Goal: Task Accomplishment & Management: Manage account settings

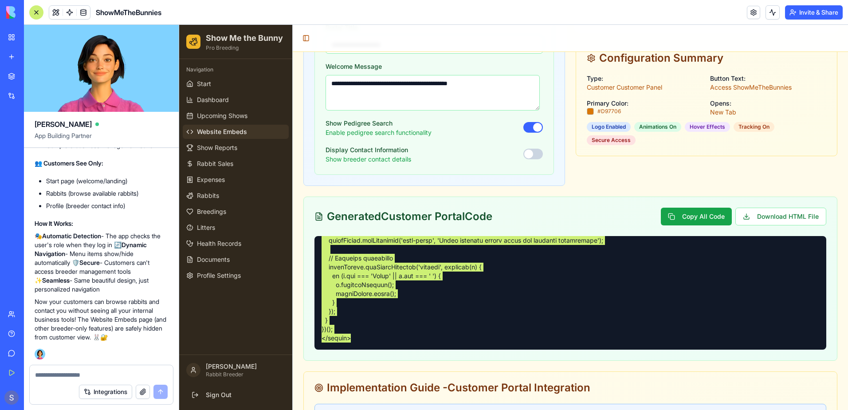
click at [48, 375] on textarea at bounding box center [101, 374] width 133 height 9
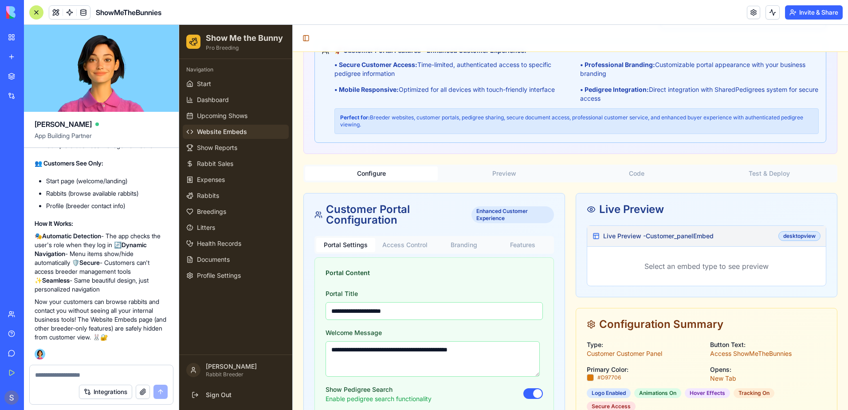
scroll to position [53, 0]
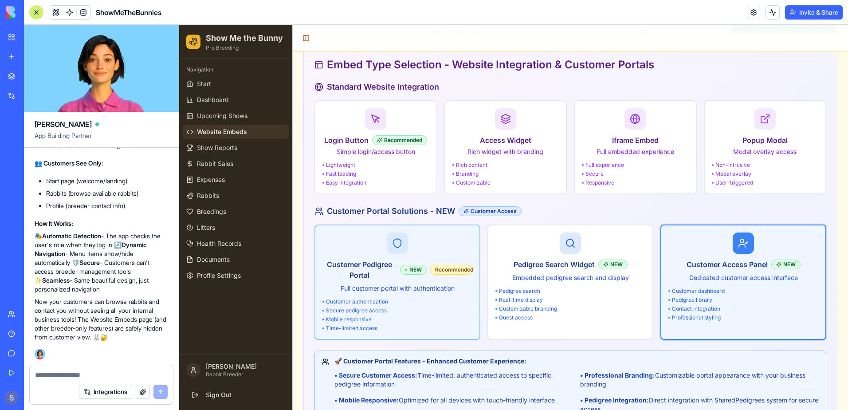
click at [395, 286] on p "Full customer portal with authentication" at bounding box center [397, 288] width 150 height 9
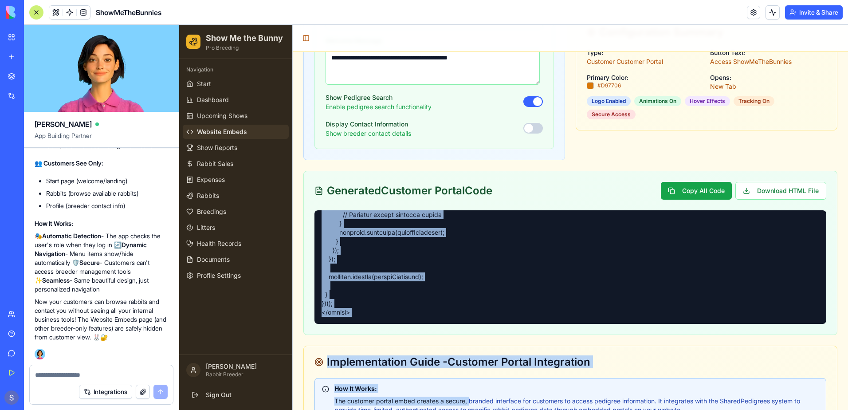
scroll to position [657, 0]
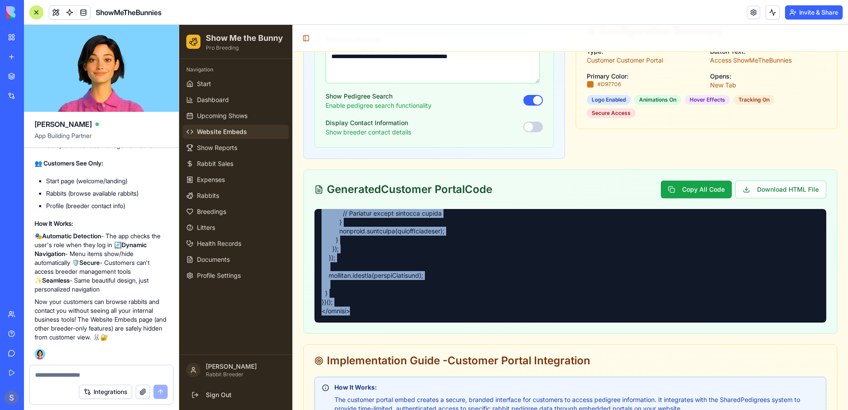
drag, startPoint x: 319, startPoint y: 317, endPoint x: 427, endPoint y: 311, distance: 108.4
click at [427, 311] on div at bounding box center [570, 266] width 512 height 114
copy pre "<!-- HTML --> <!-- ShowMeTheBunnies Customer Pedigree Portal --> <div id="smtb-…"
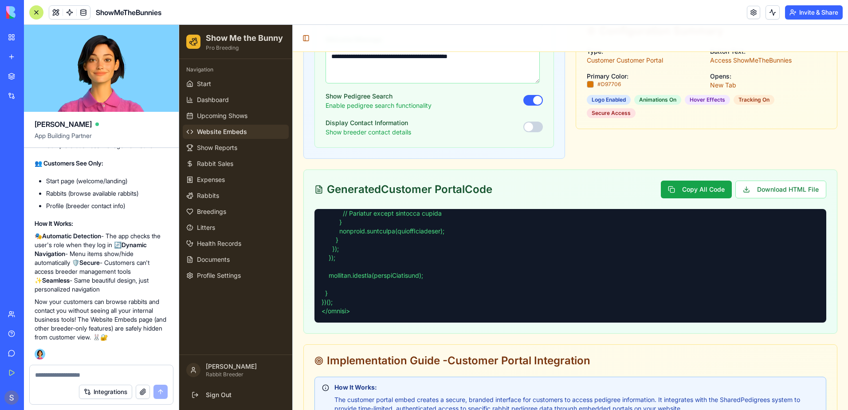
click at [637, 359] on div "Implementation Guide - Customer Portal Integration" at bounding box center [570, 360] width 512 height 11
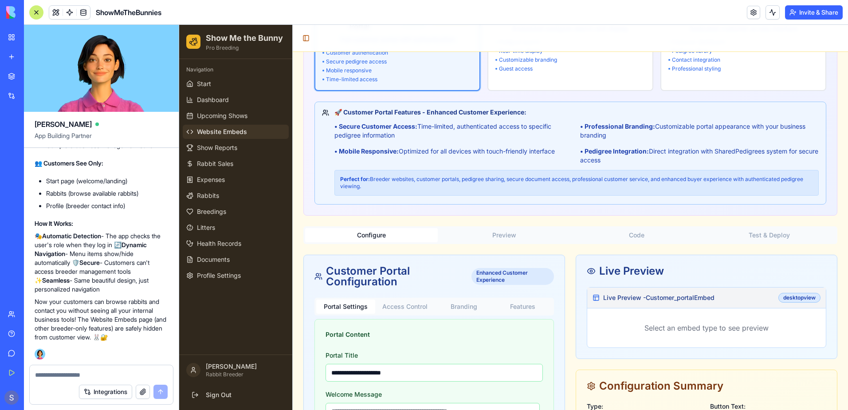
scroll to position [0, 0]
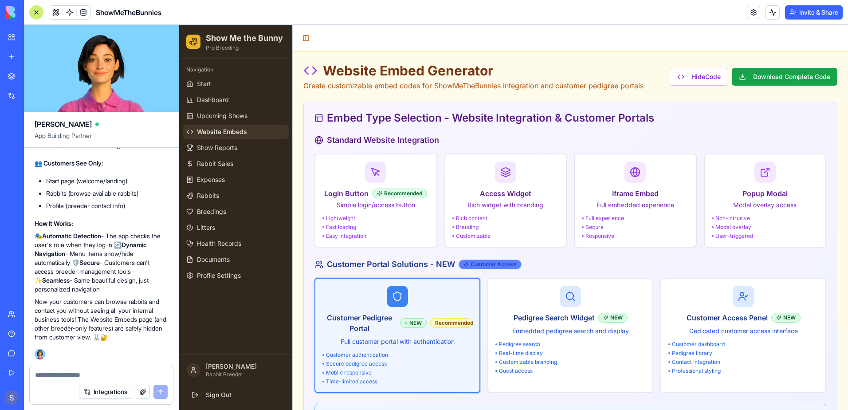
click at [487, 262] on div "Customer Access" at bounding box center [489, 264] width 63 height 10
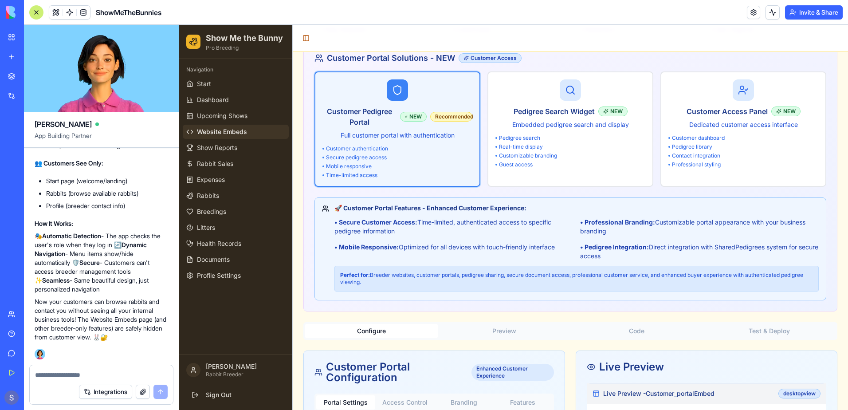
scroll to position [222, 0]
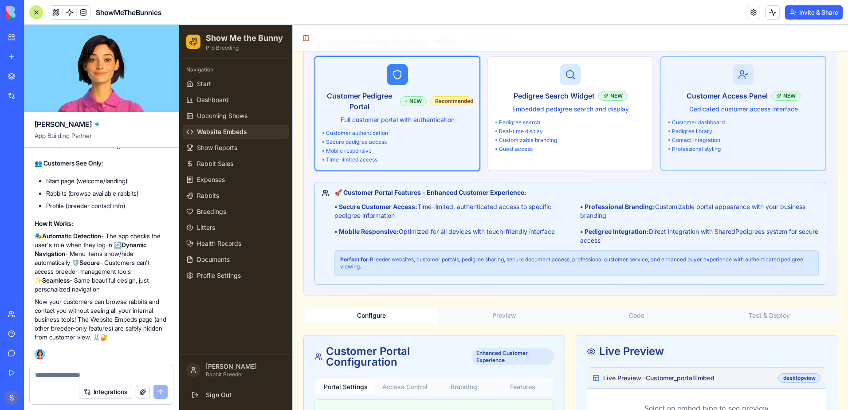
click at [732, 131] on div "Pedigree library" at bounding box center [743, 131] width 150 height 7
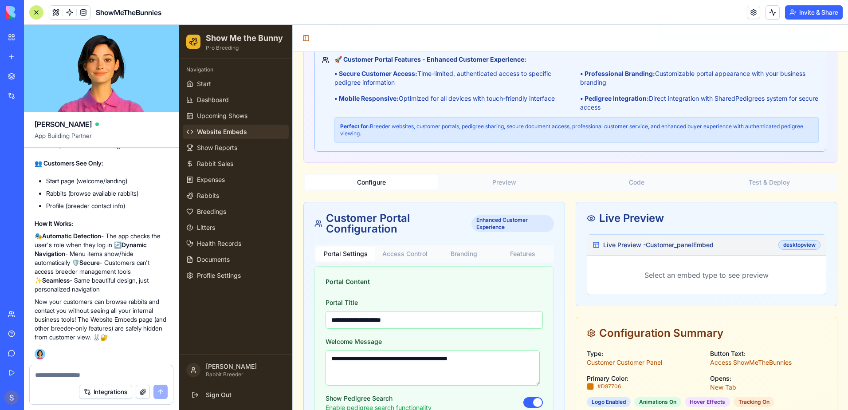
scroll to position [399, 0]
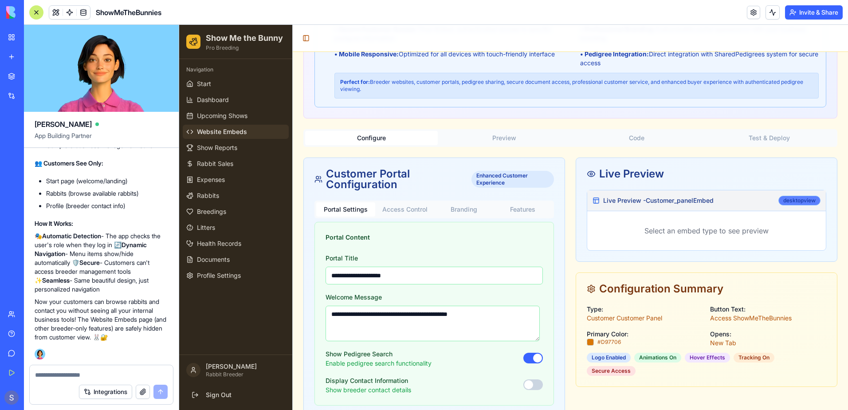
click at [790, 202] on div "desktop view" at bounding box center [799, 201] width 42 height 10
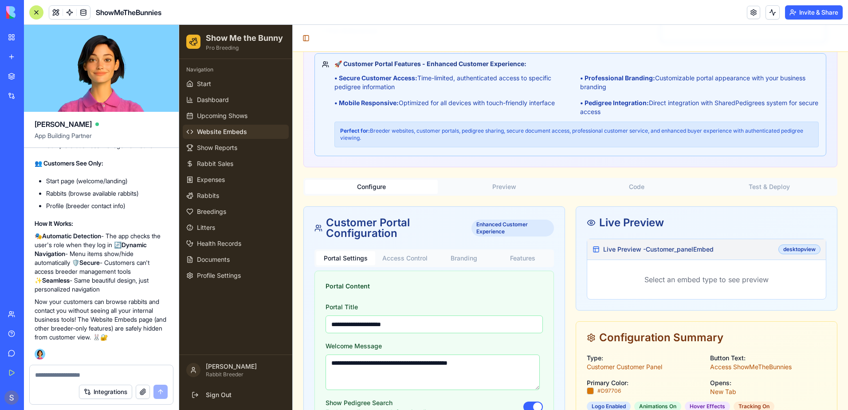
scroll to position [222, 0]
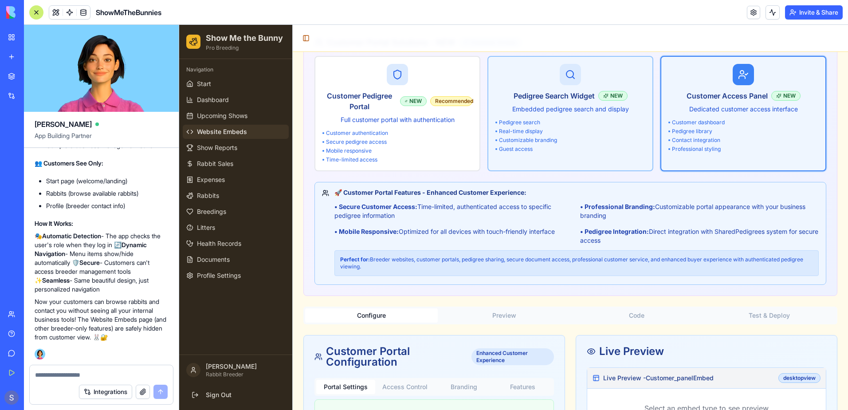
click at [594, 158] on div "Pedigree Search Widget NEW Embedded pedigree search and display Pedigree search…" at bounding box center [570, 108] width 164 height 103
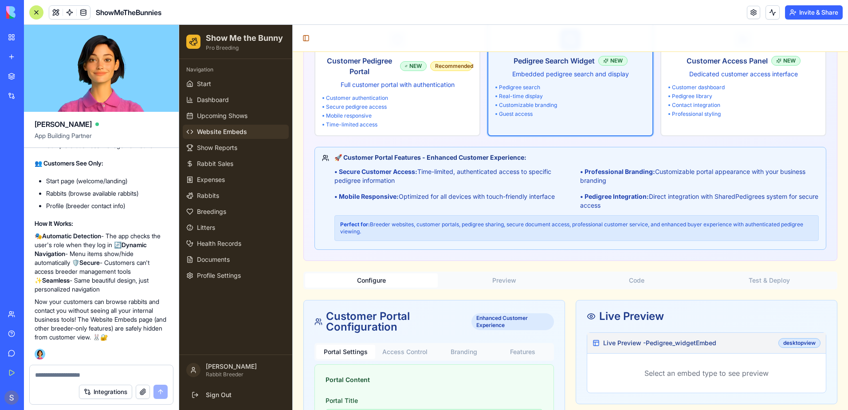
scroll to position [399, 0]
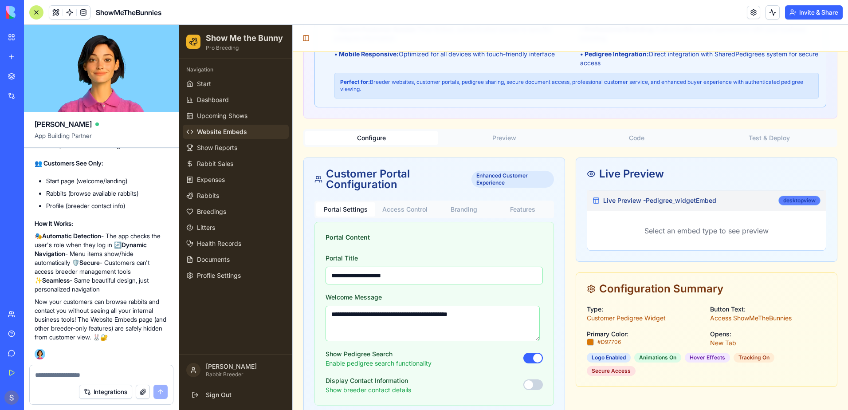
click at [789, 203] on div "desktop view" at bounding box center [799, 201] width 42 height 10
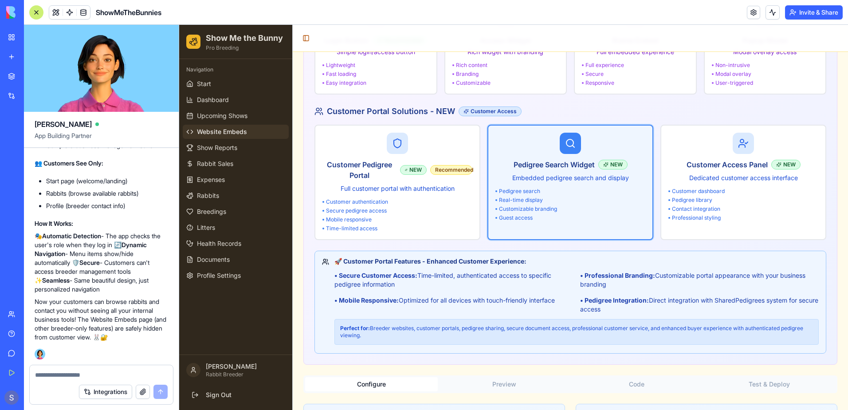
scroll to position [0, 0]
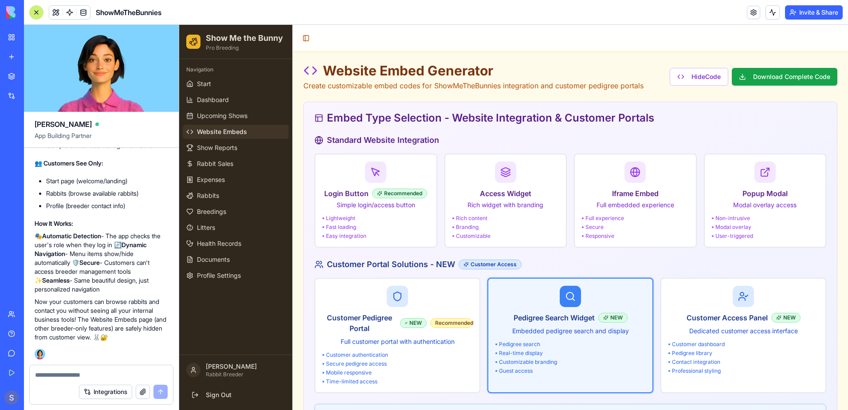
click at [38, 370] on textarea at bounding box center [101, 374] width 133 height 9
type textarea "**********"
click at [159, 391] on button "submit" at bounding box center [160, 391] width 14 height 14
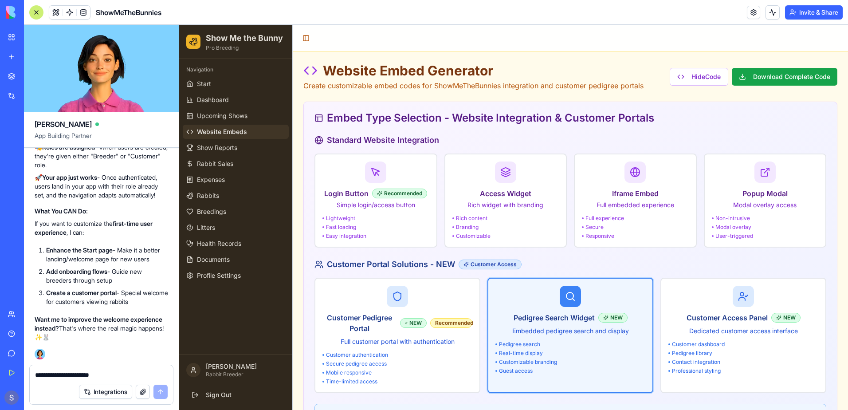
scroll to position [97542, 0]
click at [60, 376] on textarea "**********" at bounding box center [101, 374] width 133 height 9
type textarea "***"
click at [156, 392] on button "submit" at bounding box center [160, 391] width 14 height 14
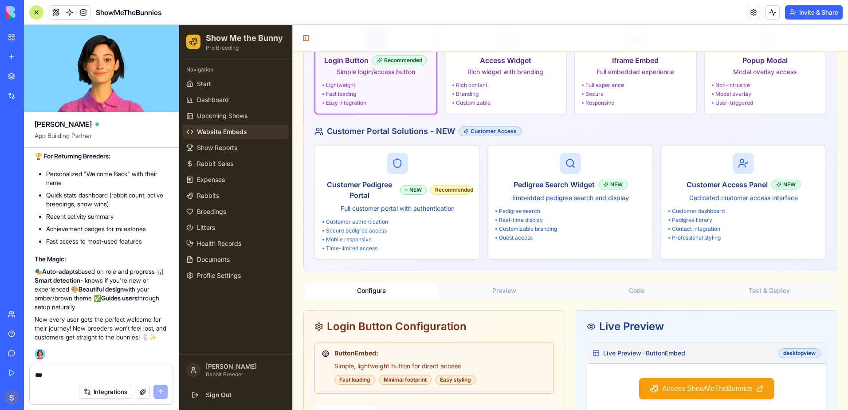
scroll to position [98184, 0]
click at [53, 375] on textarea "***" at bounding box center [101, 374] width 133 height 9
click at [170, 372] on div "**********" at bounding box center [101, 372] width 143 height 14
click at [168, 375] on div "**********" at bounding box center [101, 372] width 143 height 14
click at [166, 374] on textarea "**********" at bounding box center [101, 374] width 133 height 9
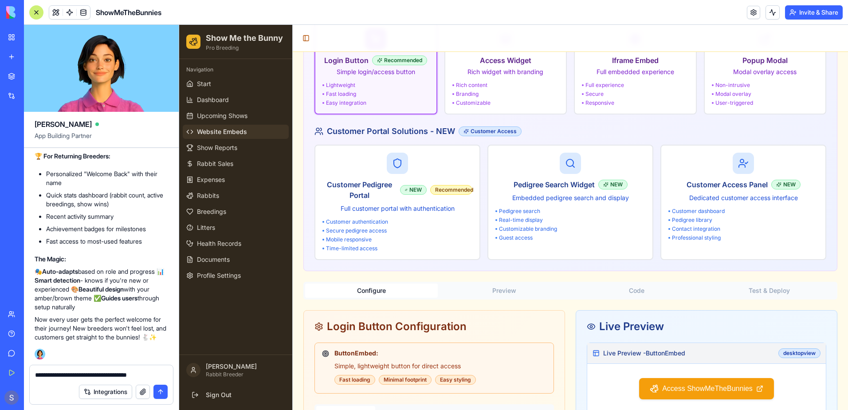
click at [166, 374] on textarea "**********" at bounding box center [101, 374] width 133 height 9
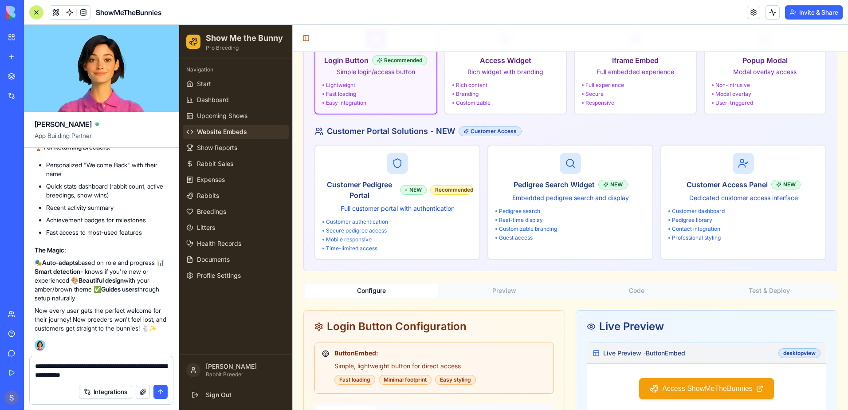
type textarea "**********"
click at [162, 392] on button "submit" at bounding box center [160, 391] width 14 height 14
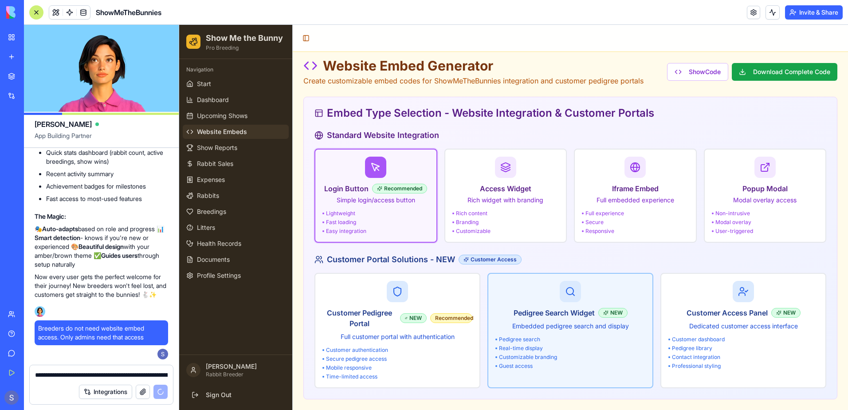
scroll to position [0, 0]
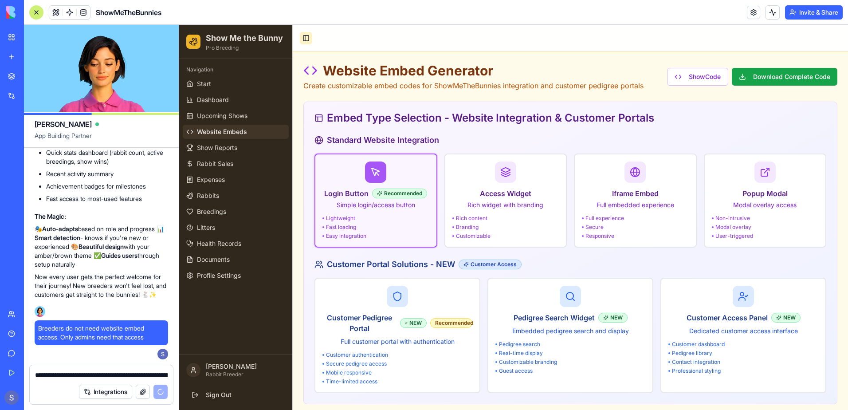
click at [307, 40] on button "Toggle Sidebar" at bounding box center [306, 38] width 12 height 12
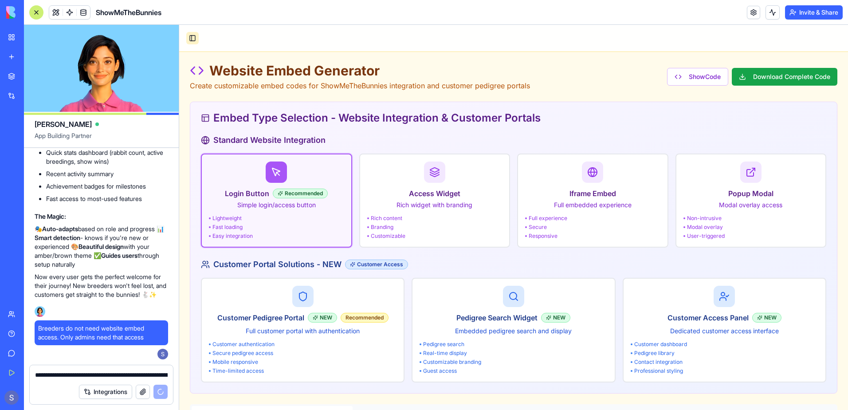
click at [194, 39] on button "Toggle Sidebar" at bounding box center [192, 38] width 12 height 12
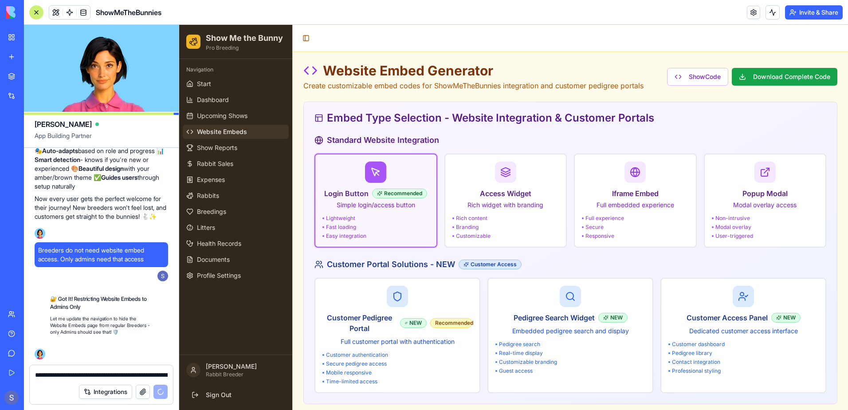
scroll to position [98321, 0]
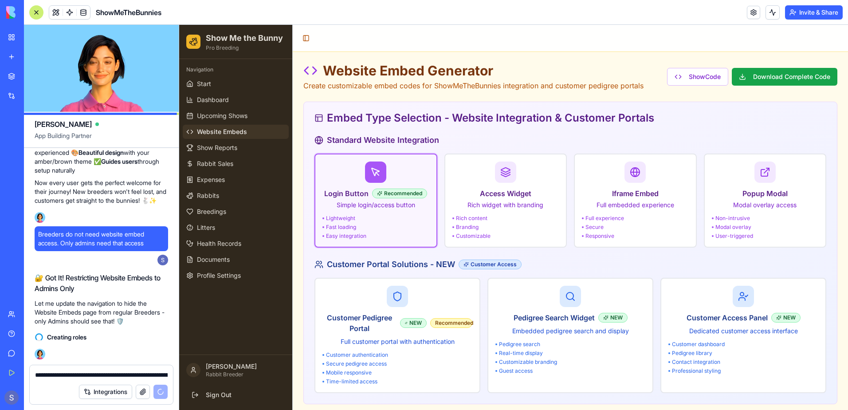
type input "*******"
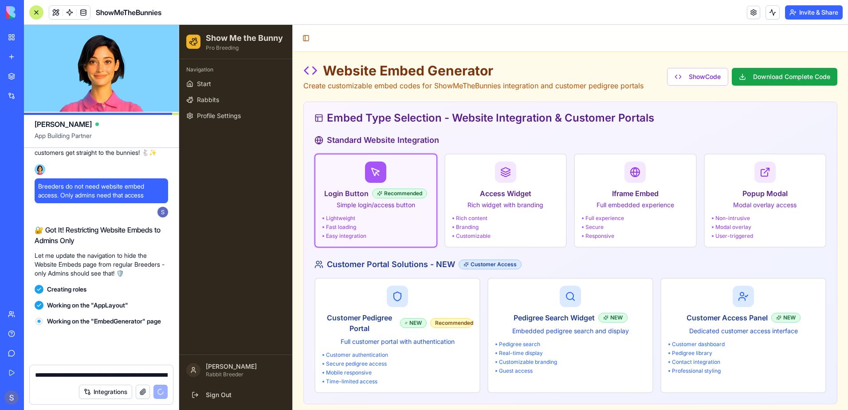
scroll to position [98377, 0]
type input "*******"
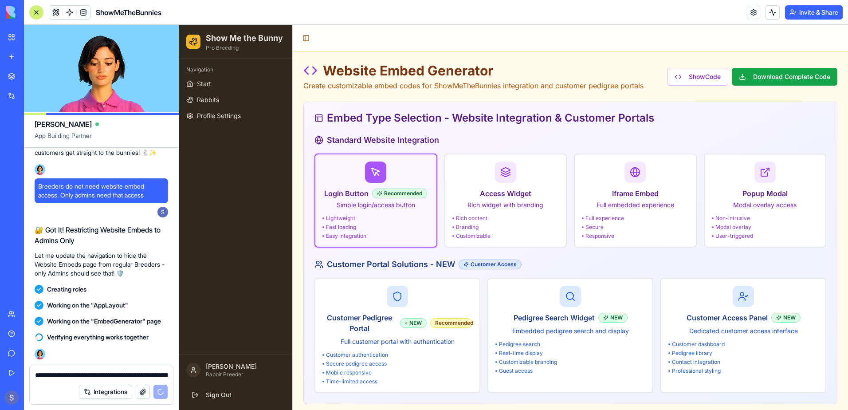
type input "*******"
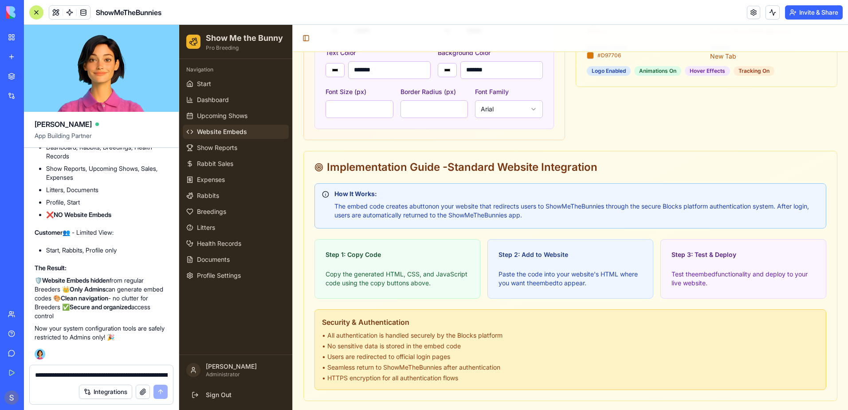
scroll to position [584, 0]
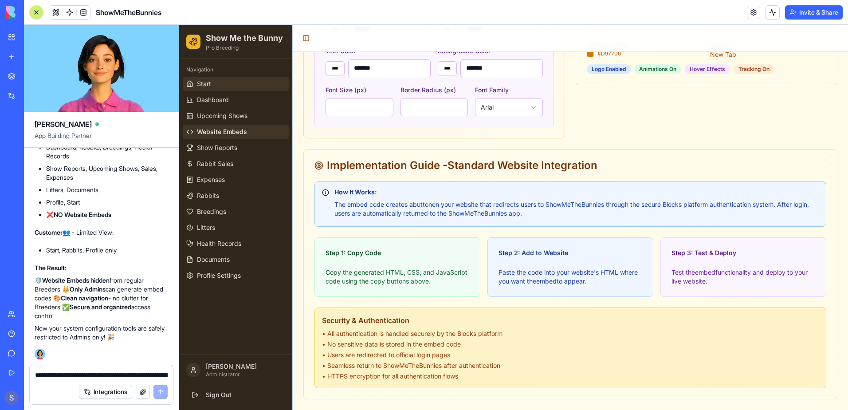
click at [226, 87] on link "Start" at bounding box center [236, 84] width 106 height 14
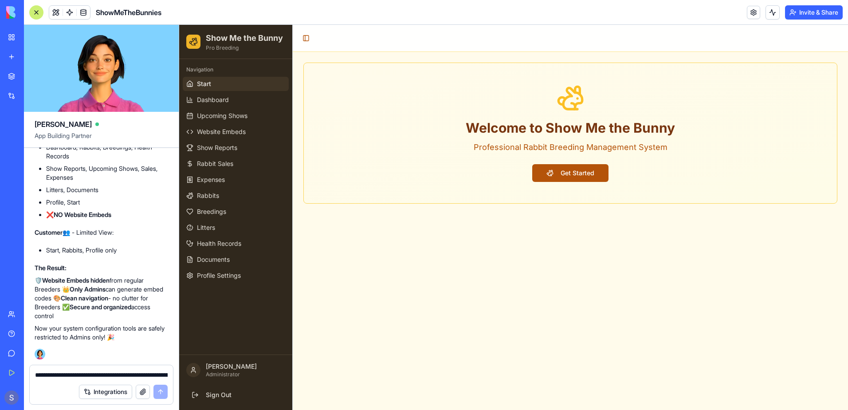
click at [576, 169] on button "Get Started" at bounding box center [570, 173] width 76 height 18
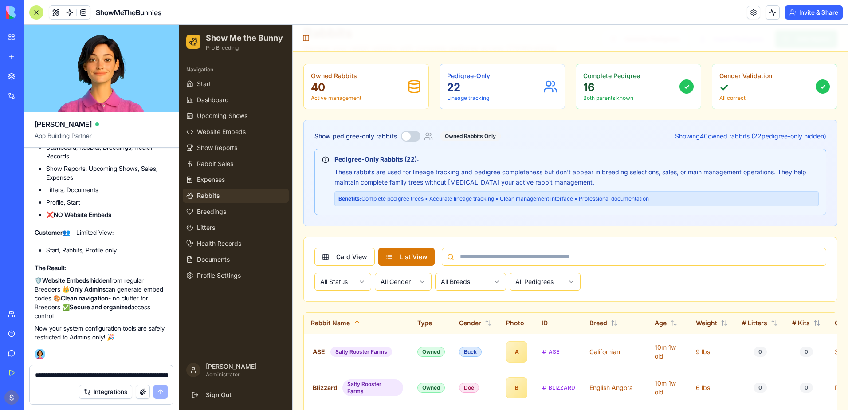
scroll to position [89, 0]
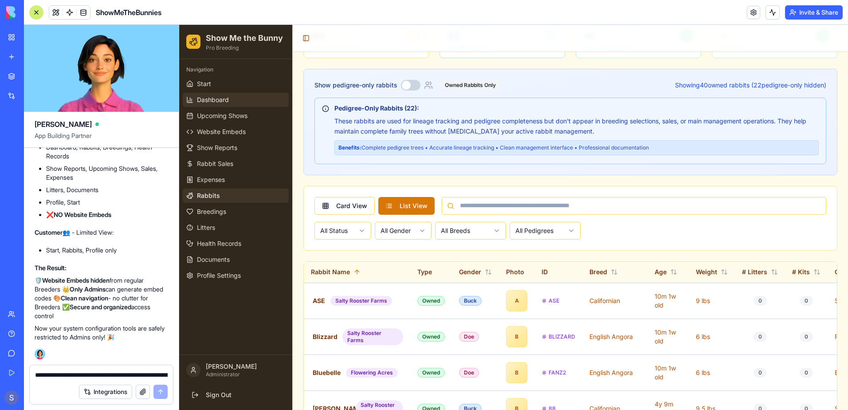
click at [210, 105] on link "Dashboard" at bounding box center [236, 100] width 106 height 14
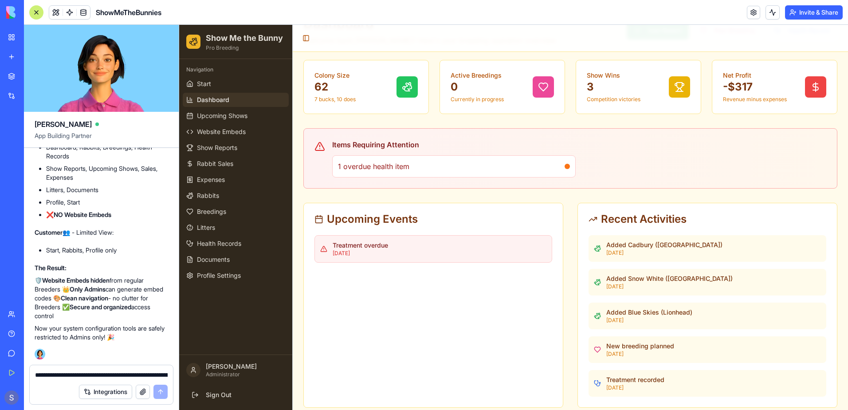
scroll to position [55, 0]
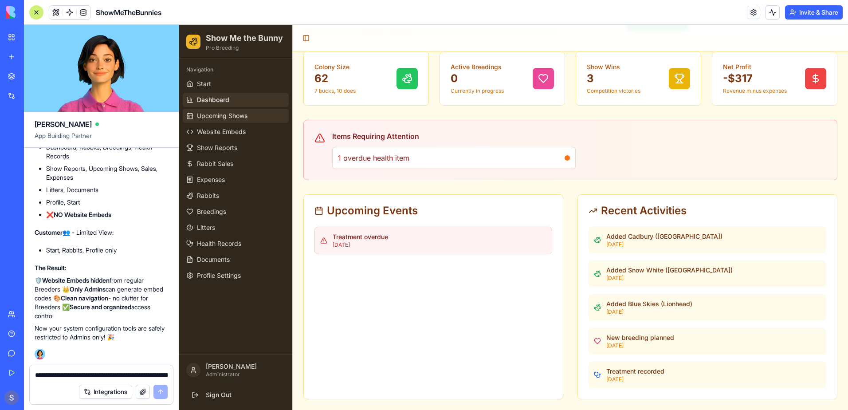
click at [241, 116] on span "Upcoming Shows" at bounding box center [222, 115] width 51 height 9
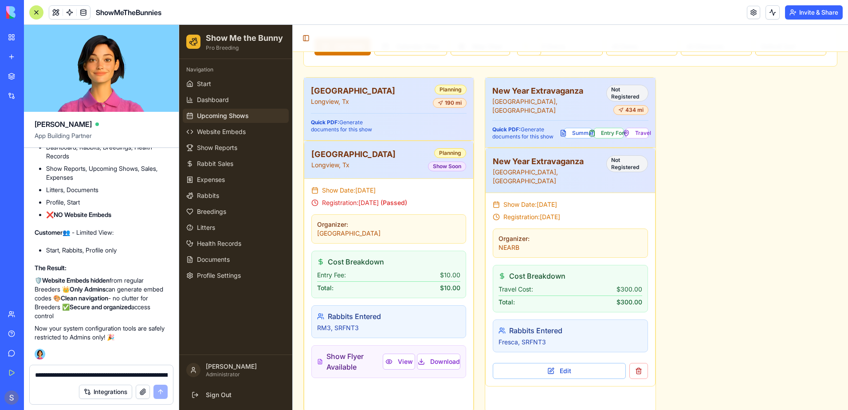
scroll to position [359, 0]
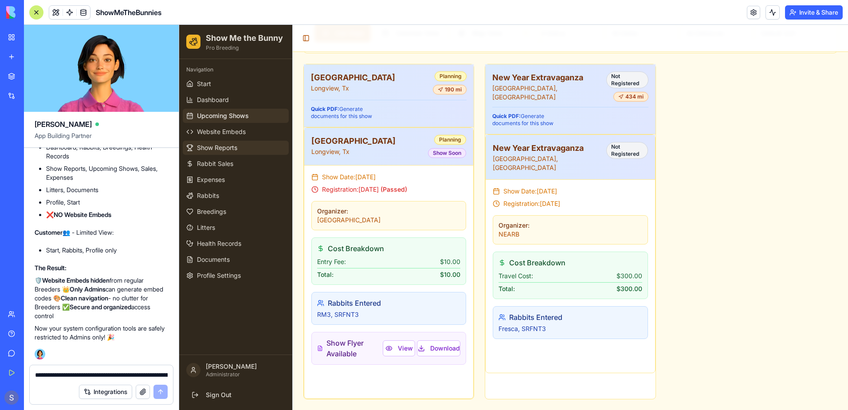
click at [209, 148] on span "Show Reports" at bounding box center [217, 147] width 40 height 9
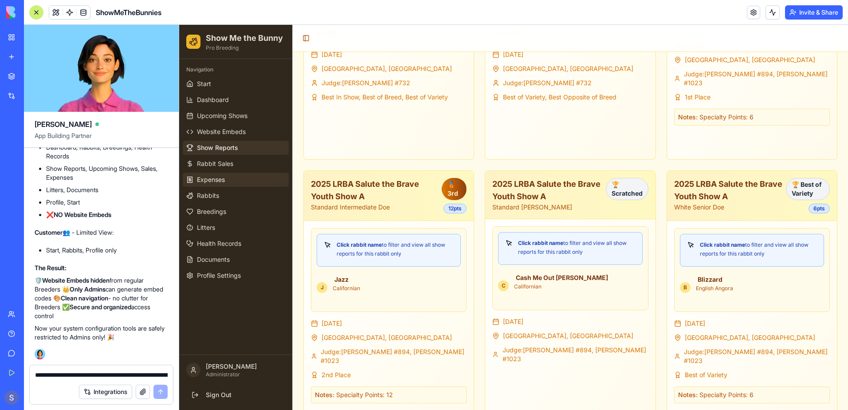
click at [214, 183] on span "Expenses" at bounding box center [211, 179] width 28 height 9
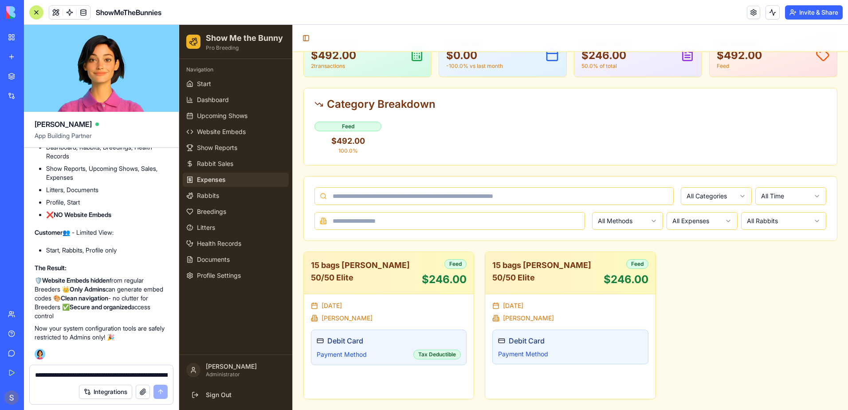
scroll to position [70, 0]
click at [212, 197] on span "Rabbits" at bounding box center [208, 195] width 22 height 9
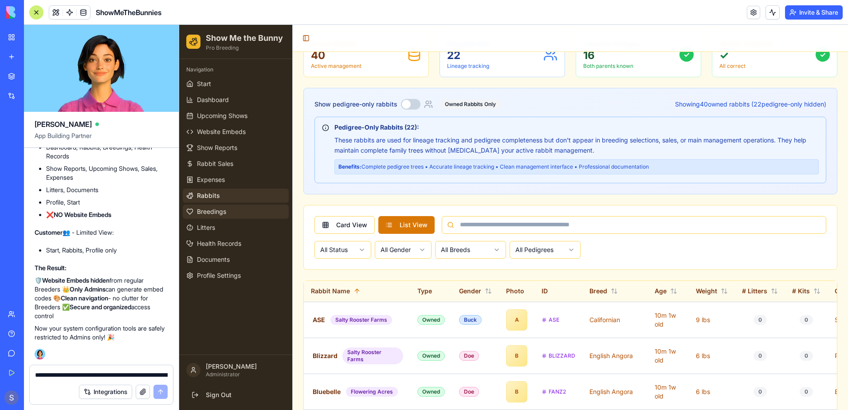
click at [242, 218] on link "Breedings" at bounding box center [236, 211] width 106 height 14
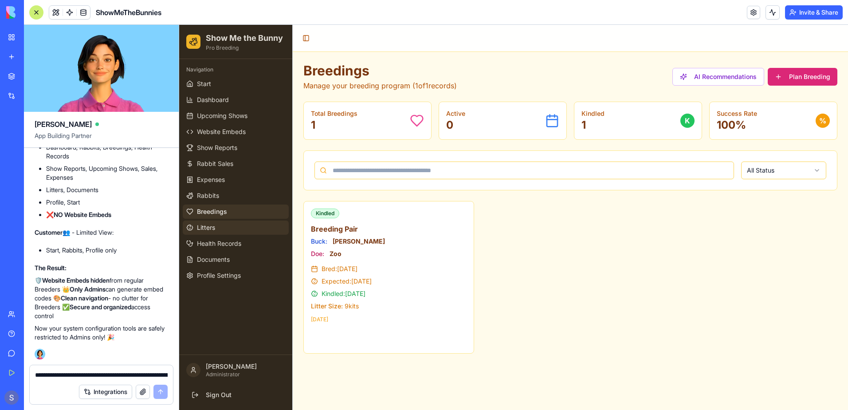
click at [219, 226] on link "Litters" at bounding box center [236, 227] width 106 height 14
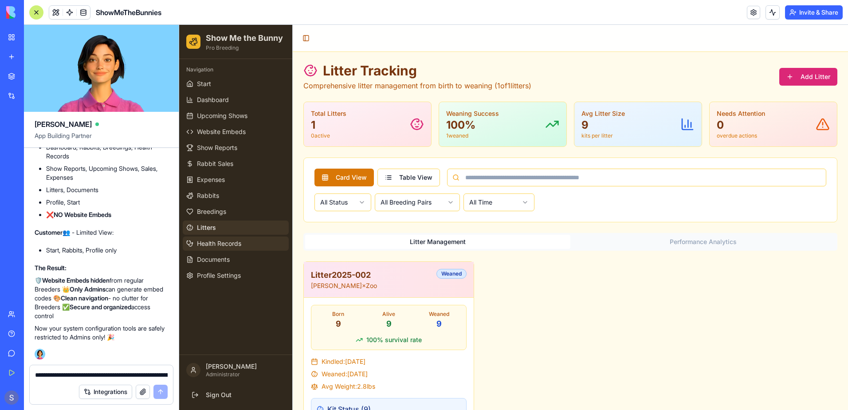
click at [237, 244] on span "Health Records" at bounding box center [219, 243] width 44 height 9
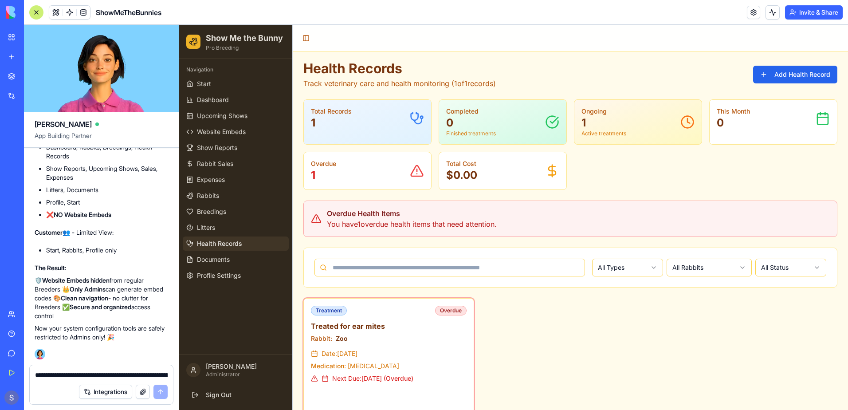
scroll to position [16, 0]
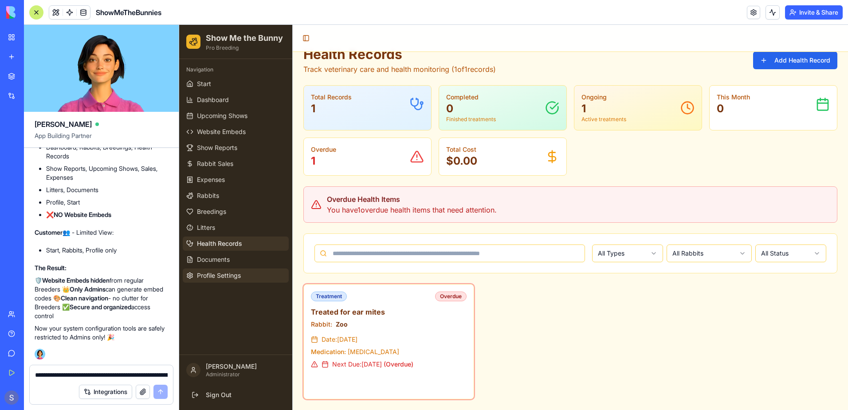
click at [235, 277] on span "Profile Settings" at bounding box center [219, 275] width 44 height 9
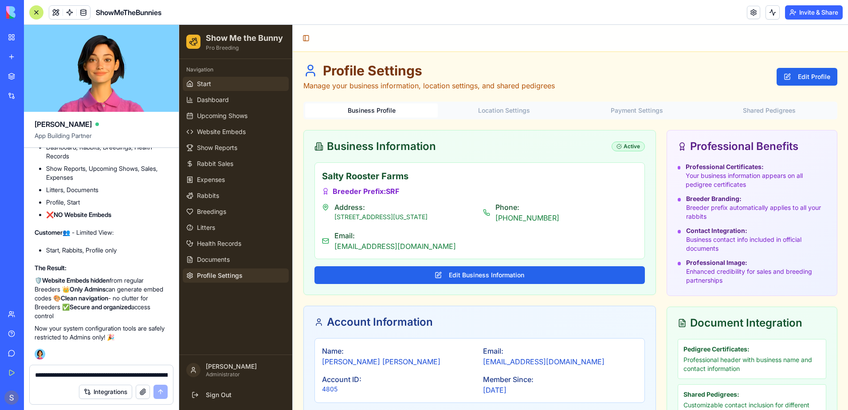
click at [203, 89] on link "Start" at bounding box center [236, 84] width 106 height 14
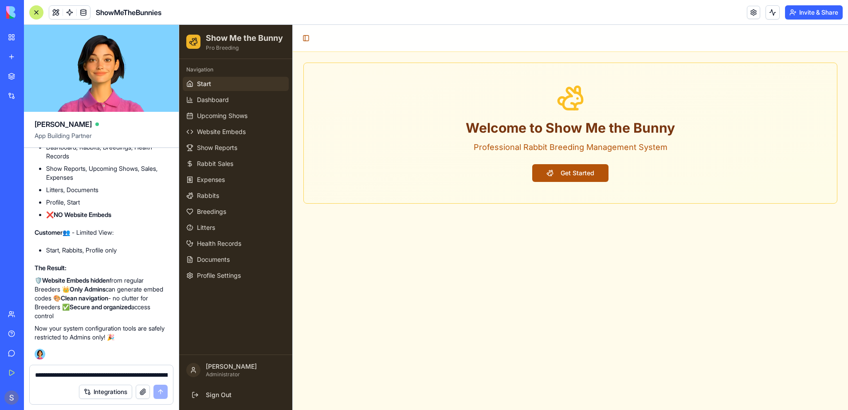
click at [573, 169] on button "Get Started" at bounding box center [570, 173] width 76 height 18
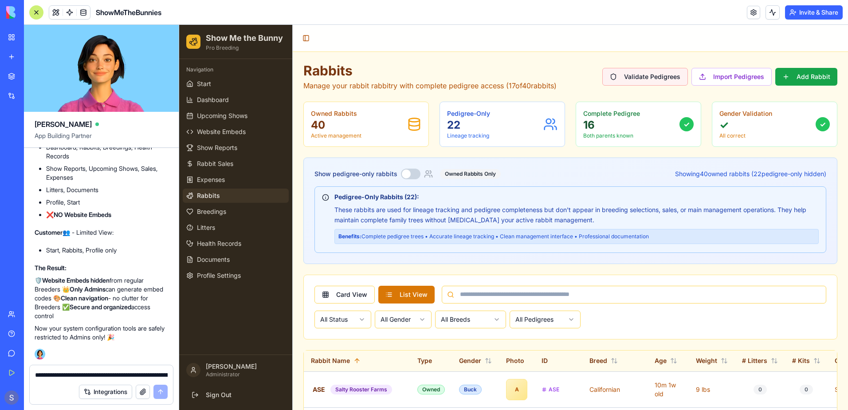
click at [636, 78] on button "Validate Pedigrees" at bounding box center [645, 77] width 86 height 18
click at [728, 81] on button "Import Pedigrees" at bounding box center [731, 77] width 80 height 18
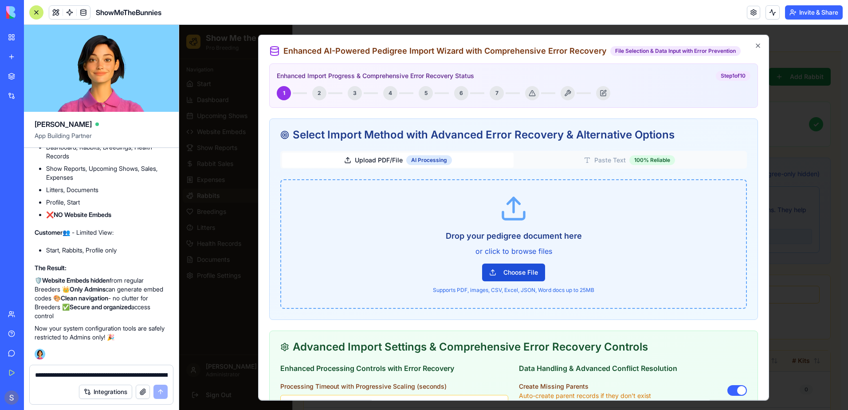
click at [508, 272] on button "Choose File" at bounding box center [513, 272] width 63 height 18
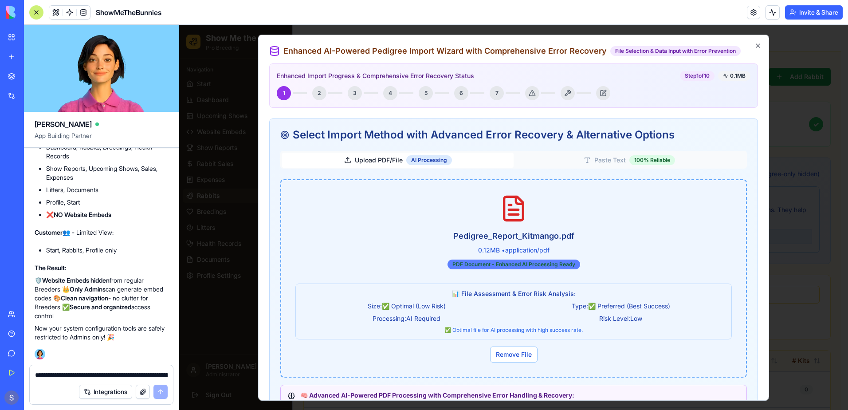
click at [502, 266] on div "PDF Document - Enhanced AI Processing Ready" at bounding box center [513, 264] width 133 height 10
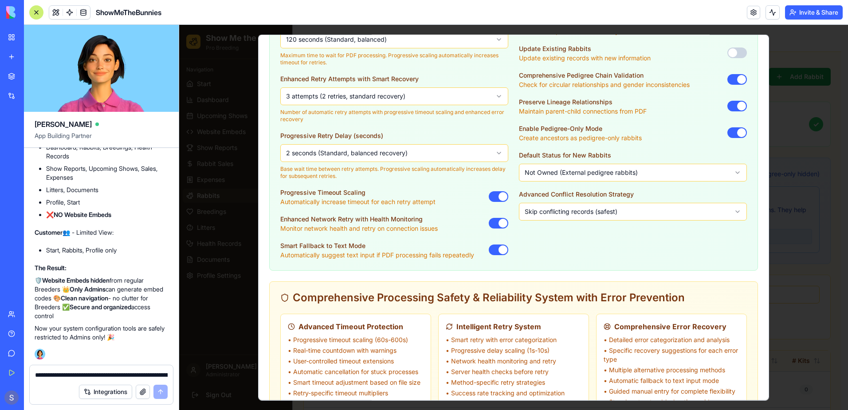
scroll to position [695, 0]
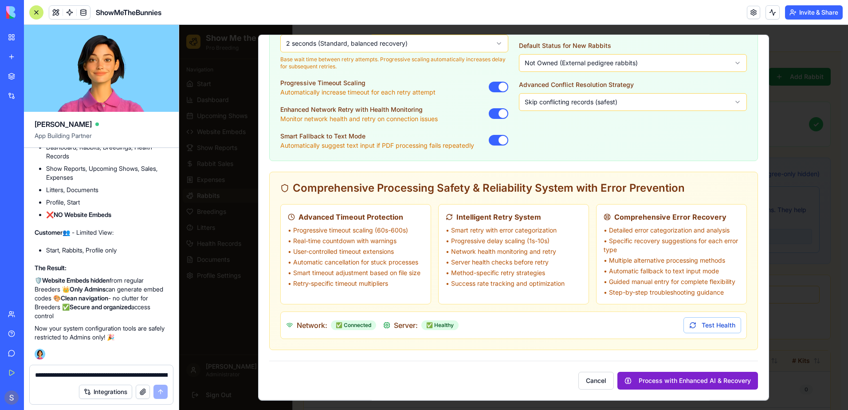
click at [643, 383] on button "Process with Enhanced AI & Recovery" at bounding box center [687, 381] width 141 height 18
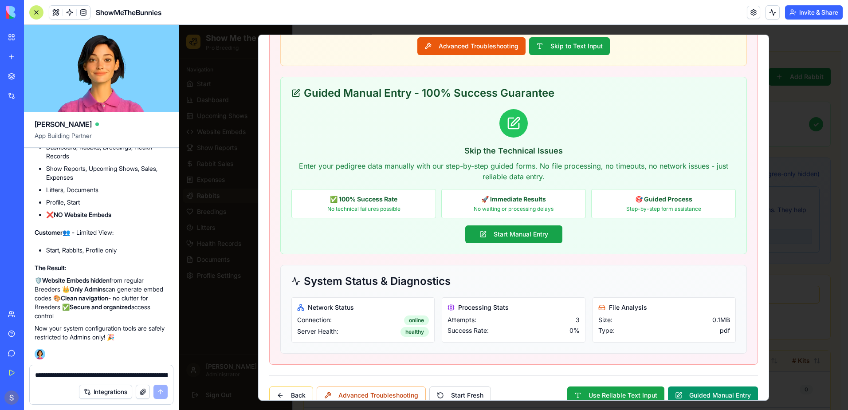
scroll to position [541, 0]
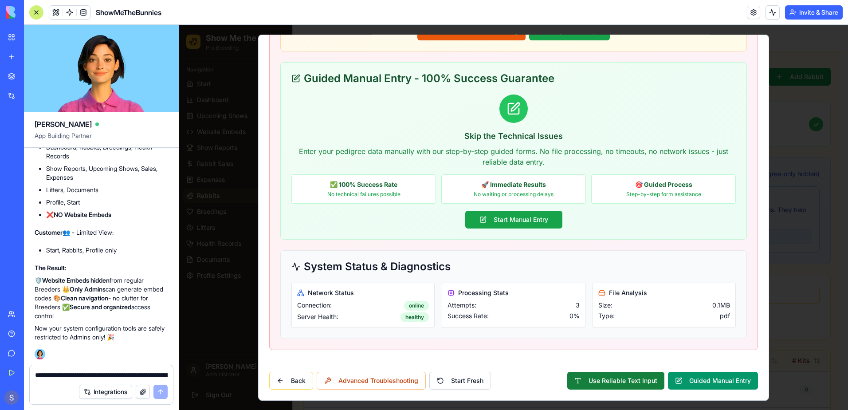
click at [626, 379] on button "Use Reliable Text Input" at bounding box center [615, 380] width 97 height 18
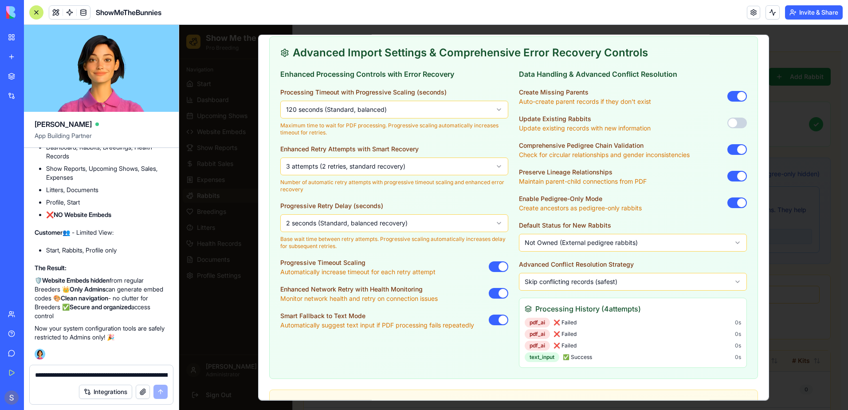
scroll to position [692, 0]
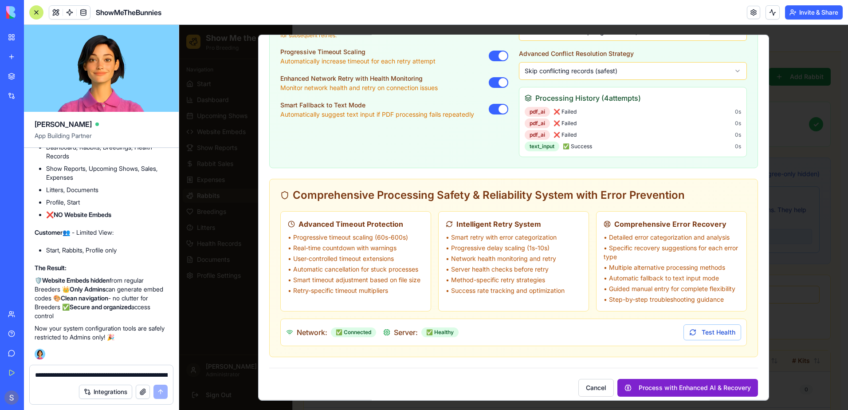
click at [645, 379] on button "Process with Enhanced AI & Recovery" at bounding box center [687, 388] width 141 height 18
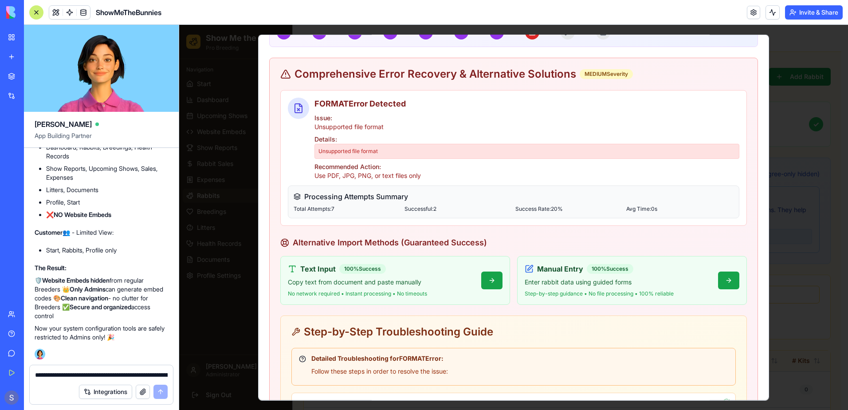
scroll to position [89, 0]
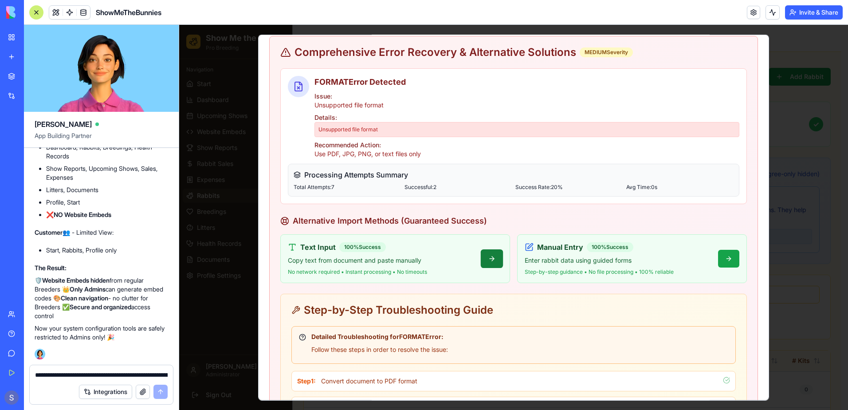
click at [486, 258] on button at bounding box center [492, 258] width 22 height 19
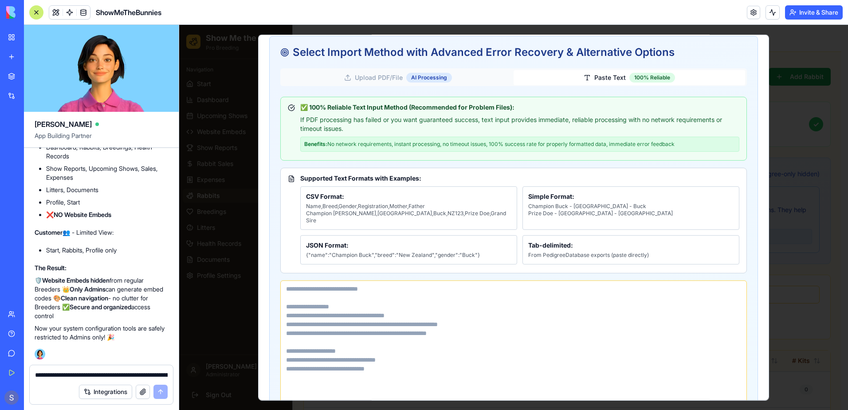
scroll to position [0, 0]
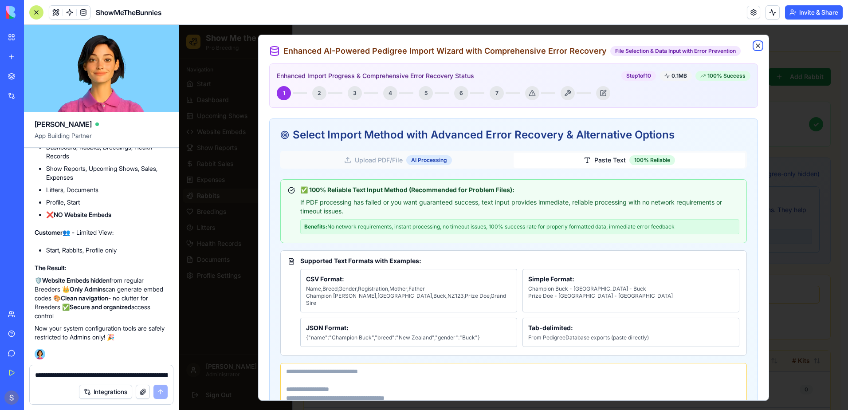
click at [754, 45] on icon "button" at bounding box center [757, 45] width 7 height 7
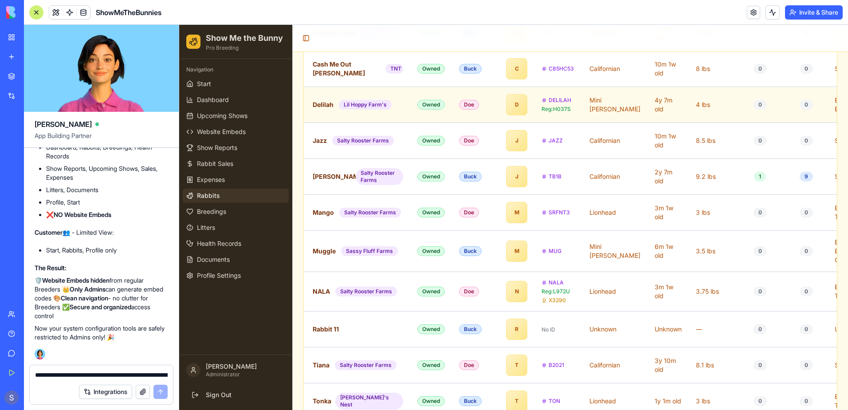
scroll to position [488, 0]
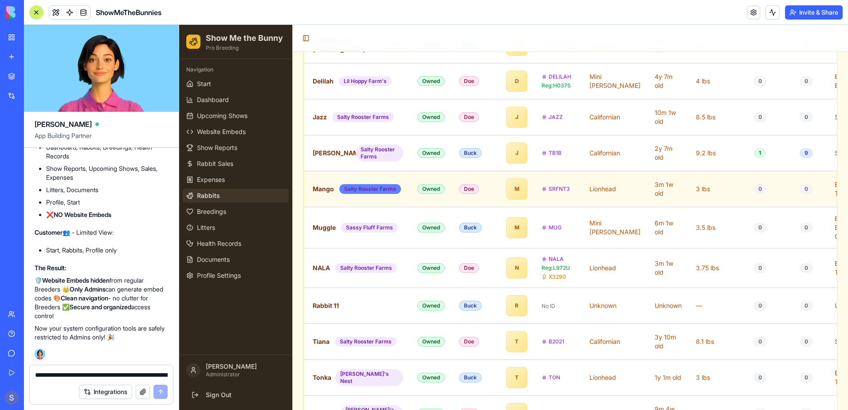
click at [351, 190] on div "Salty Rooster Farms" at bounding box center [370, 189] width 62 height 10
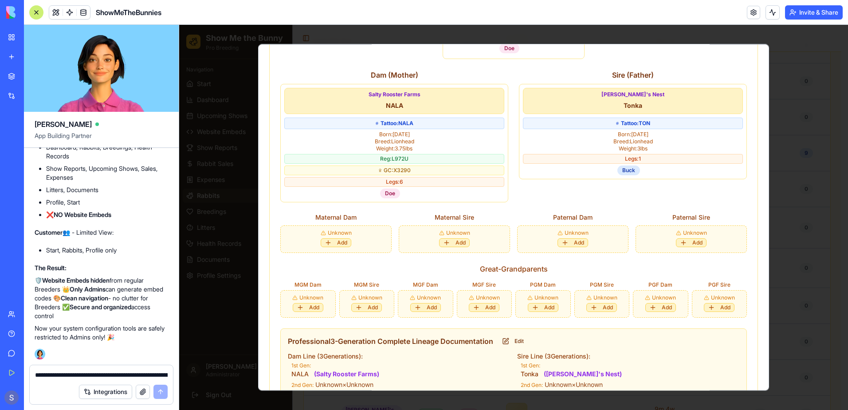
scroll to position [452, 0]
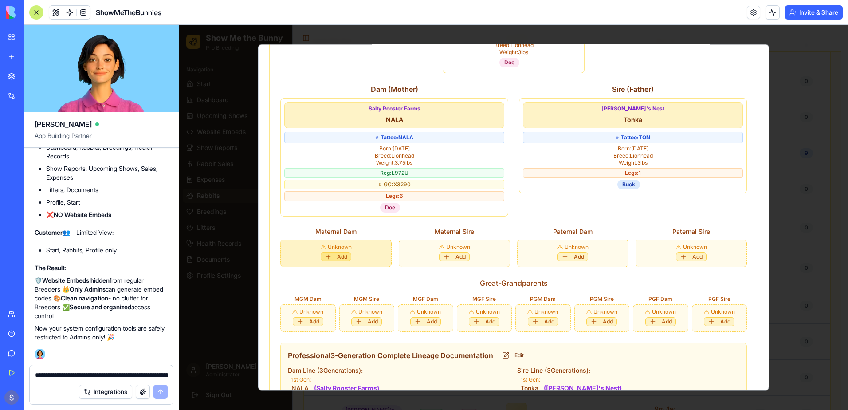
click at [342, 252] on button "Add" at bounding box center [336, 256] width 31 height 9
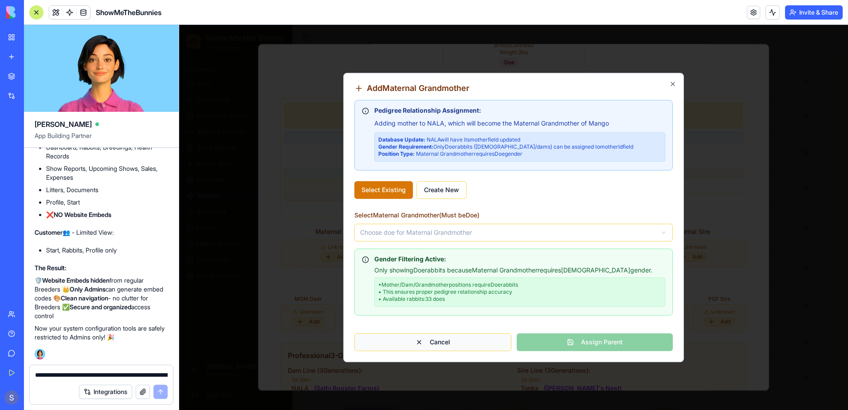
click at [471, 344] on button "Cancel" at bounding box center [432, 342] width 157 height 18
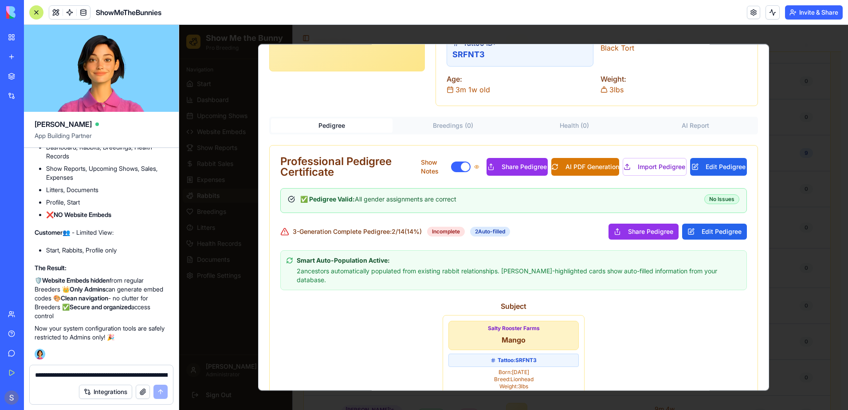
scroll to position [0, 0]
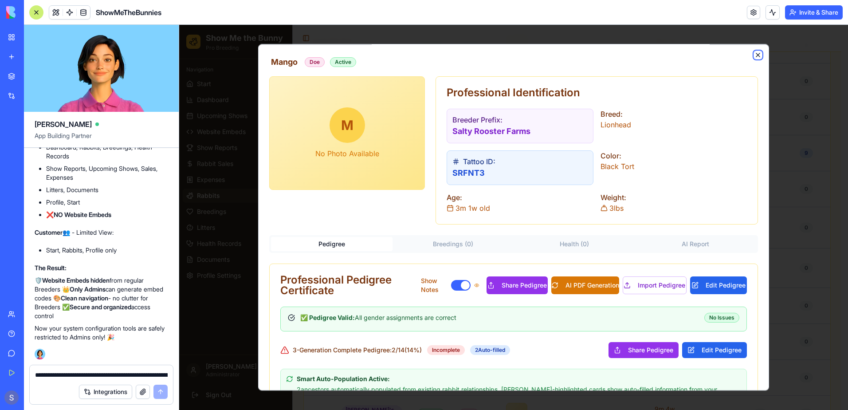
click at [754, 52] on icon "button" at bounding box center [757, 54] width 7 height 7
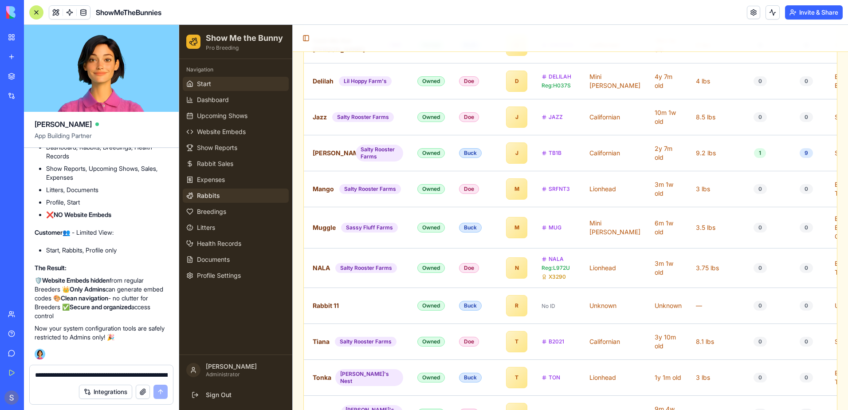
click at [219, 84] on link "Start" at bounding box center [236, 84] width 106 height 14
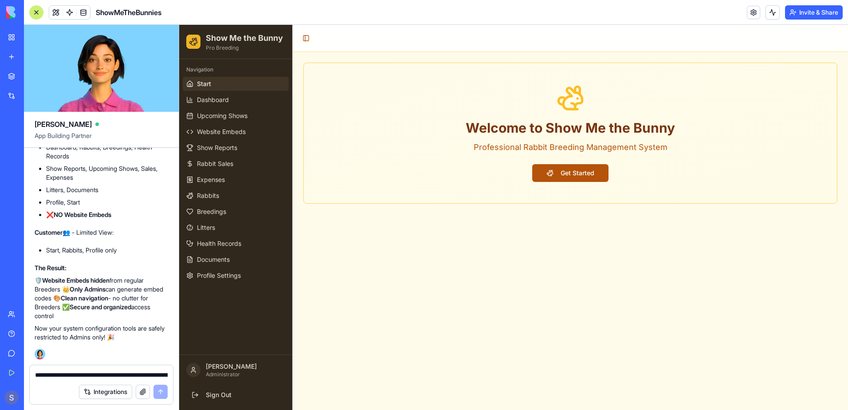
click at [579, 166] on button "Get Started" at bounding box center [570, 173] width 76 height 18
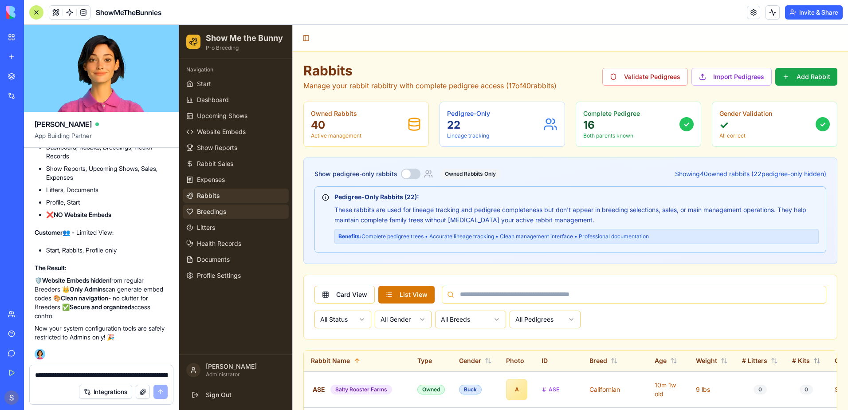
click at [258, 212] on link "Breedings" at bounding box center [236, 211] width 106 height 14
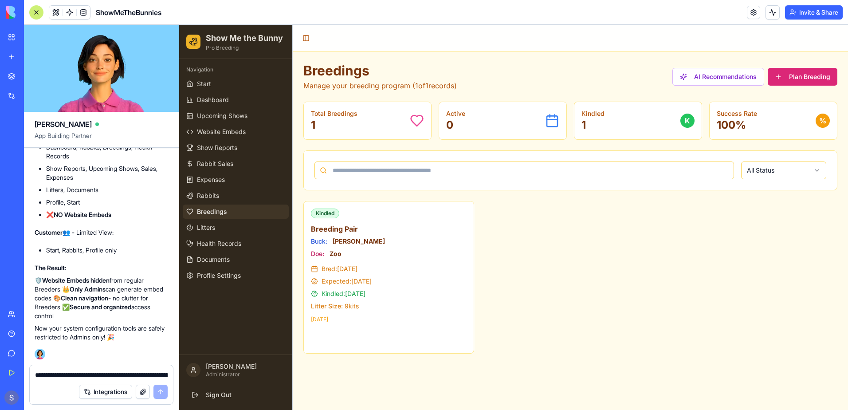
click at [574, 231] on div "Kindled Breeding Pair Buck: Joey Doe: Zoo Bred: Jun 2, 2025 Expected: Jul 3, 20…" at bounding box center [570, 277] width 534 height 153
click at [739, 81] on button "AI Recommendations" at bounding box center [718, 77] width 92 height 18
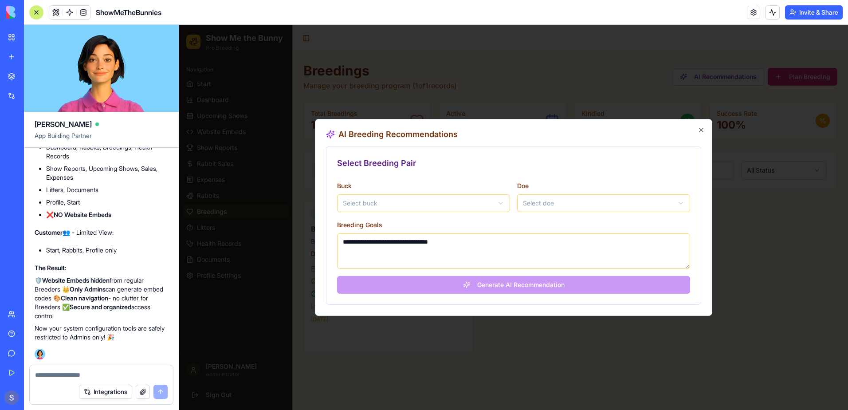
click at [496, 206] on body "**********" at bounding box center [513, 217] width 669 height 385
click at [587, 202] on body "**********" at bounding box center [513, 217] width 669 height 385
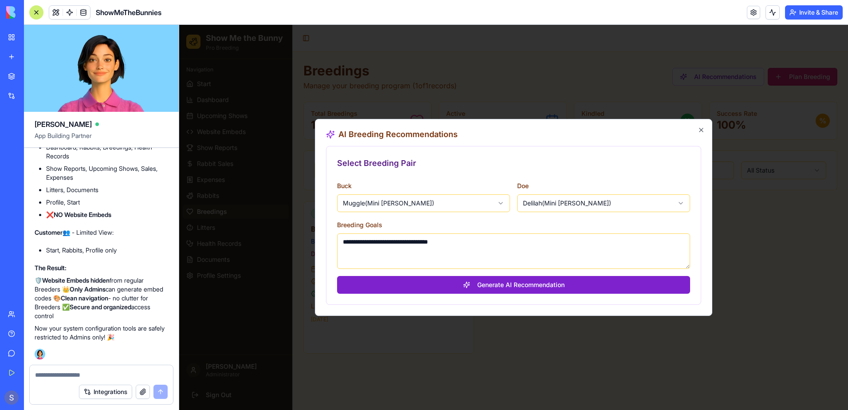
click at [548, 286] on button "Generate AI Recommendation" at bounding box center [513, 285] width 353 height 18
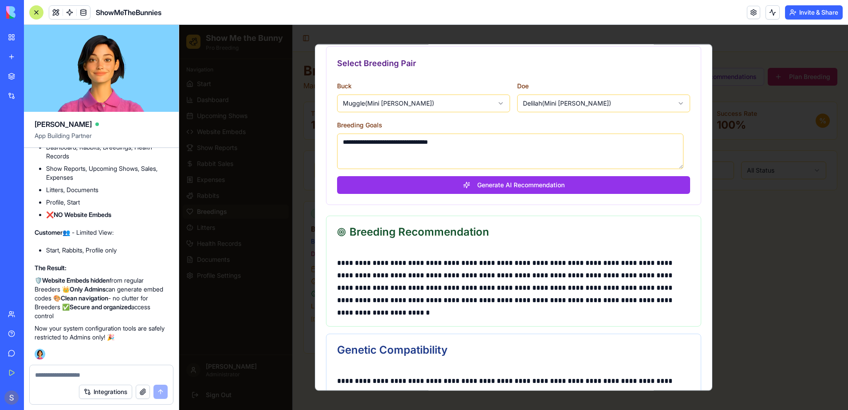
scroll to position [0, 0]
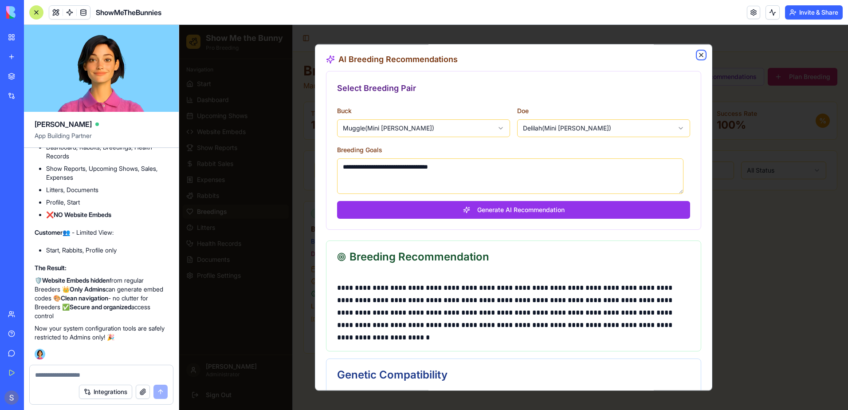
click at [699, 55] on icon "button" at bounding box center [701, 55] width 4 height 4
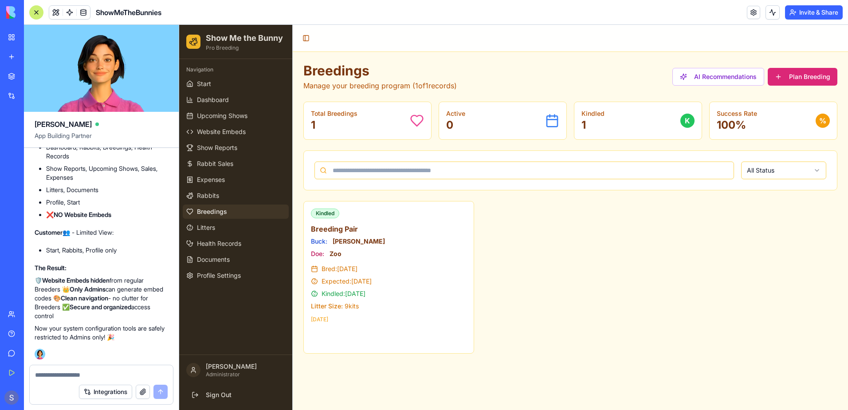
scroll to position [98831, 0]
click at [46, 376] on textarea at bounding box center [101, 374] width 133 height 9
click at [235, 133] on span "Website Embeds" at bounding box center [221, 131] width 49 height 9
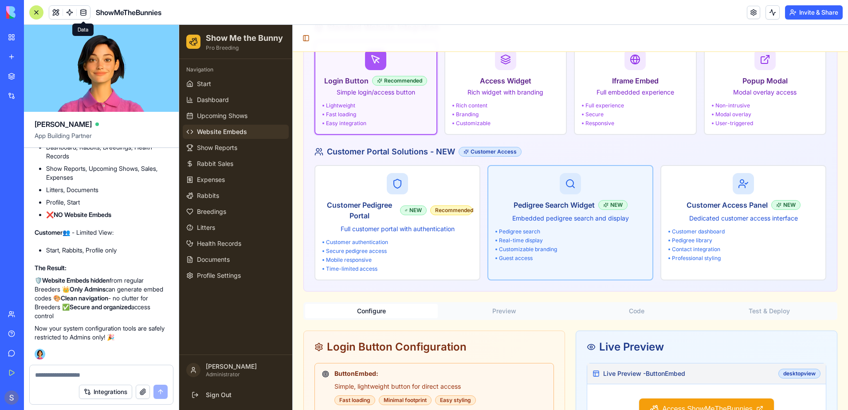
scroll to position [44, 0]
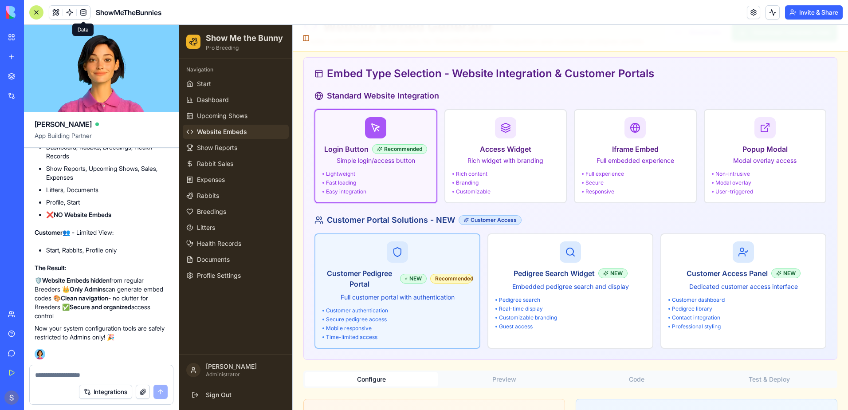
click at [383, 303] on div "Customer Pedigree Portal NEW Recommended Full customer portal with authenticati…" at bounding box center [397, 290] width 150 height 99
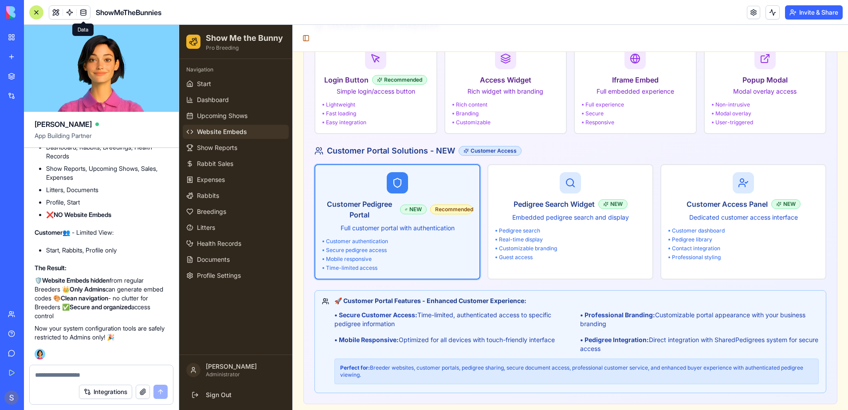
scroll to position [133, 0]
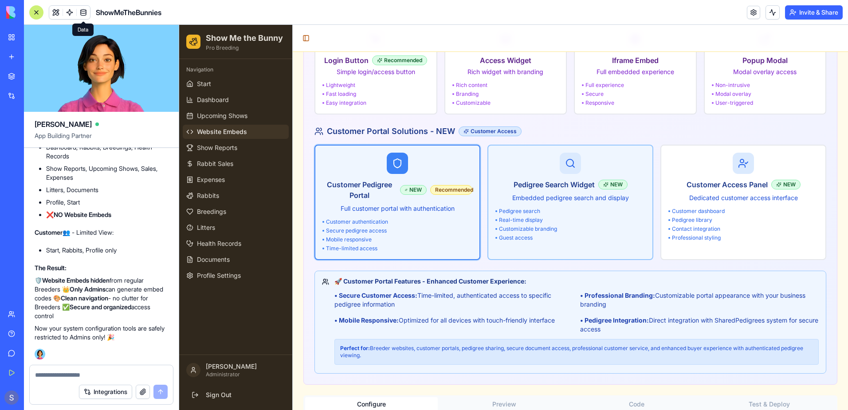
click at [533, 213] on div "Pedigree search" at bounding box center [570, 211] width 150 height 7
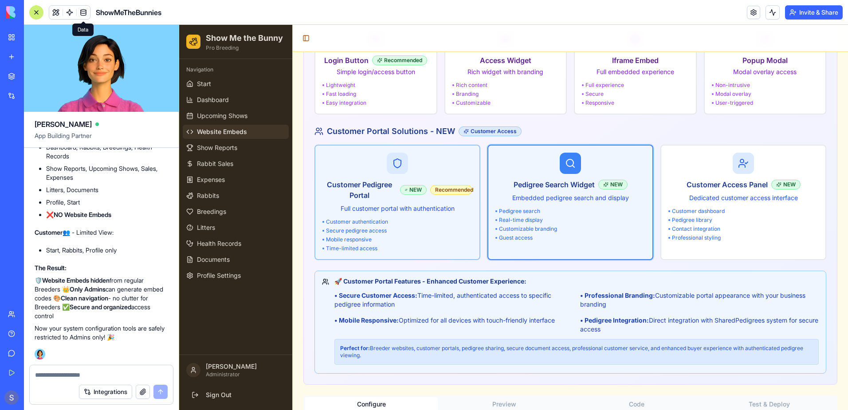
click at [395, 211] on p "Full customer portal with authentication" at bounding box center [397, 208] width 150 height 9
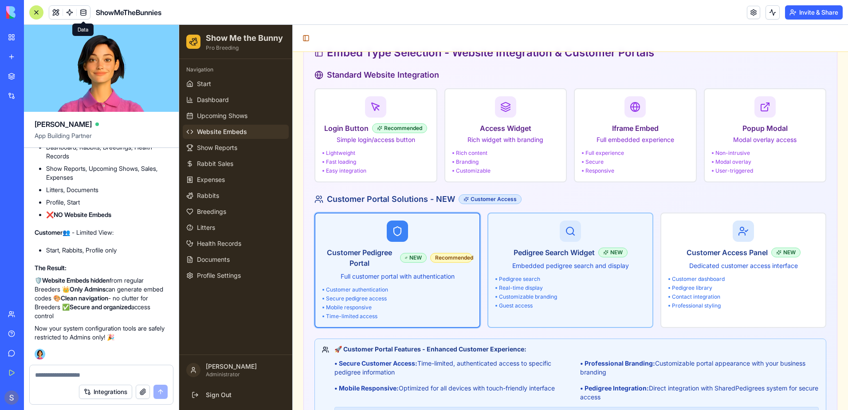
scroll to position [0, 0]
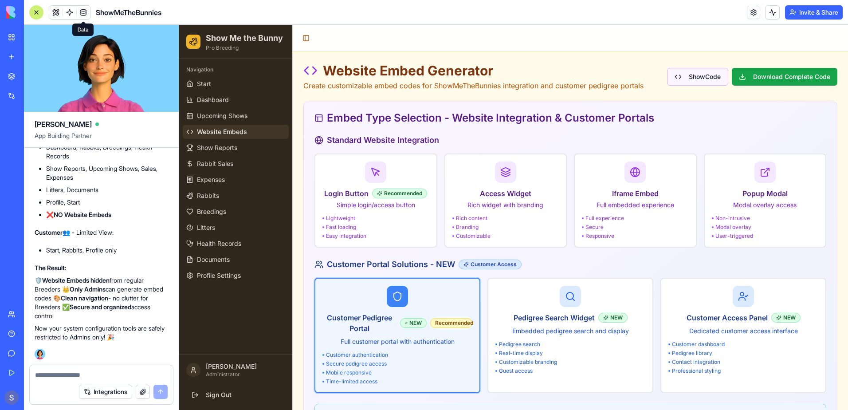
click at [691, 75] on button "Show Code" at bounding box center [697, 77] width 61 height 18
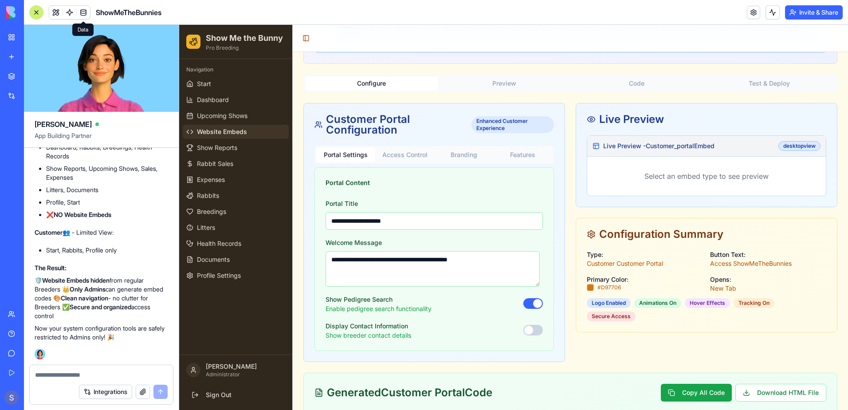
scroll to position [443, 0]
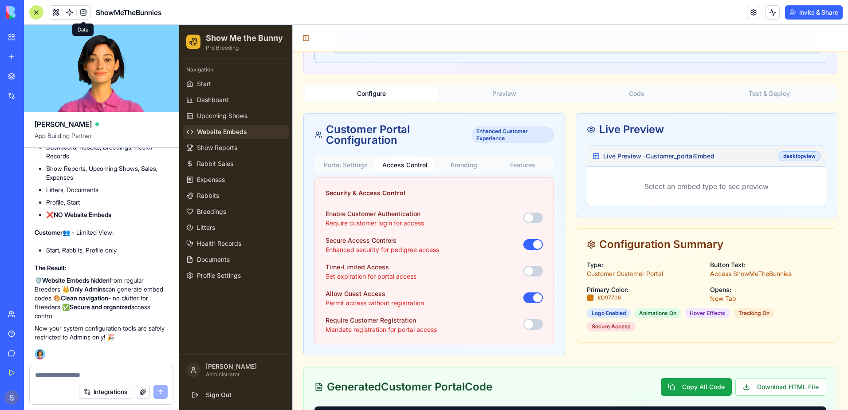
click at [411, 166] on button "Access Control" at bounding box center [404, 165] width 59 height 14
click at [533, 219] on button "button" at bounding box center [533, 217] width 20 height 11
click at [533, 275] on button "button" at bounding box center [533, 271] width 20 height 11
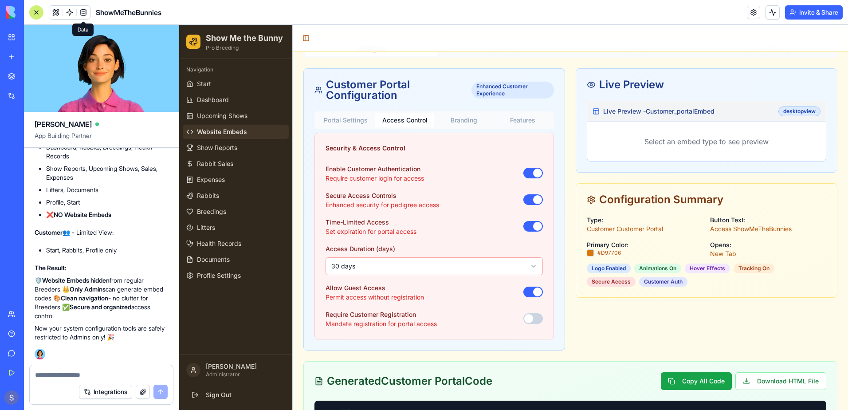
scroll to position [532, 0]
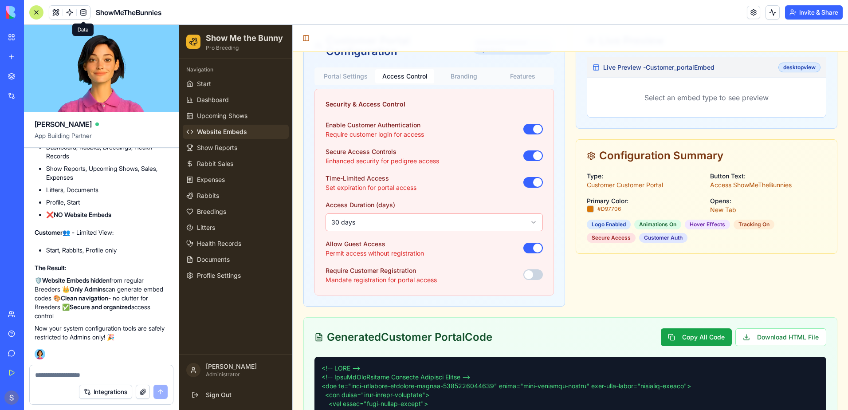
click at [527, 247] on button "button" at bounding box center [533, 248] width 20 height 11
click at [537, 275] on button "button" at bounding box center [533, 274] width 20 height 11
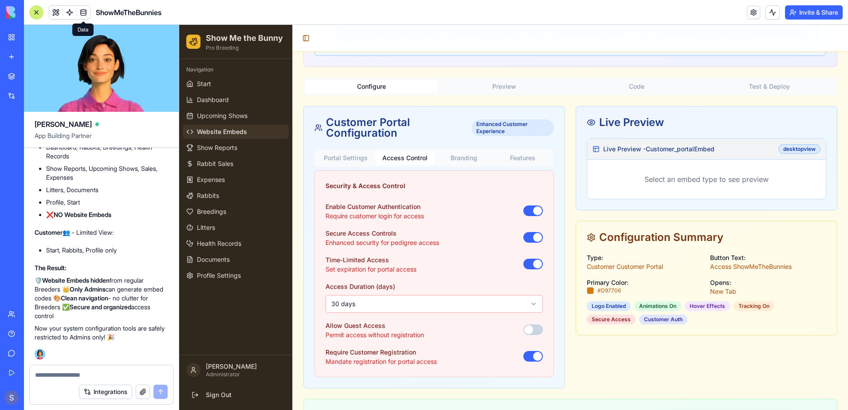
scroll to position [443, 0]
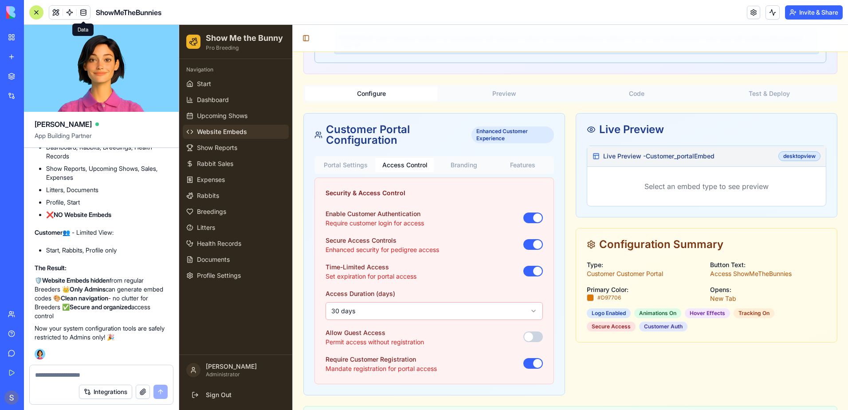
click at [460, 167] on button "Branding" at bounding box center [463, 165] width 59 height 14
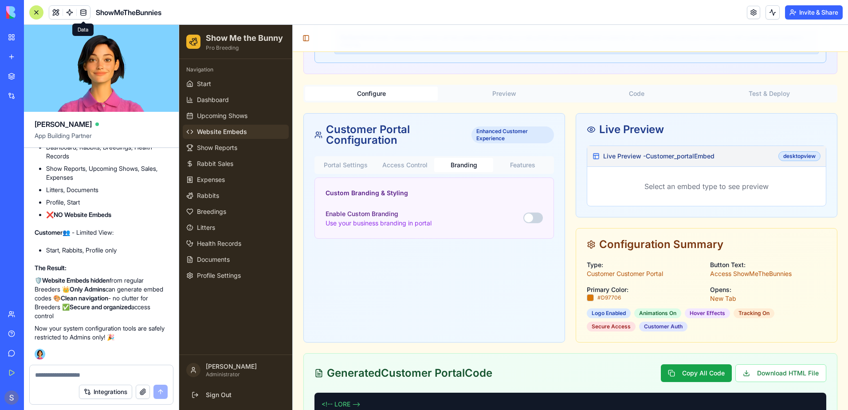
click at [535, 218] on button "button" at bounding box center [533, 217] width 20 height 11
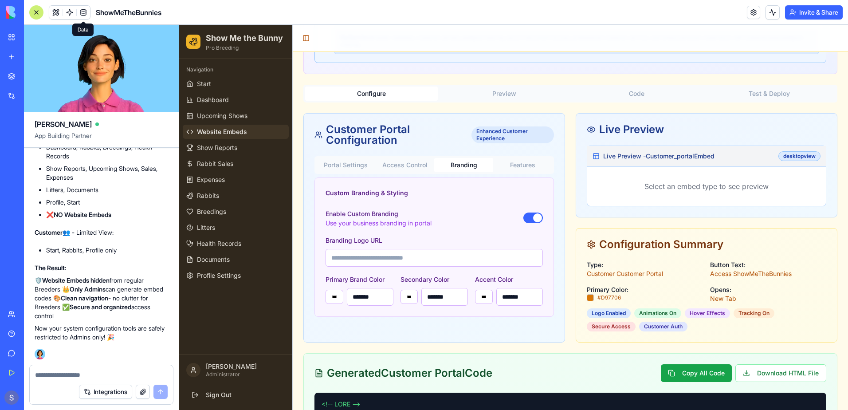
click at [514, 167] on button "Features" at bounding box center [522, 165] width 59 height 14
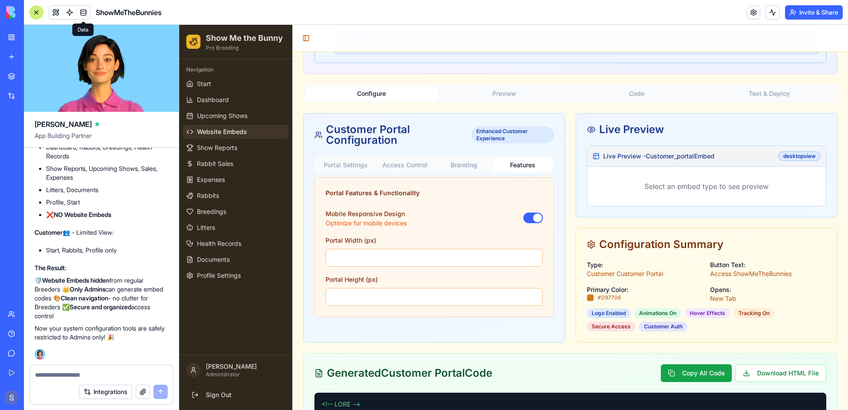
click at [354, 168] on button "Portal Settings" at bounding box center [345, 165] width 59 height 14
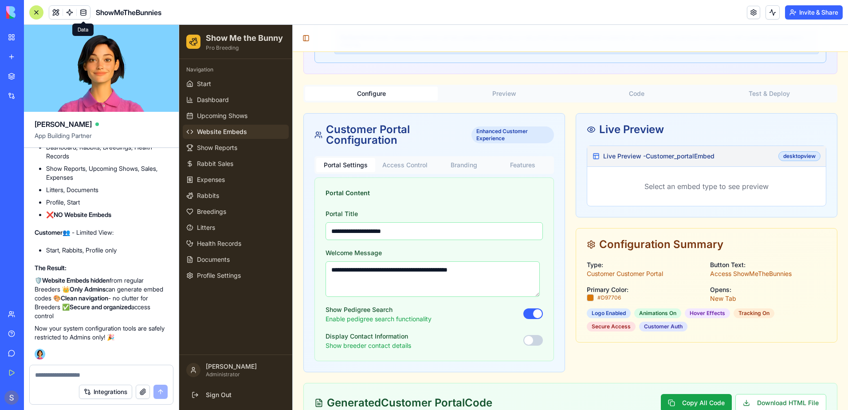
click at [533, 344] on button "button" at bounding box center [533, 340] width 20 height 11
drag, startPoint x: 495, startPoint y: 269, endPoint x: 327, endPoint y: 256, distance: 169.0
click at [327, 256] on div "**********" at bounding box center [433, 272] width 217 height 50
drag, startPoint x: 350, startPoint y: 230, endPoint x: 319, endPoint y: 227, distance: 31.2
click at [319, 227] on div "**********" at bounding box center [434, 284] width 239 height 153
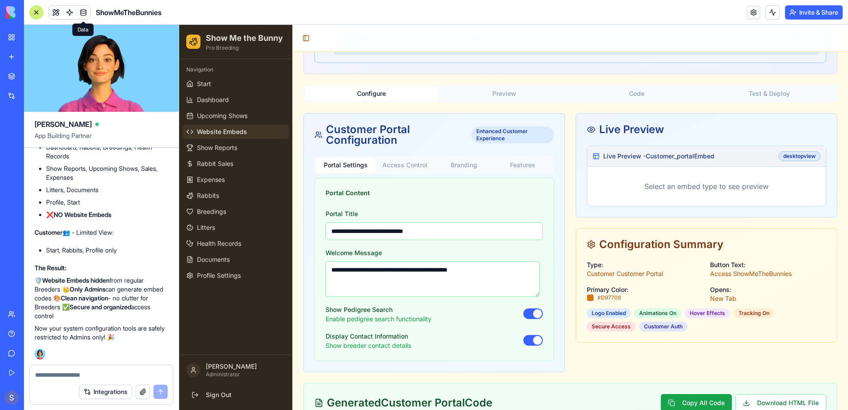
type input "**********"
drag, startPoint x: 494, startPoint y: 270, endPoint x: 310, endPoint y: 256, distance: 184.5
click at [310, 256] on div "**********" at bounding box center [434, 263] width 261 height 215
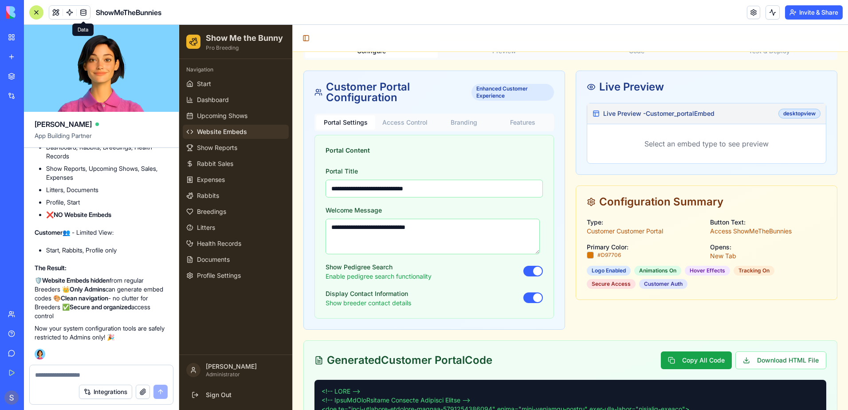
scroll to position [621, 0]
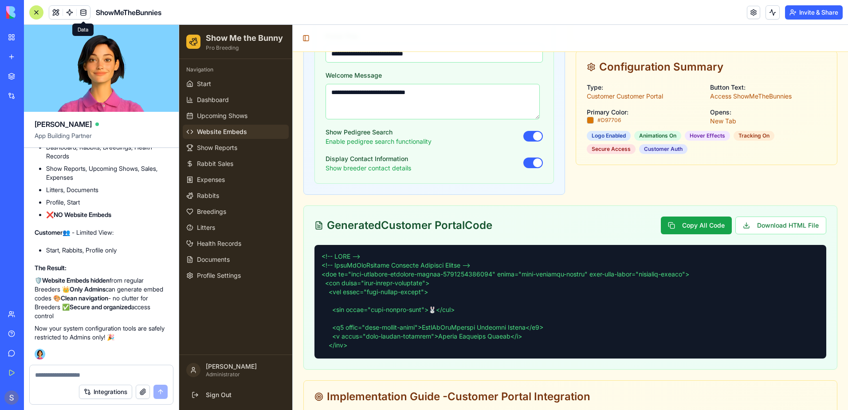
type textarea "**********"
click at [548, 222] on div "Generated Customer Portal Code Copy All Code Download HTML File" at bounding box center [570, 225] width 512 height 18
click at [670, 225] on button "Copy All Code" at bounding box center [696, 225] width 71 height 18
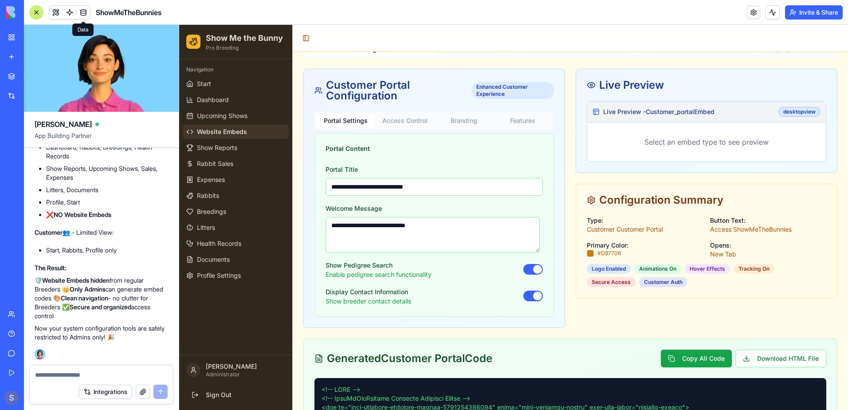
scroll to position [443, 0]
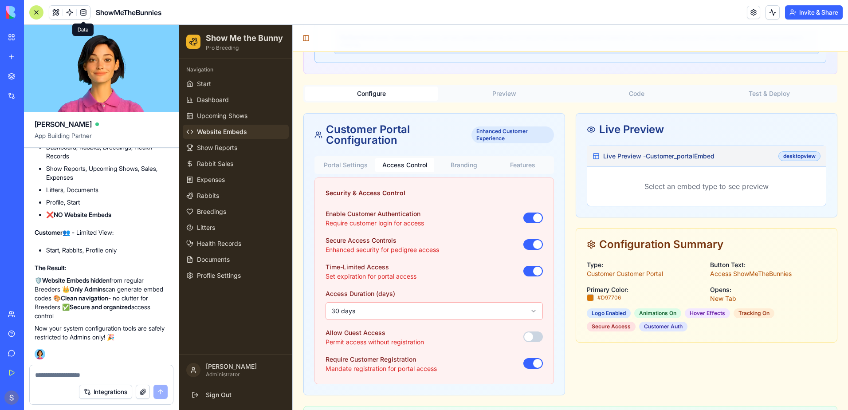
click at [407, 163] on button "Access Control" at bounding box center [404, 165] width 59 height 14
click at [532, 309] on html "Show Me the Bunny Pro Breeding Navigation Start Dashboard Upcoming Shows Websit…" at bounding box center [513, 216] width 669 height 1270
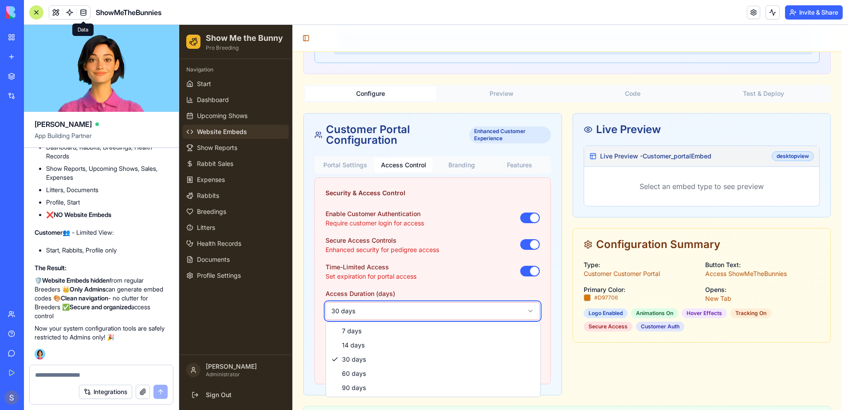
click at [532, 309] on html "Show Me the Bunny Pro Breeding Navigation Start Dashboard Upcoming Shows Websit…" at bounding box center [513, 216] width 669 height 1270
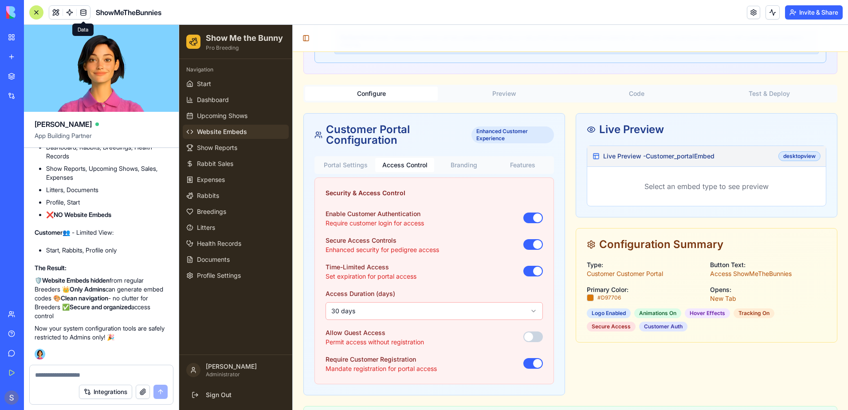
click at [525, 269] on button "button" at bounding box center [533, 271] width 20 height 11
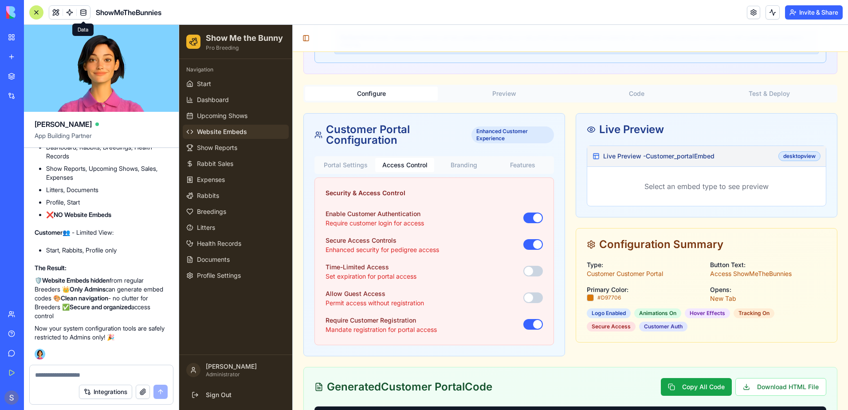
click at [534, 271] on button "button" at bounding box center [533, 271] width 20 height 11
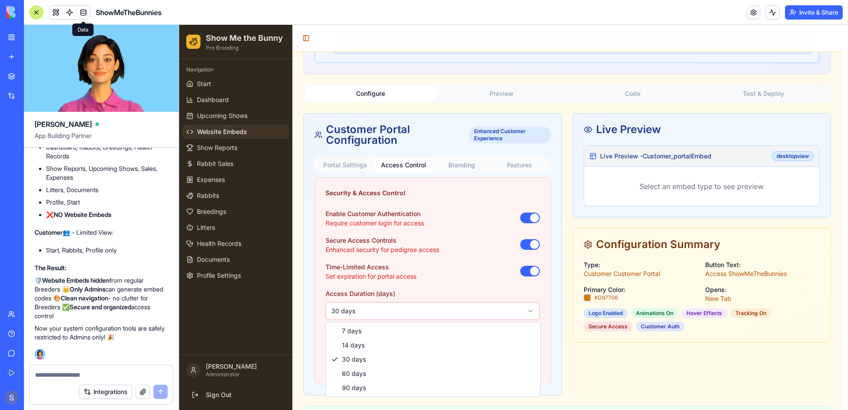
click at [531, 312] on html "Show Me the Bunny Pro Breeding Navigation Start Dashboard Upcoming Shows Websit…" at bounding box center [513, 216] width 669 height 1270
click at [526, 272] on html "Show Me the Bunny Pro Breeding Navigation Start Dashboard Upcoming Shows Websit…" at bounding box center [513, 216] width 669 height 1270
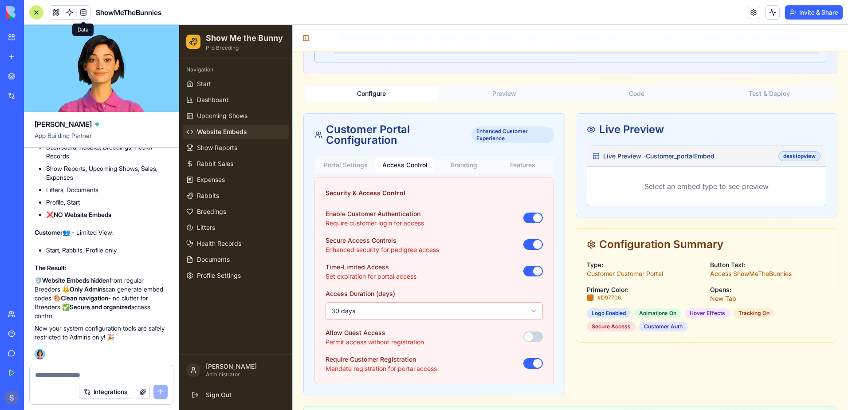
click at [526, 272] on button "button" at bounding box center [533, 271] width 20 height 11
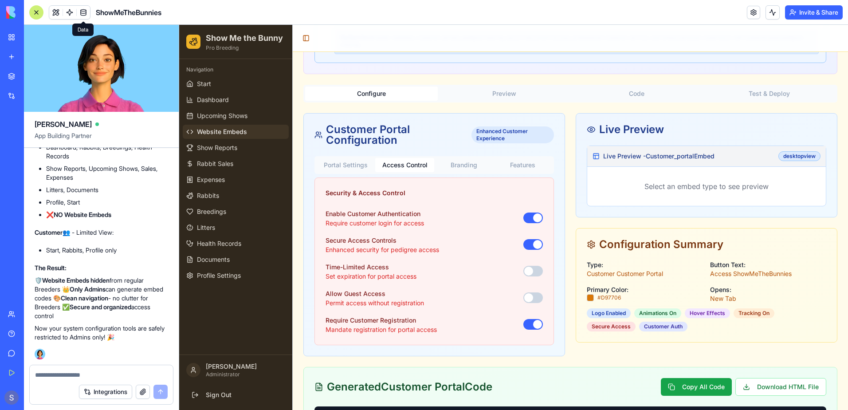
click at [530, 298] on button "button" at bounding box center [533, 297] width 20 height 11
click at [523, 297] on button "button" at bounding box center [533, 297] width 20 height 11
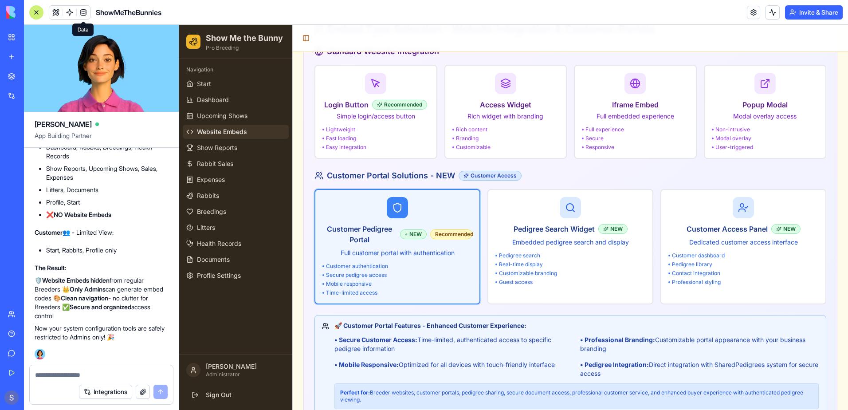
scroll to position [0, 0]
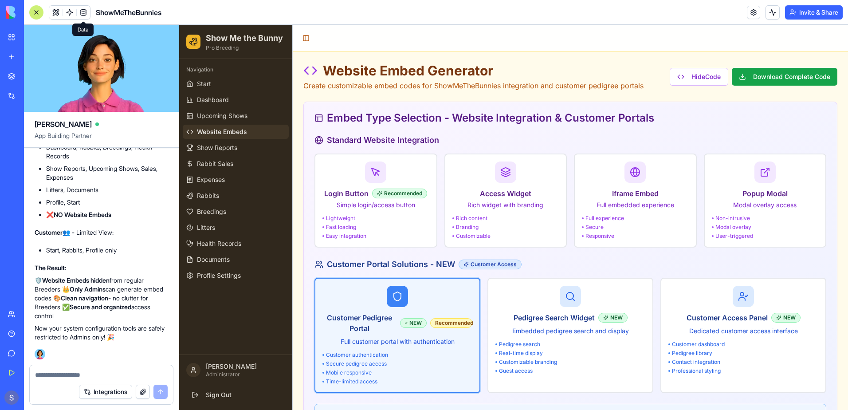
click at [87, 371] on textarea at bounding box center [101, 374] width 133 height 9
click at [59, 371] on textarea at bounding box center [101, 374] width 133 height 9
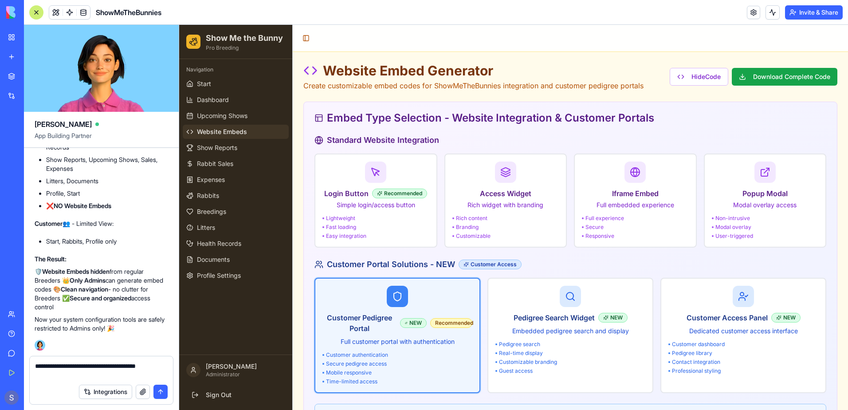
type textarea "**********"
click at [164, 391] on button "submit" at bounding box center [160, 391] width 14 height 14
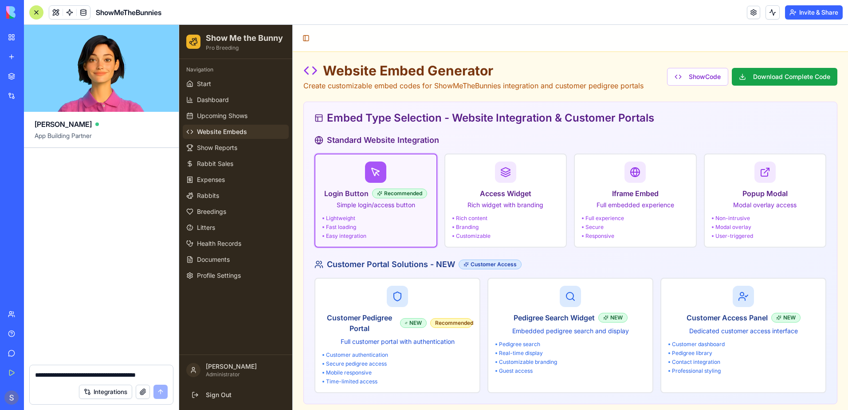
scroll to position [99410, 0]
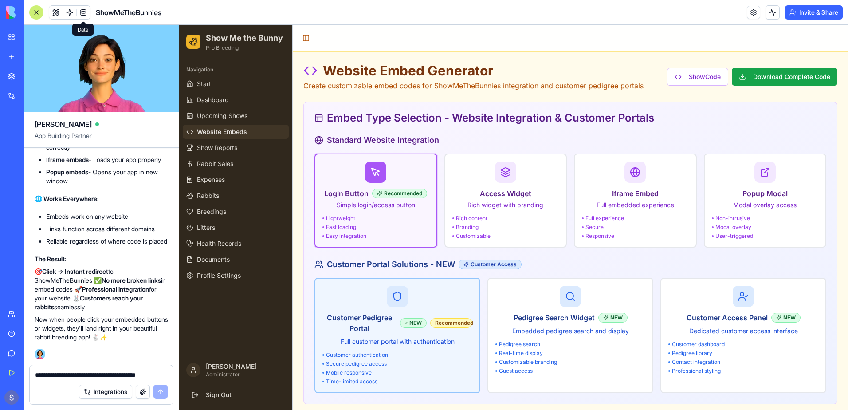
click at [378, 333] on h3 "Customer Pedigree Portal" at bounding box center [359, 322] width 74 height 21
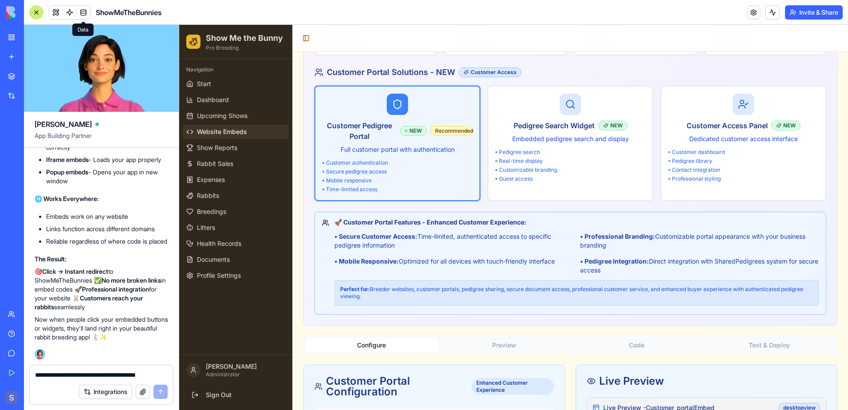
scroll to position [0, 0]
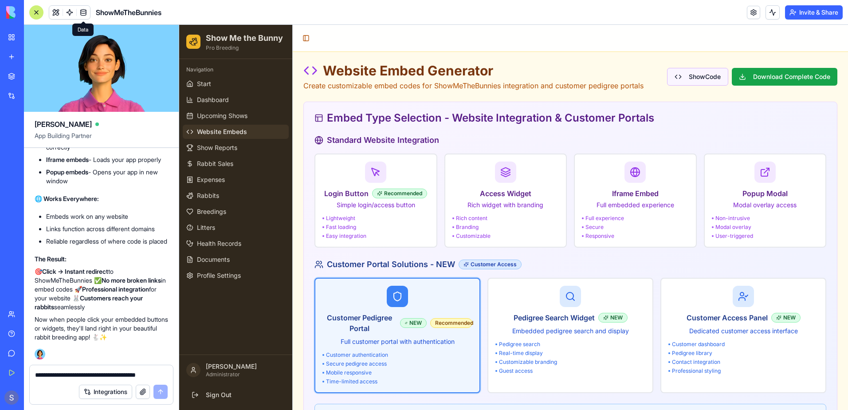
click at [677, 82] on button "Show Code" at bounding box center [697, 77] width 61 height 18
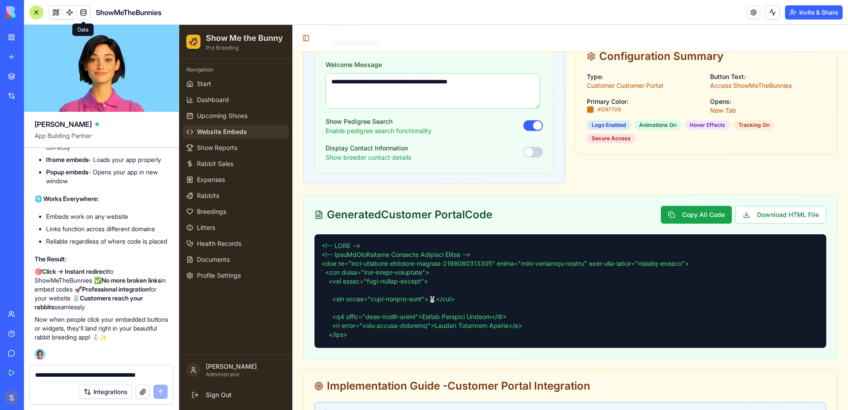
scroll to position [665, 0]
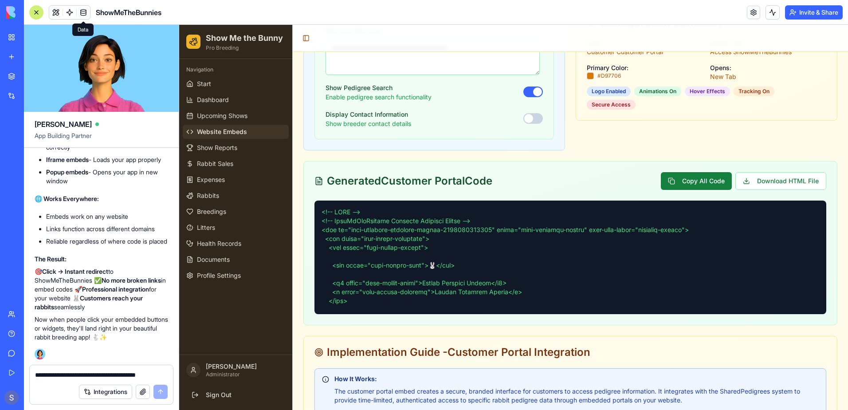
click at [676, 184] on button "Copy All Code" at bounding box center [696, 181] width 71 height 18
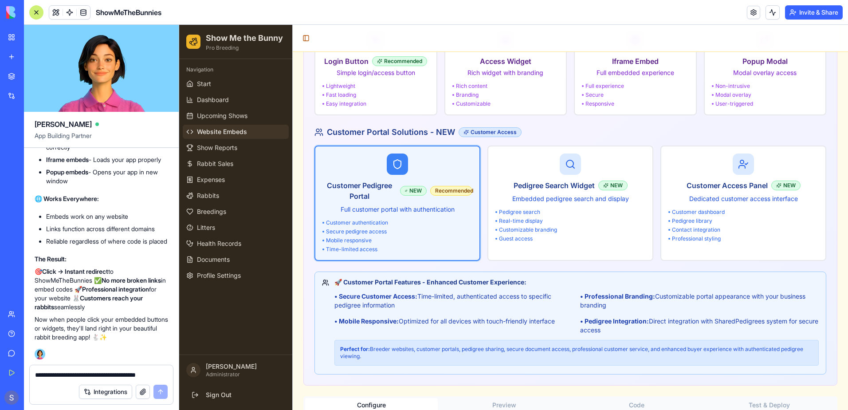
scroll to position [133, 0]
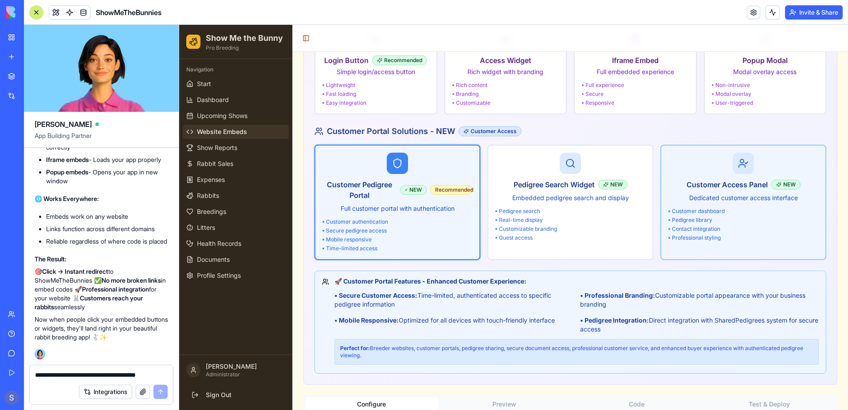
click at [731, 184] on h3 "Customer Access Panel" at bounding box center [726, 184] width 81 height 11
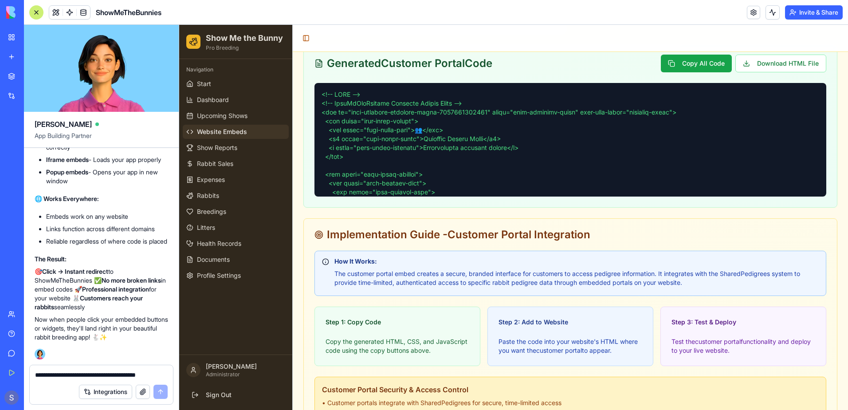
scroll to position [641, 0]
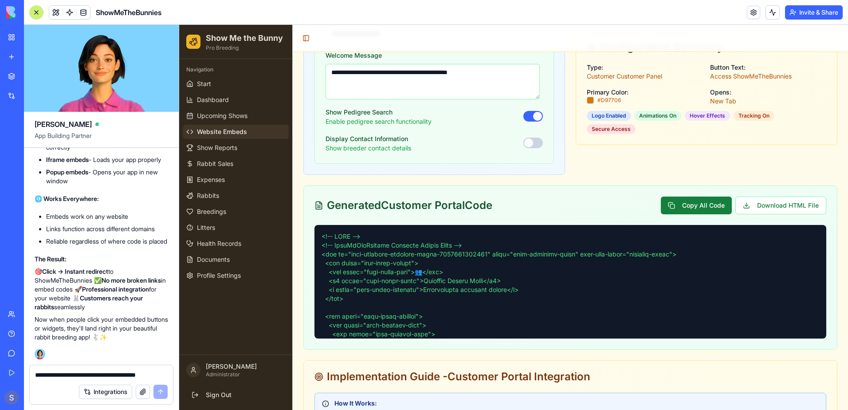
click at [689, 205] on button "Copy All Code" at bounding box center [696, 205] width 71 height 18
click at [57, 373] on textarea "**********" at bounding box center [101, 374] width 133 height 9
type textarea "**********"
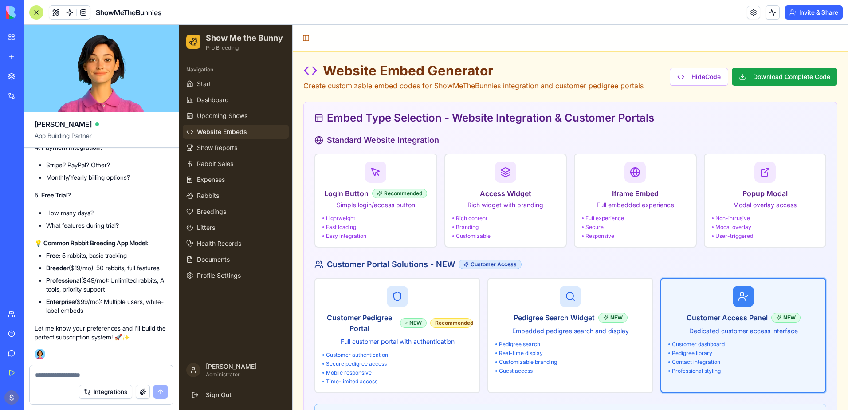
scroll to position [99729, 0]
click at [53, 373] on textarea at bounding box center [101, 374] width 133 height 9
click at [59, 373] on textarea "**********" at bounding box center [101, 374] width 133 height 9
click at [113, 373] on textarea "**********" at bounding box center [101, 374] width 133 height 9
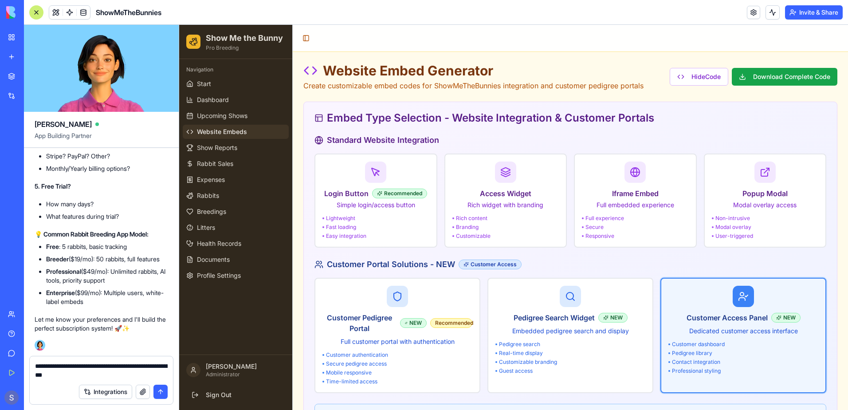
click at [47, 374] on textarea "**********" at bounding box center [101, 370] width 133 height 18
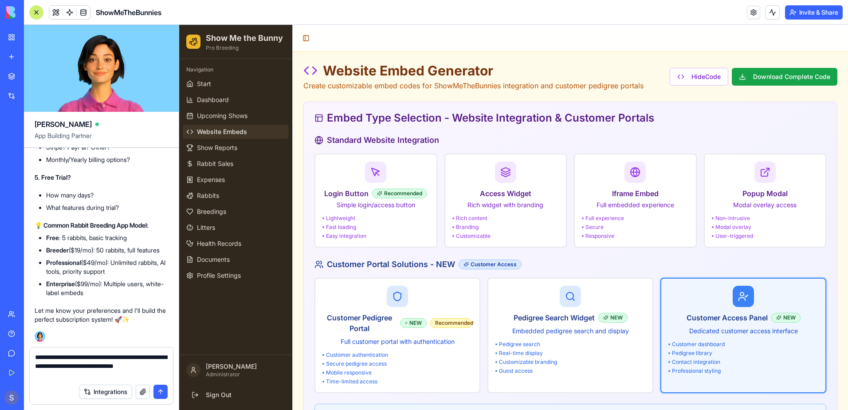
scroll to position [100013, 0]
type textarea "**********"
click at [162, 391] on button "submit" at bounding box center [160, 391] width 14 height 14
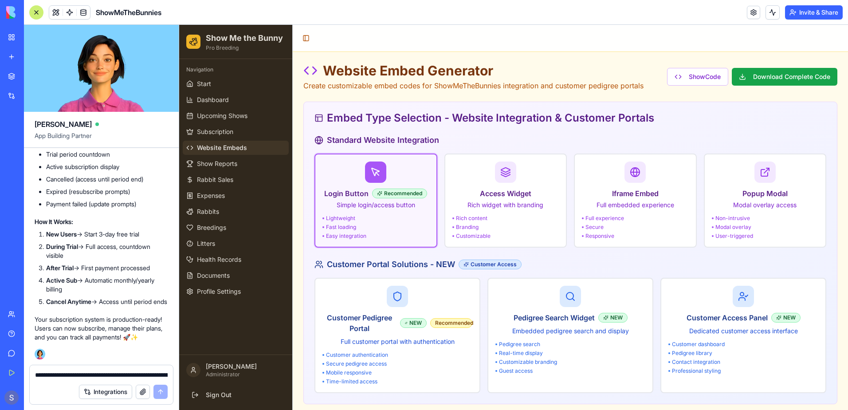
scroll to position [100307, 0]
click at [227, 133] on span "Subscription" at bounding box center [215, 131] width 36 height 9
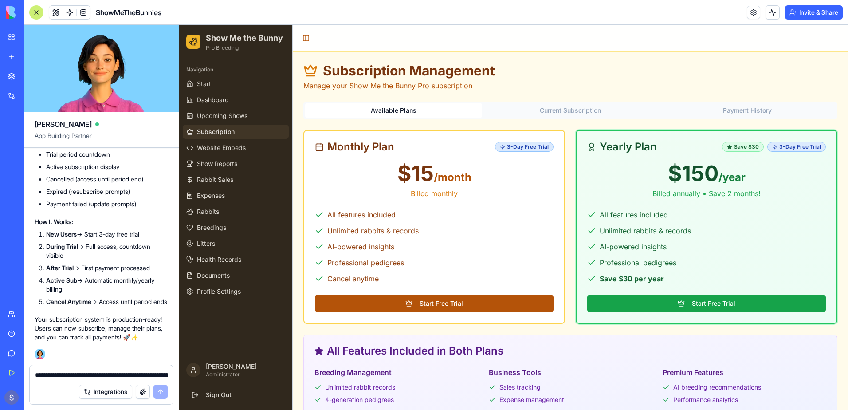
click at [453, 307] on button "Start Free Trial" at bounding box center [434, 303] width 239 height 18
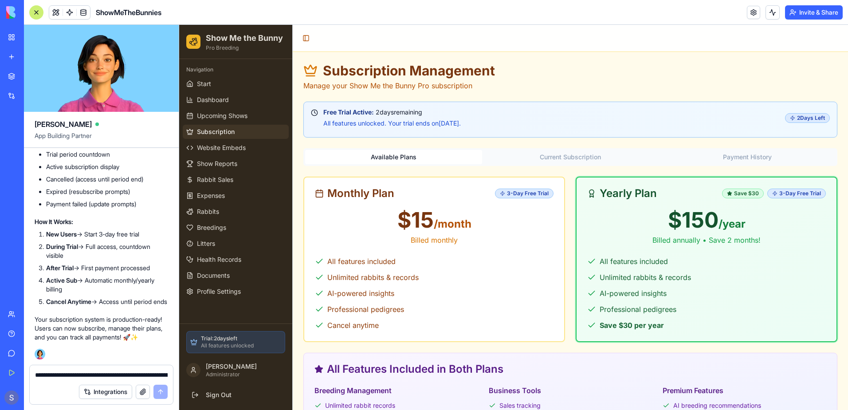
click at [550, 157] on button "Current Subscription" at bounding box center [570, 157] width 177 height 14
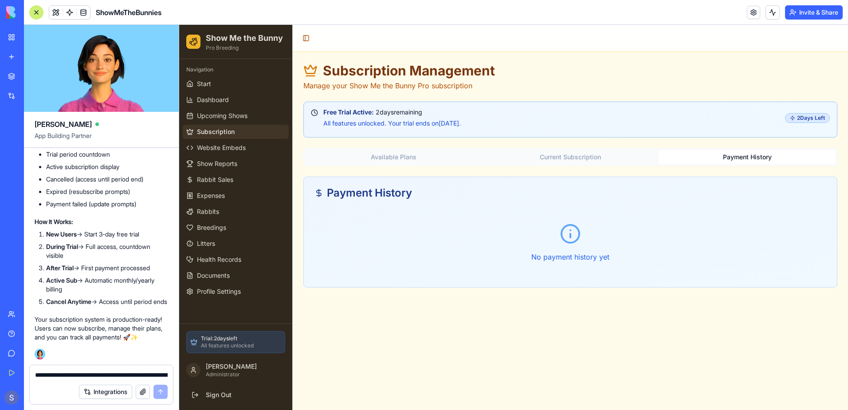
click at [739, 157] on button "Payment History" at bounding box center [746, 157] width 177 height 14
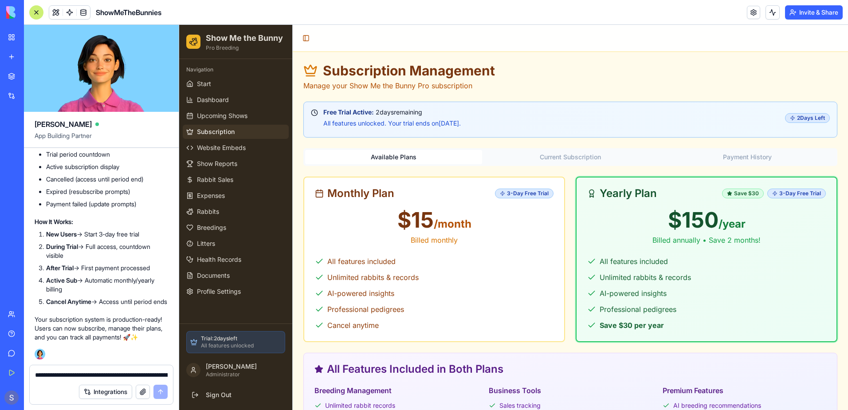
click at [374, 160] on button "Available Plans" at bounding box center [393, 157] width 177 height 14
click at [415, 161] on button "Available Plans" at bounding box center [393, 157] width 177 height 14
click at [237, 87] on link "Start" at bounding box center [236, 84] width 106 height 14
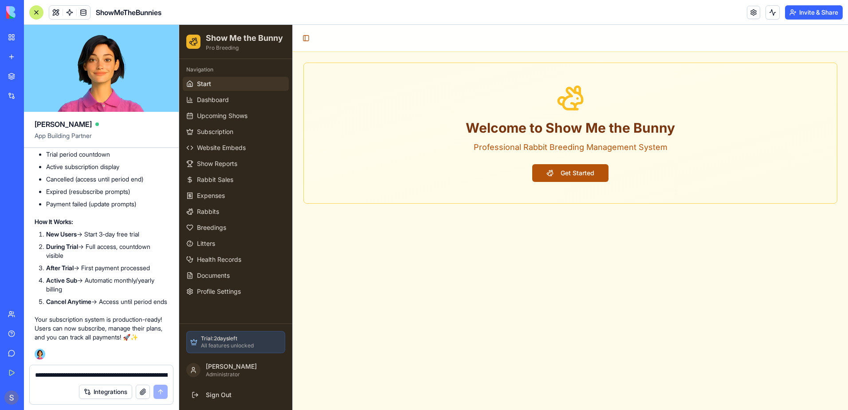
click at [567, 173] on button "Get Started" at bounding box center [570, 173] width 76 height 18
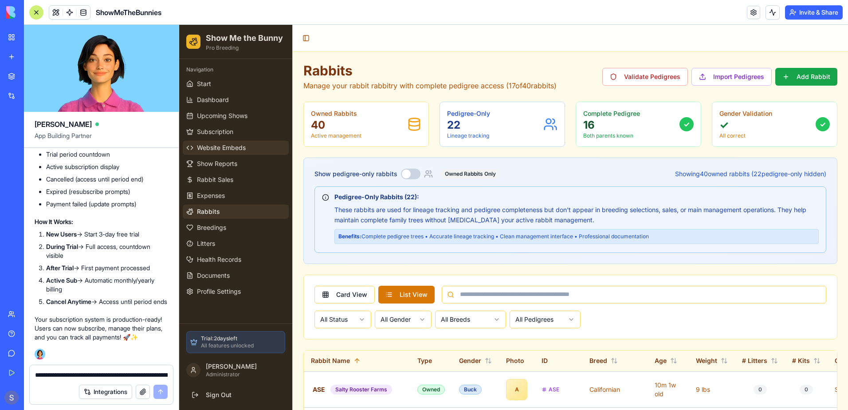
click at [239, 149] on span "Website Embeds" at bounding box center [221, 147] width 49 height 9
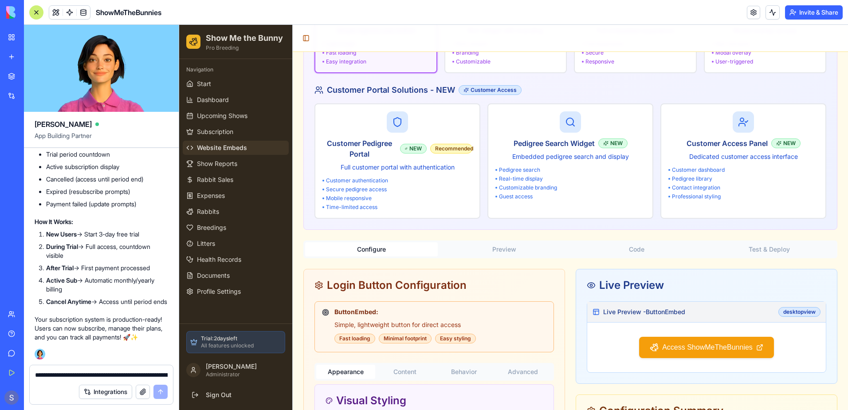
scroll to position [177, 0]
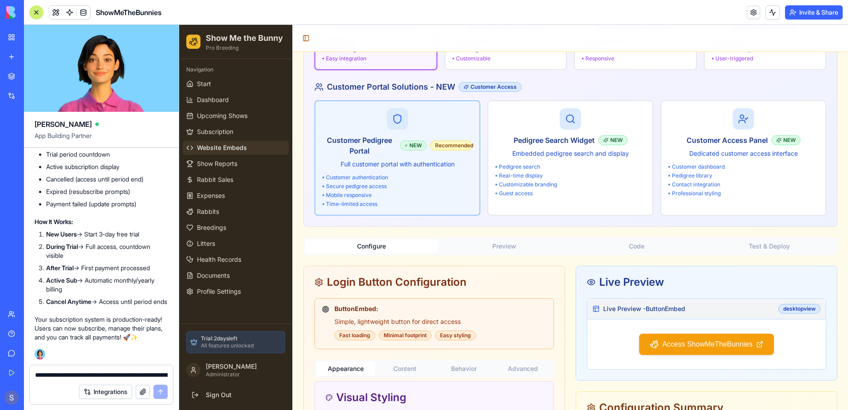
click at [383, 179] on div "Customer authentication" at bounding box center [397, 177] width 150 height 7
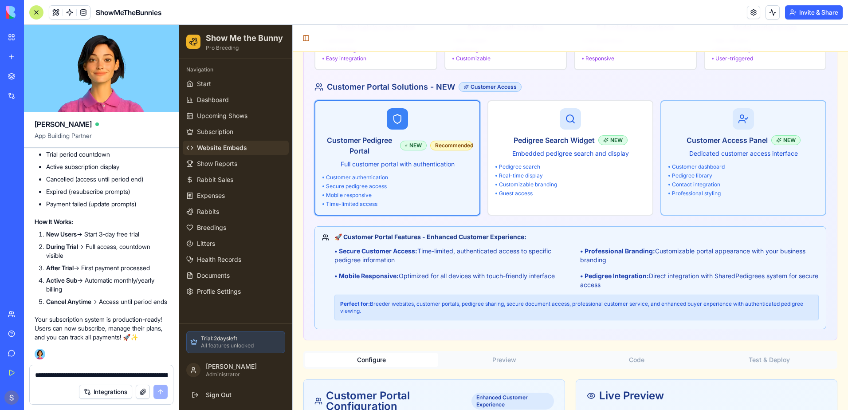
scroll to position [0, 0]
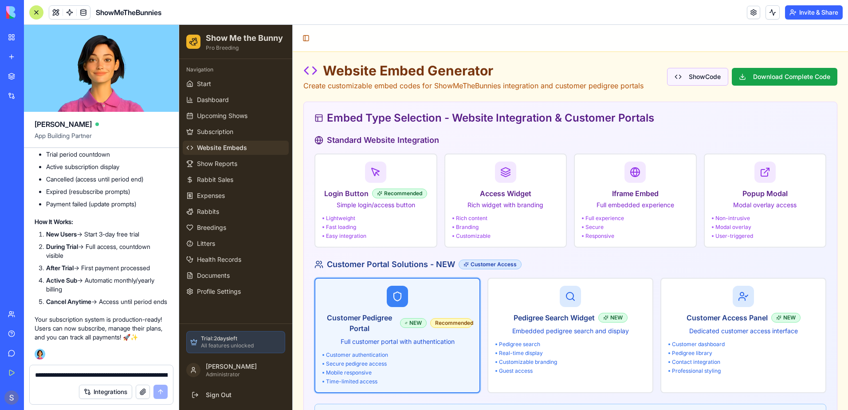
click at [692, 75] on button "Show Code" at bounding box center [697, 77] width 61 height 18
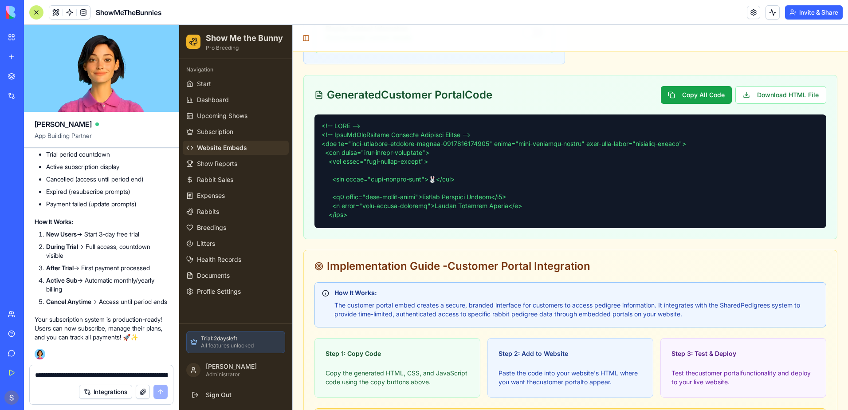
scroll to position [754, 0]
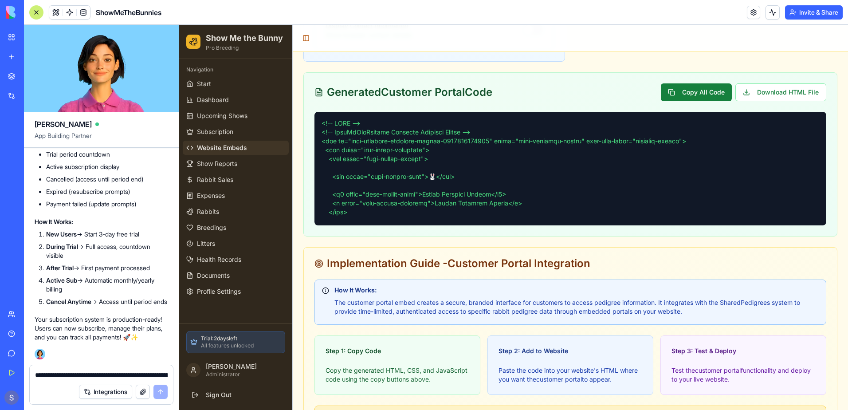
click at [687, 96] on button "Copy All Code" at bounding box center [696, 92] width 71 height 18
click at [227, 145] on span "Website Embeds" at bounding box center [222, 147] width 50 height 9
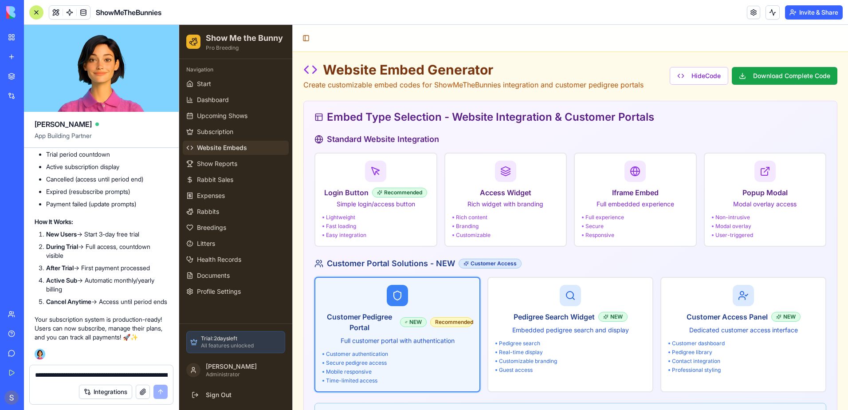
scroll to position [0, 0]
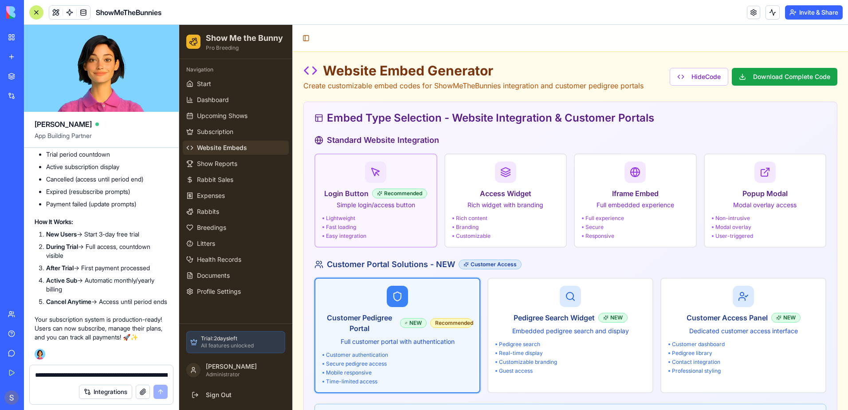
click at [343, 206] on p "Simple login/access button" at bounding box center [375, 204] width 107 height 9
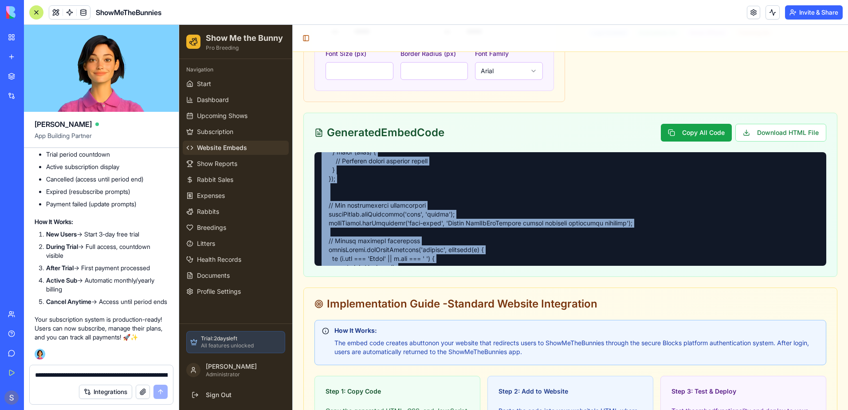
scroll to position [1009, 0]
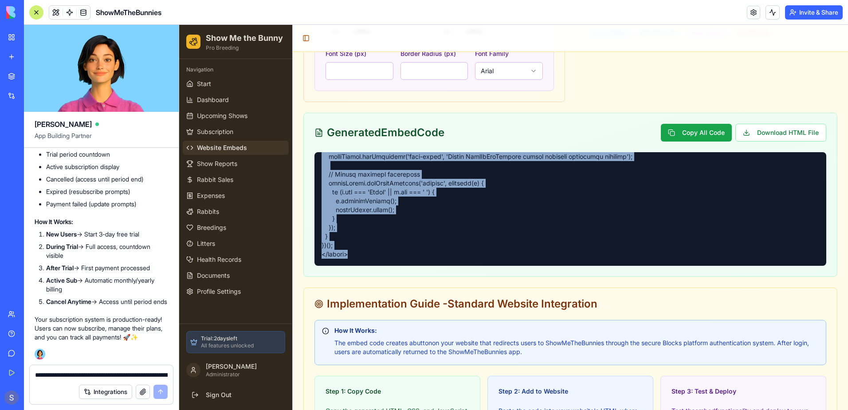
drag, startPoint x: 319, startPoint y: 157, endPoint x: 422, endPoint y: 260, distance: 146.1
click at [422, 260] on div at bounding box center [570, 209] width 512 height 114
copy pre "<!-- HTML --> <!-- ShowMeTheBunnies Login Button Embed --> <a href="https://68c…"
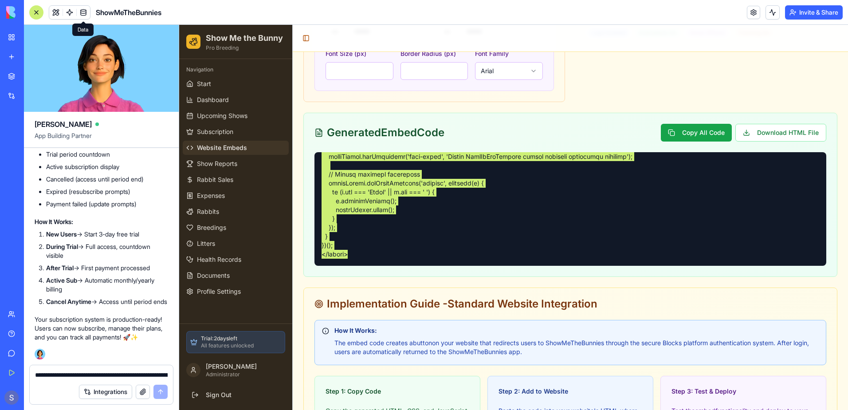
click at [44, 374] on textarea "**********" at bounding box center [101, 374] width 133 height 9
click at [55, 374] on textarea "**********" at bounding box center [101, 374] width 133 height 9
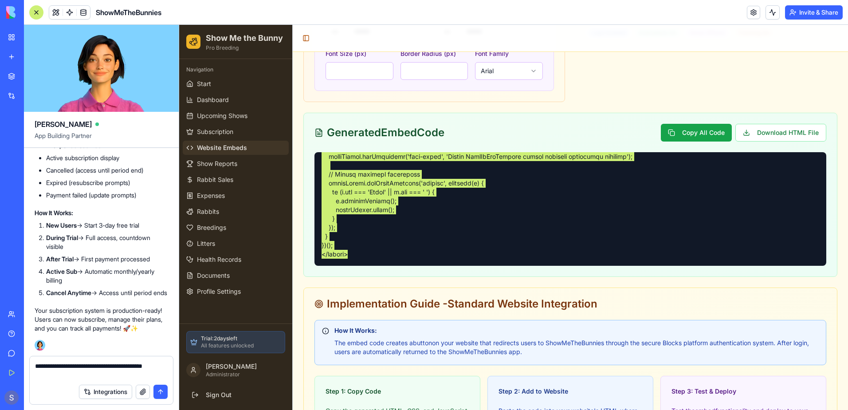
type textarea "**********"
click at [162, 391] on button "submit" at bounding box center [160, 391] width 14 height 14
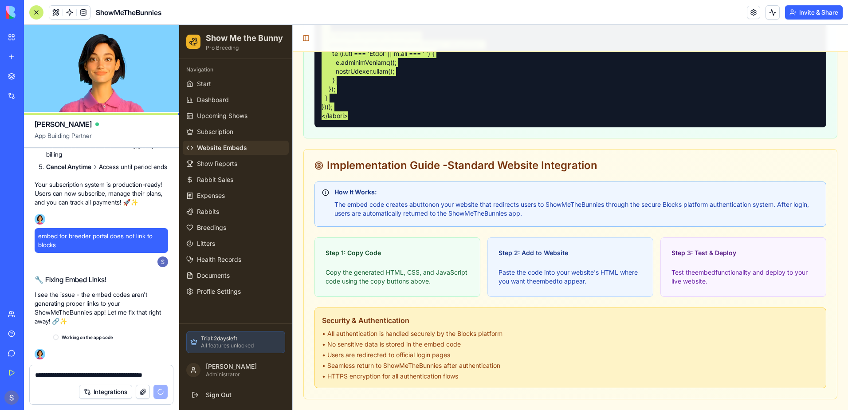
scroll to position [101019, 0]
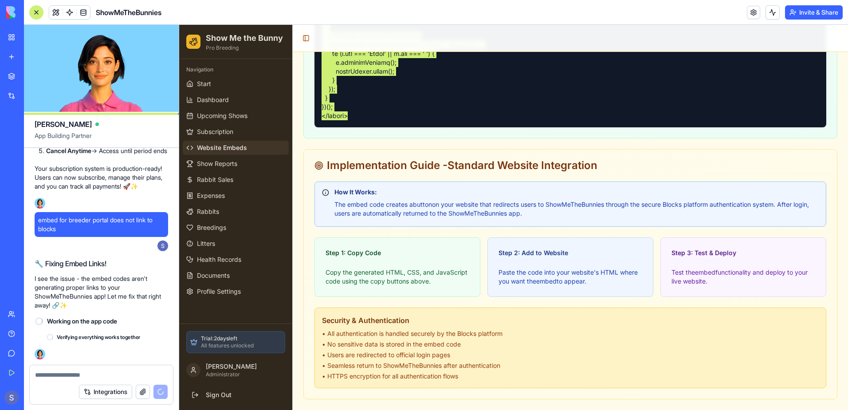
scroll to position [101035, 0]
type input "*******"
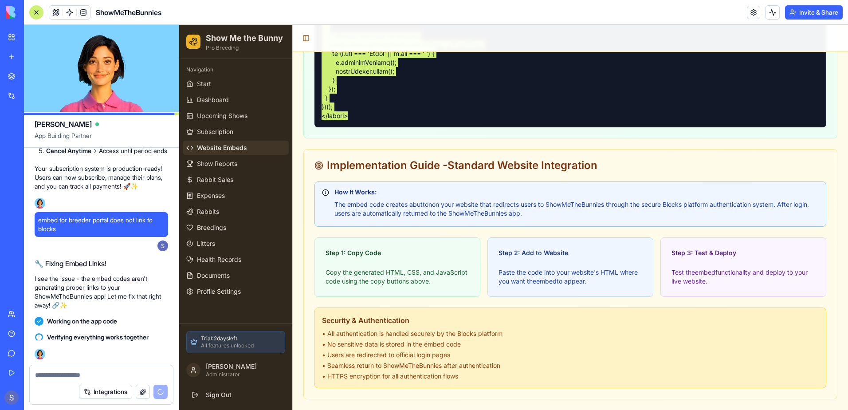
type input "*******"
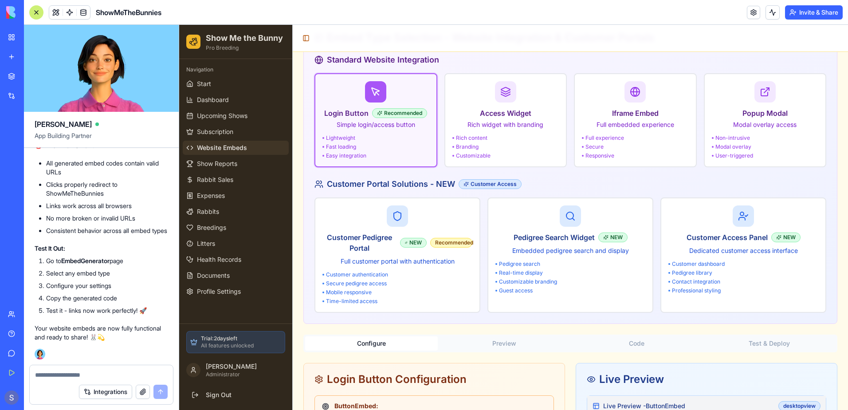
scroll to position [0, 0]
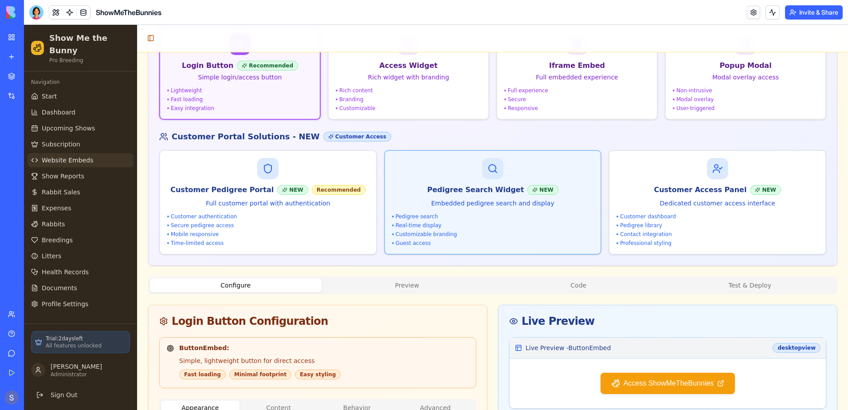
scroll to position [133, 0]
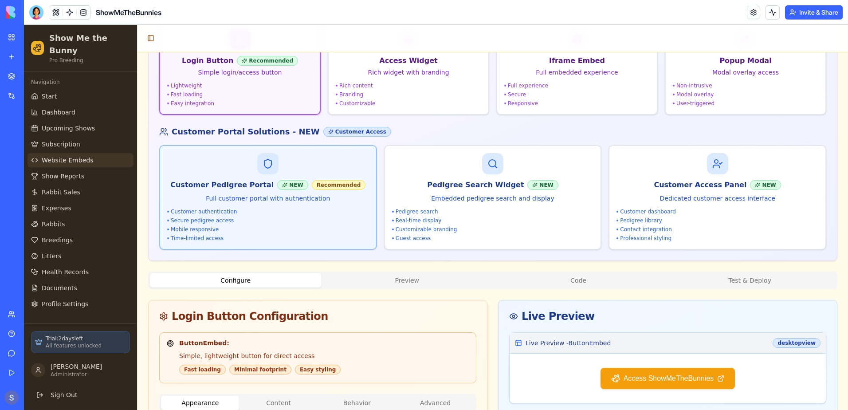
click at [252, 198] on p "Full customer portal with authentication" at bounding box center [268, 198] width 202 height 9
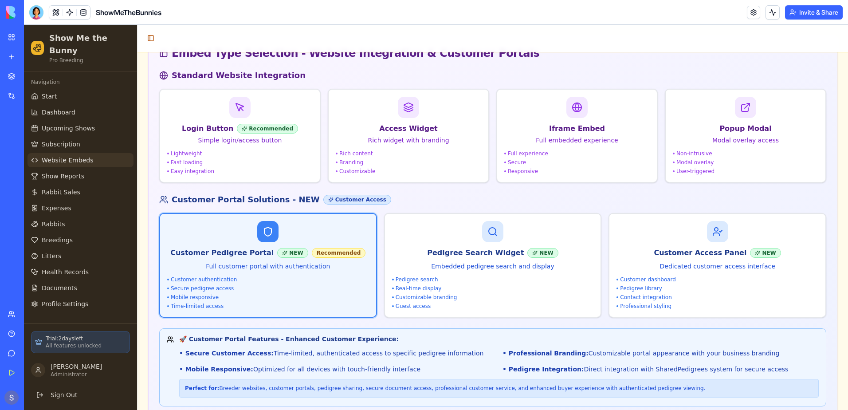
scroll to position [0, 0]
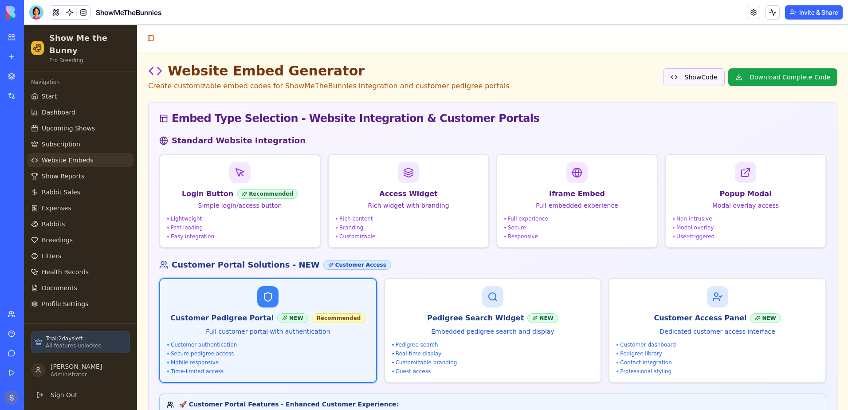
click at [691, 75] on button "Show Code" at bounding box center [694, 77] width 62 height 18
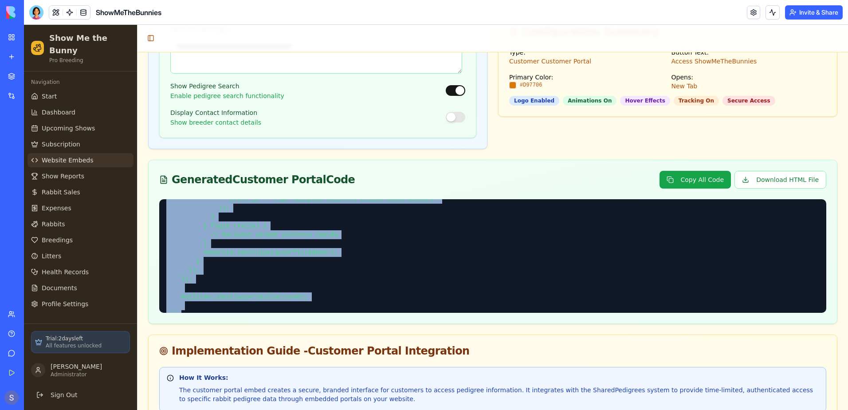
scroll to position [3244, 0]
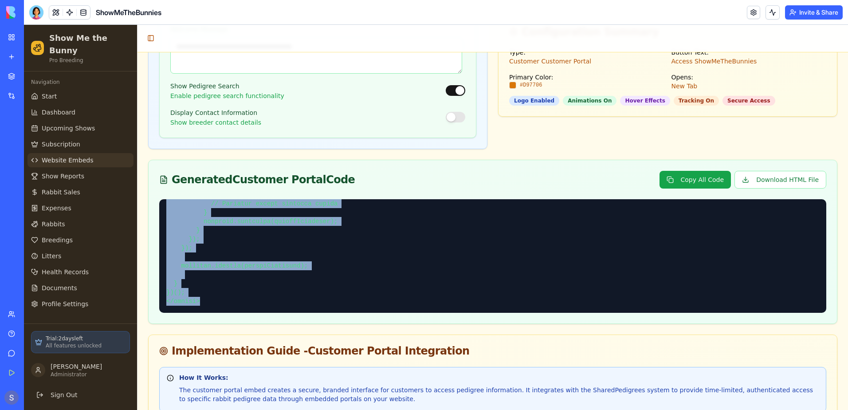
drag, startPoint x: 162, startPoint y: 204, endPoint x: 314, endPoint y: 309, distance: 184.5
click at [314, 309] on div at bounding box center [492, 256] width 667 height 114
copy pre "<!-- HTML --> <!-- ShowMeTheBunnies Customer Pedigree Portal --> <div id="smtb-…"
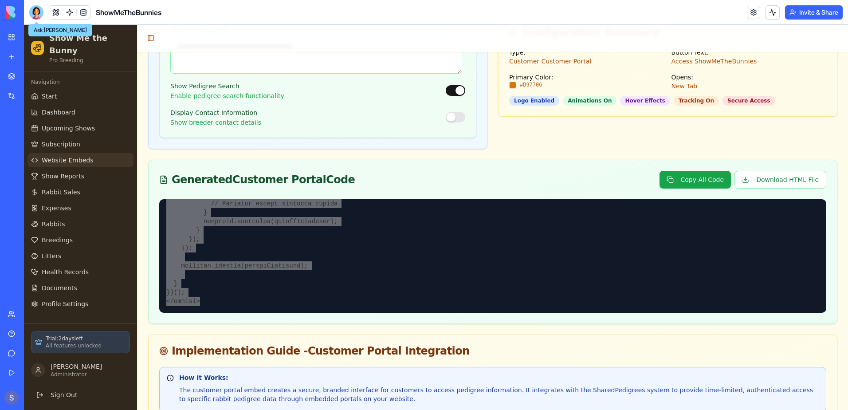
click at [37, 12] on div at bounding box center [36, 12] width 14 height 14
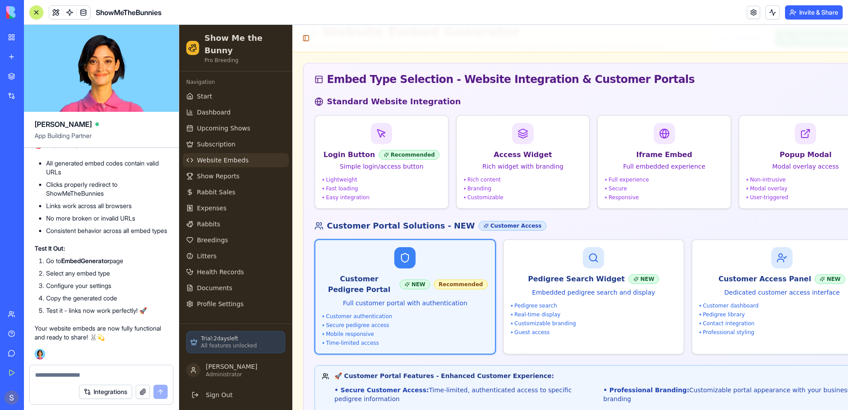
scroll to position [0, 0]
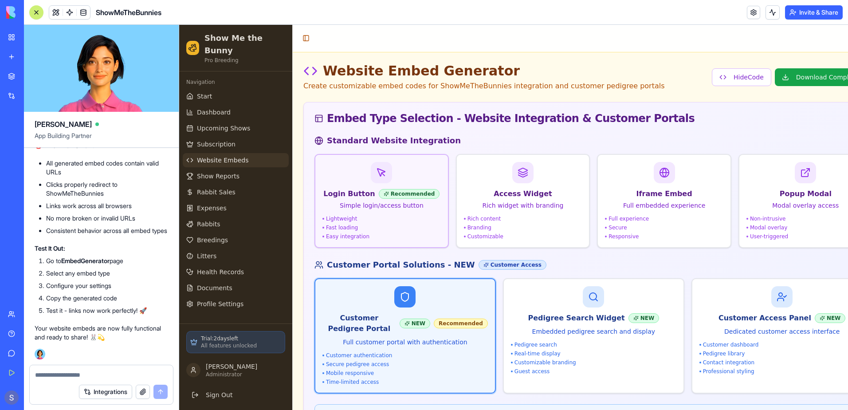
click at [364, 192] on h3 "Login Button" at bounding box center [348, 193] width 51 height 11
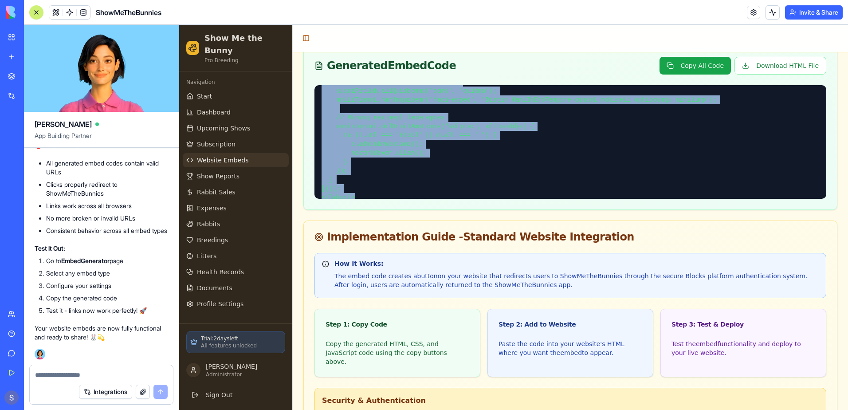
scroll to position [1009, 0]
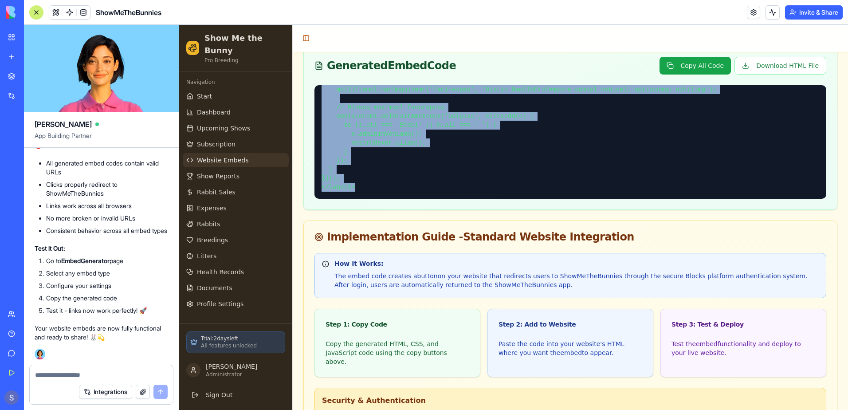
drag, startPoint x: 319, startPoint y: 71, endPoint x: 446, endPoint y: 181, distance: 168.1
click at [446, 181] on div at bounding box center [570, 147] width 533 height 124
copy pre "<!-- HTML --> <!-- ShowMeTheBunnies Login Button Embed --> <a href="https://68c…"
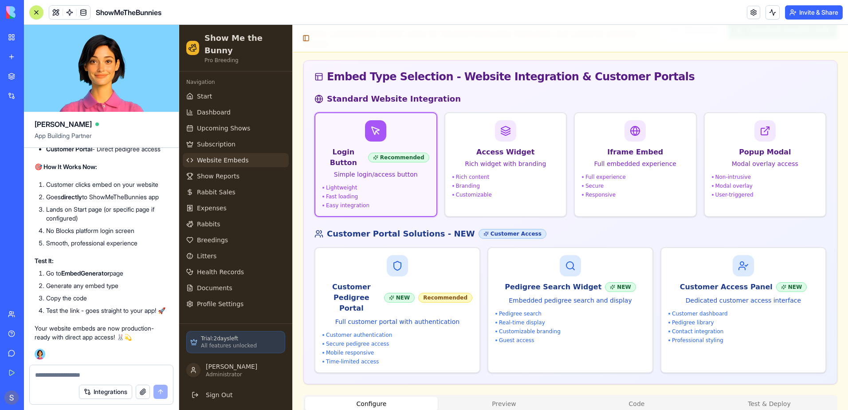
scroll to position [0, 0]
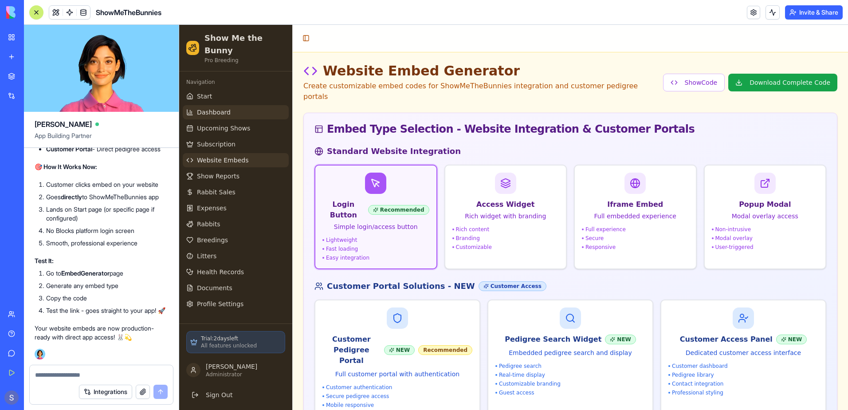
click at [215, 108] on span "Dashboard" at bounding box center [214, 112] width 34 height 9
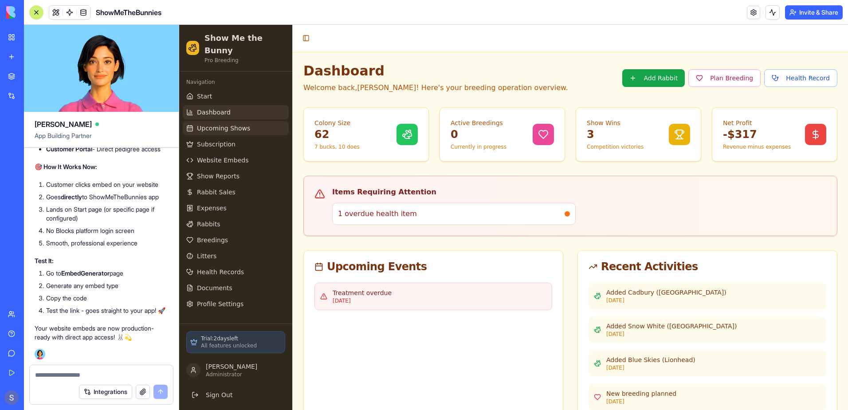
click at [208, 124] on span "Upcoming Shows" at bounding box center [223, 128] width 53 height 9
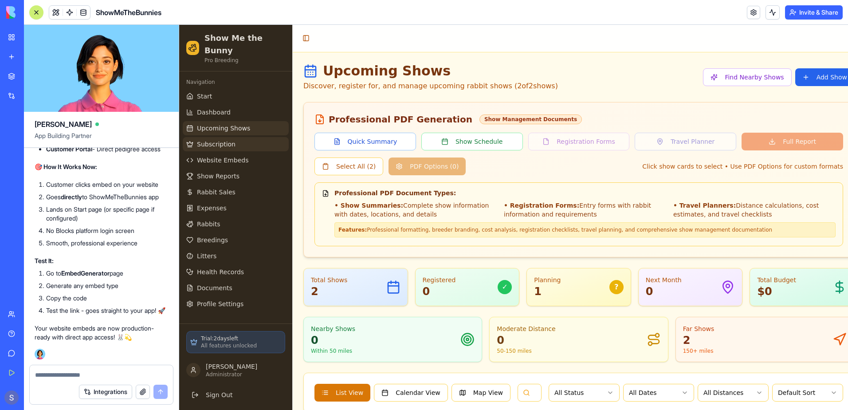
click at [228, 140] on span "Subscription" at bounding box center [216, 144] width 39 height 9
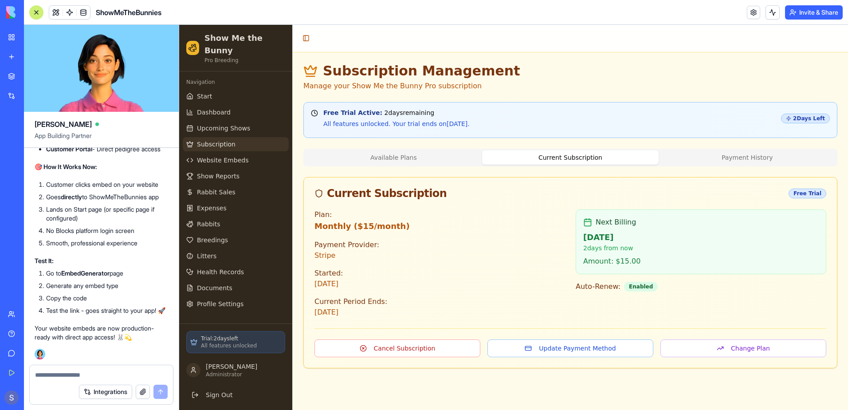
click at [409, 159] on button "Available Plans" at bounding box center [393, 157] width 177 height 14
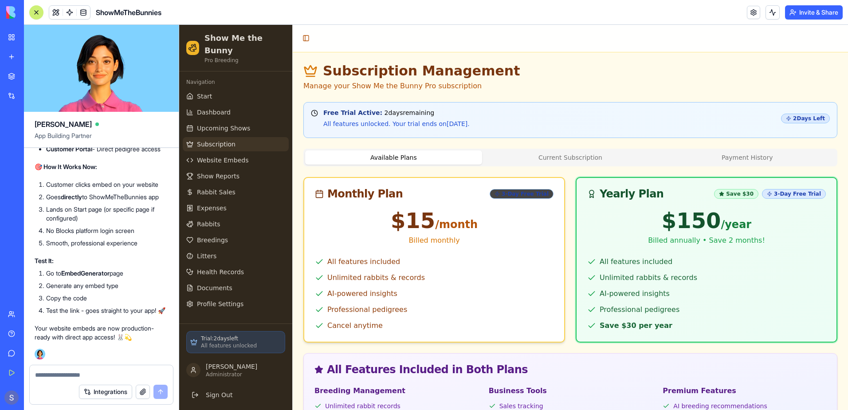
click at [527, 193] on div "3-Day Free Trial" at bounding box center [522, 194] width 64 height 10
click at [553, 159] on button "Current Subscription" at bounding box center [570, 157] width 177 height 14
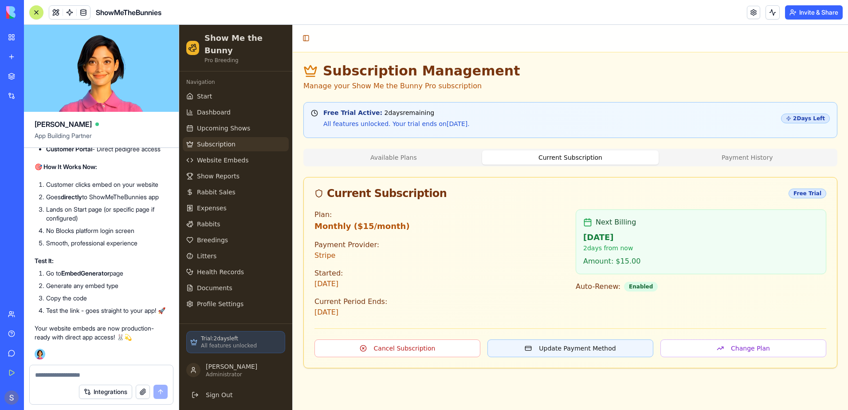
click at [568, 347] on button "Update Payment Method" at bounding box center [570, 348] width 166 height 18
click at [565, 345] on button "Update Payment Method" at bounding box center [570, 348] width 166 height 18
click at [55, 374] on textarea at bounding box center [101, 374] width 133 height 9
type textarea "**********"
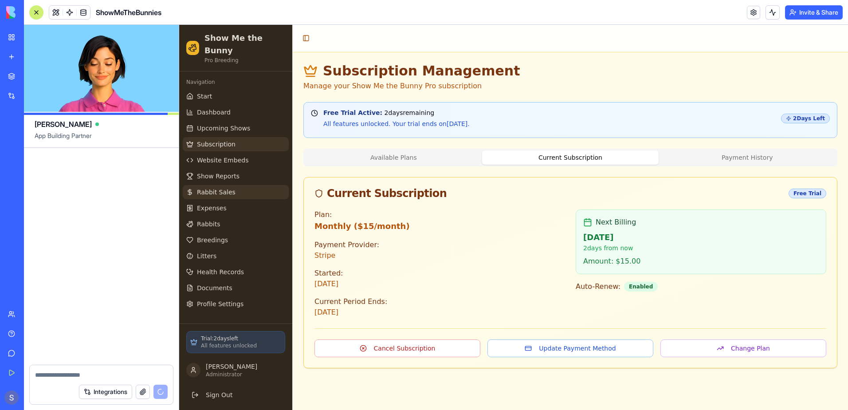
scroll to position [102672, 0]
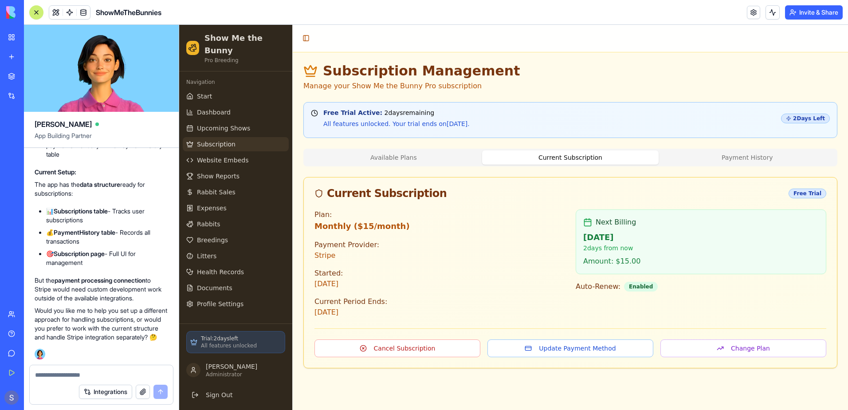
click at [48, 375] on textarea at bounding box center [101, 374] width 133 height 9
type textarea "**********"
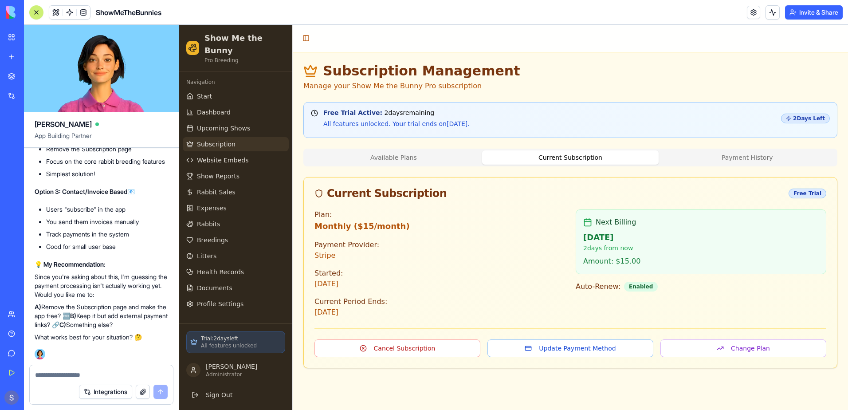
scroll to position [103287, 0]
click at [45, 375] on textarea at bounding box center [101, 374] width 133 height 9
type textarea "**********"
click at [159, 393] on button "submit" at bounding box center [160, 391] width 14 height 14
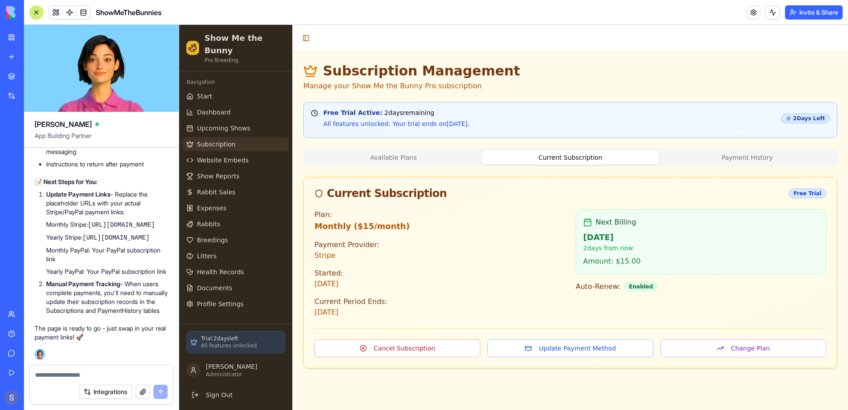
scroll to position [103896, 0]
click at [210, 140] on span "Subscription" at bounding box center [216, 144] width 39 height 9
click at [220, 108] on span "Dashboard" at bounding box center [214, 112] width 34 height 9
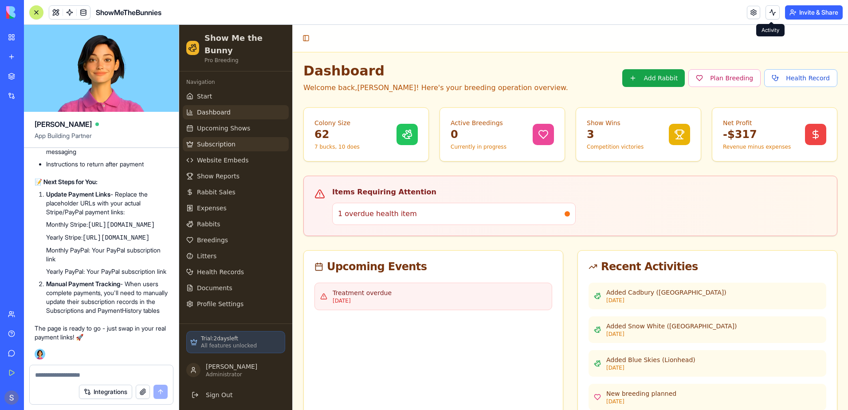
click at [227, 140] on span "Subscription" at bounding box center [216, 144] width 39 height 9
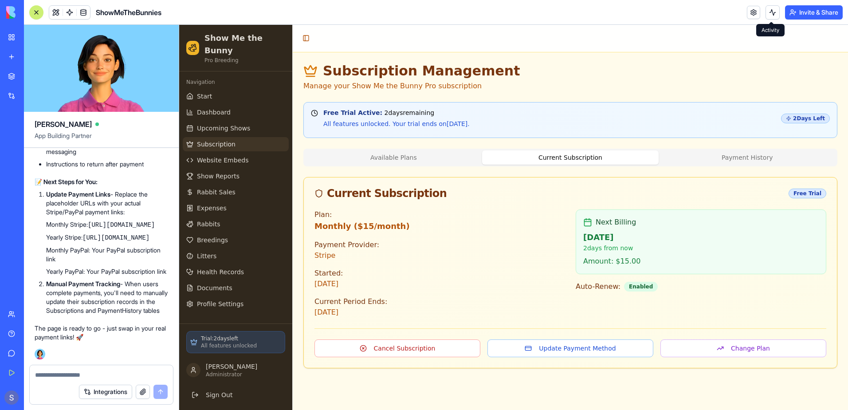
click at [415, 158] on button "Available Plans" at bounding box center [393, 157] width 177 height 14
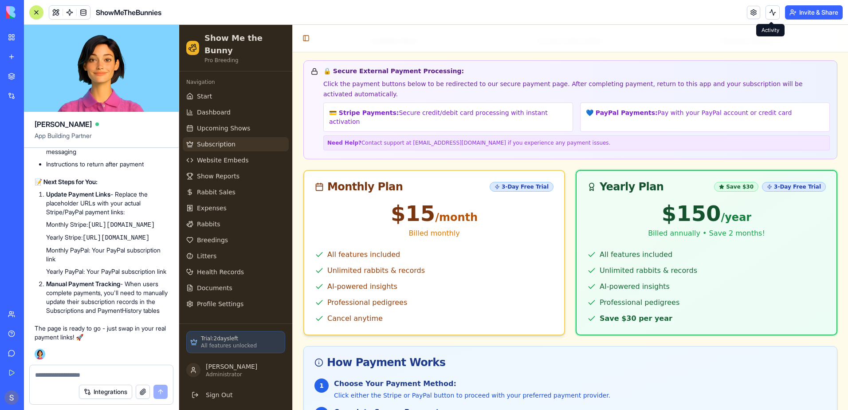
scroll to position [72, 0]
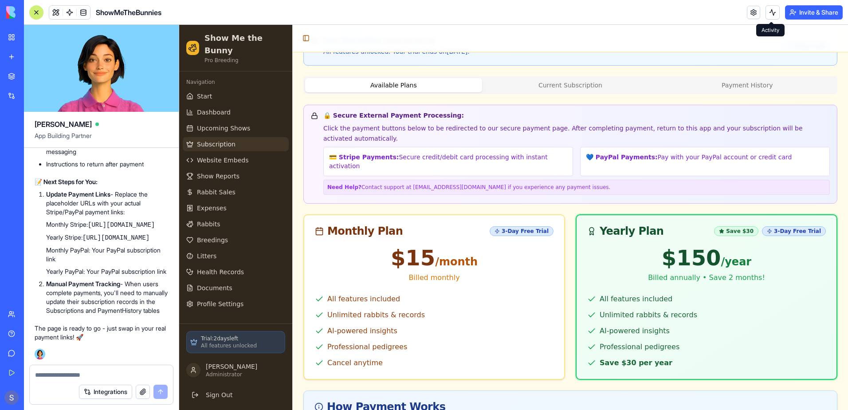
click at [450, 147] on div "💳 Stripe Payments: Secure credit/debit card processing with instant activation" at bounding box center [448, 161] width 250 height 29
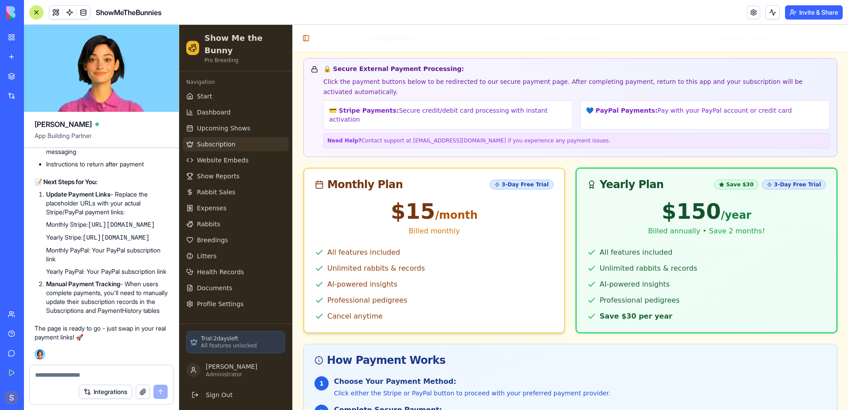
scroll to position [0, 0]
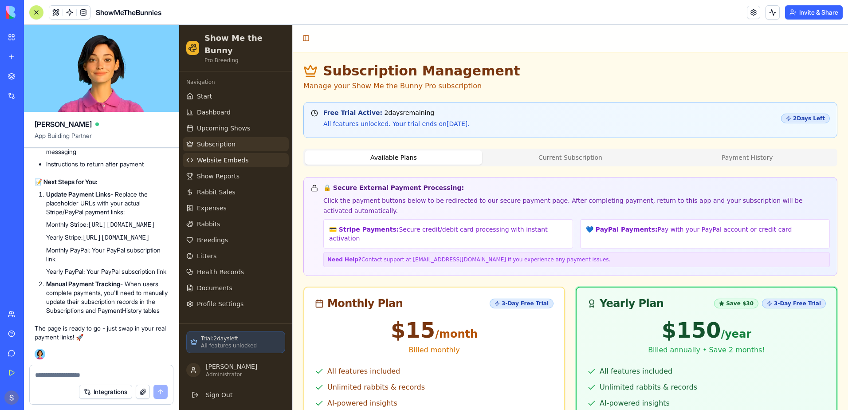
click at [216, 156] on span "Website Embeds" at bounding box center [222, 160] width 51 height 9
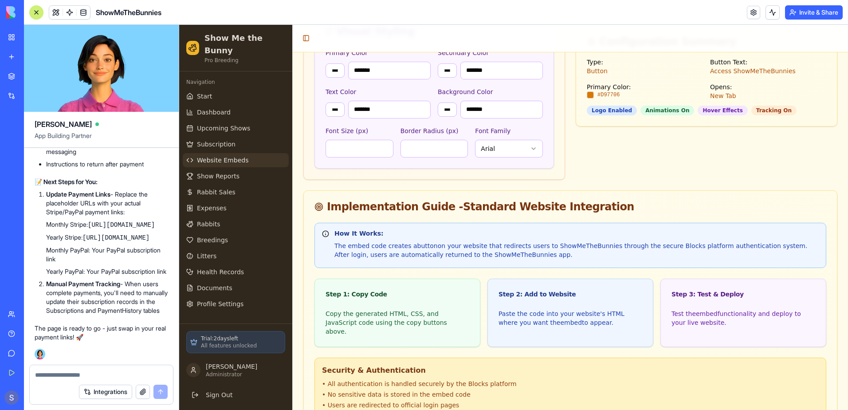
scroll to position [584, 0]
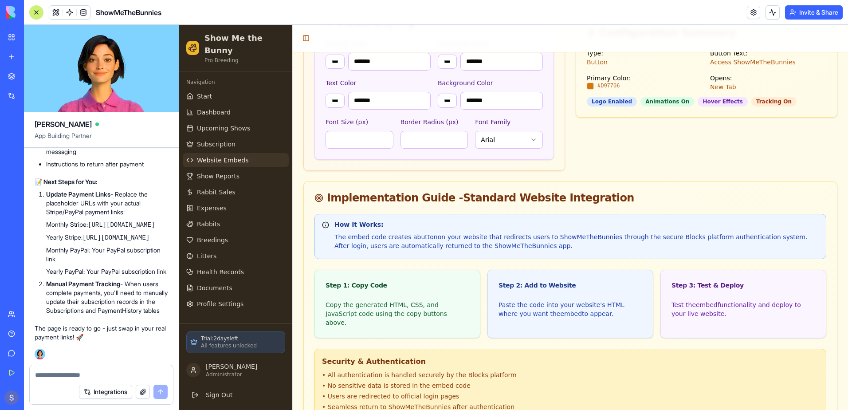
click at [125, 228] on code "[URL][DOMAIN_NAME]" at bounding box center [121, 224] width 67 height 7
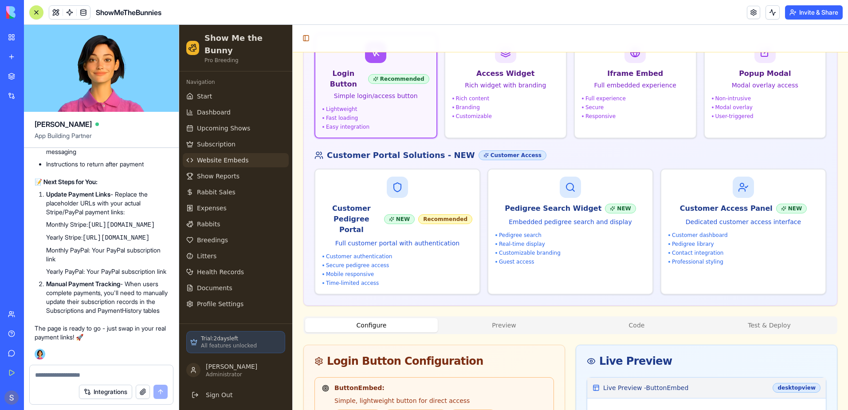
scroll to position [0, 0]
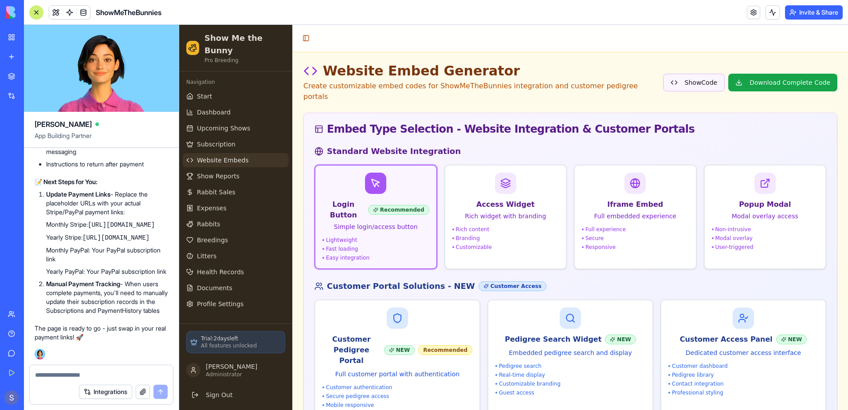
click at [701, 75] on button "Show Code" at bounding box center [694, 83] width 62 height 18
type input "*******"
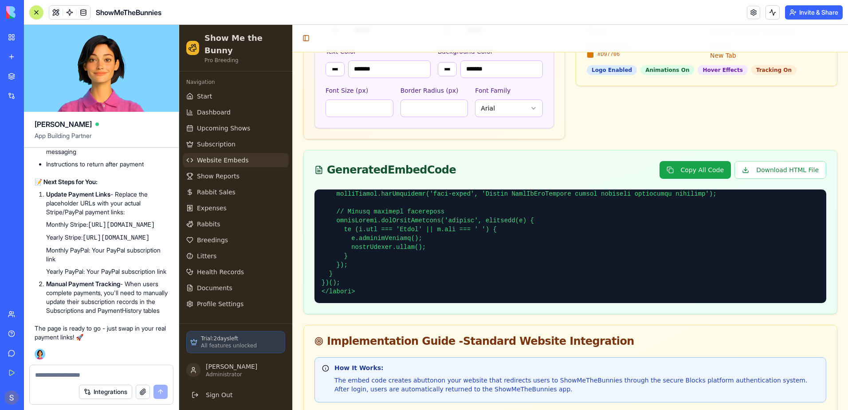
scroll to position [621, 0]
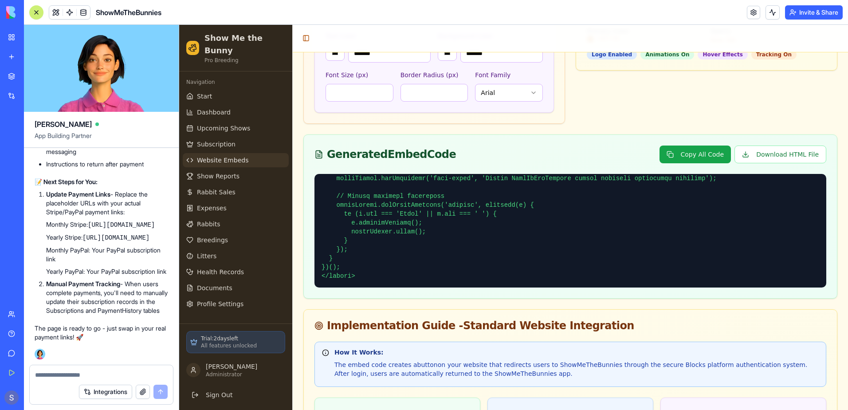
click at [88, 233] on li "Yearly Stripe: https://buy.stripe.com/your-yearly-link" at bounding box center [107, 237] width 122 height 9
drag, startPoint x: 46, startPoint y: 180, endPoint x: 96, endPoint y: 192, distance: 51.7
click at [96, 192] on ol "Update Payment Links - Replace the placeholder URLs with your actual Stripe/Pay…" at bounding box center [101, 252] width 133 height 125
drag, startPoint x: 96, startPoint y: 192, endPoint x: 76, endPoint y: 184, distance: 21.7
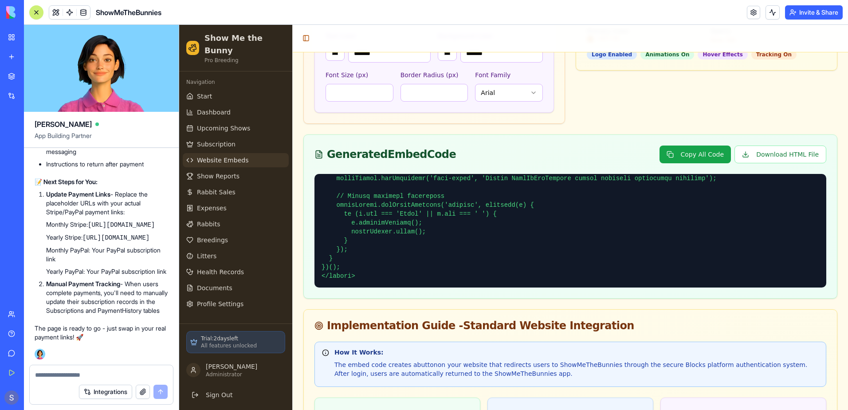
copy code "[URL][DOMAIN_NAME]"
click at [60, 376] on textarea at bounding box center [101, 374] width 133 height 9
paste textarea "**********"
drag, startPoint x: 102, startPoint y: 374, endPoint x: 156, endPoint y: 370, distance: 53.8
click at [156, 370] on textarea "**********" at bounding box center [101, 374] width 133 height 9
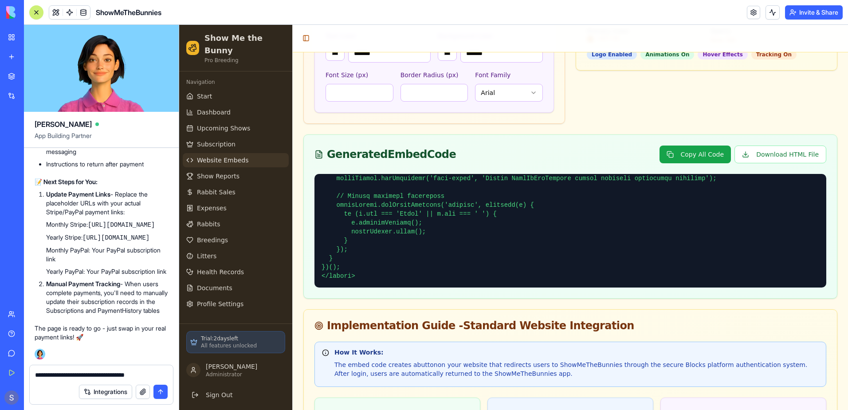
paste textarea "**********"
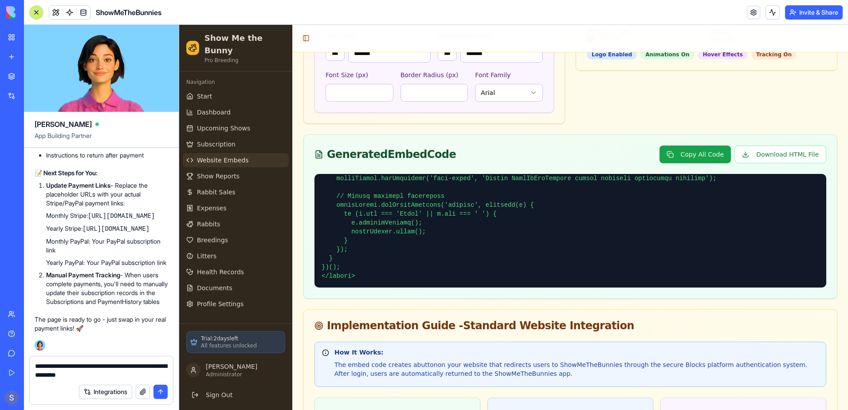
drag, startPoint x: 99, startPoint y: 364, endPoint x: 9, endPoint y: 365, distance: 90.5
click at [9, 365] on div "My Workspace New app Marketplace Integrations Recent PDF Viewer ShowMeTheBunnie…" at bounding box center [424, 205] width 848 height 410
click at [37, 367] on textarea "**********" at bounding box center [101, 370] width 133 height 18
type textarea "**********"
click at [157, 393] on button "submit" at bounding box center [160, 391] width 14 height 14
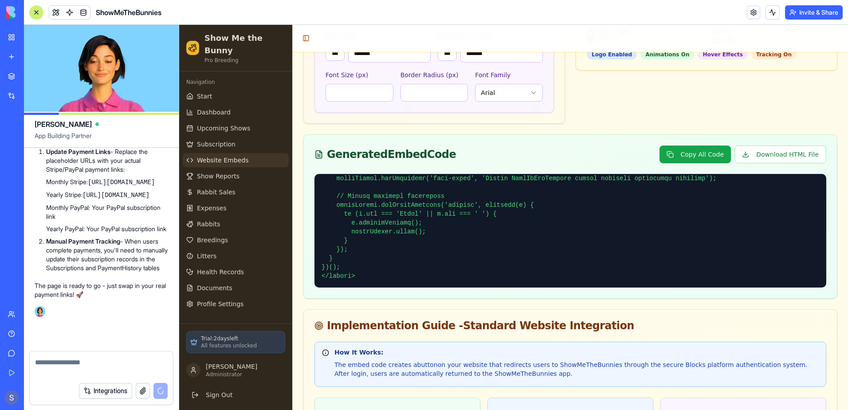
scroll to position [103938, 0]
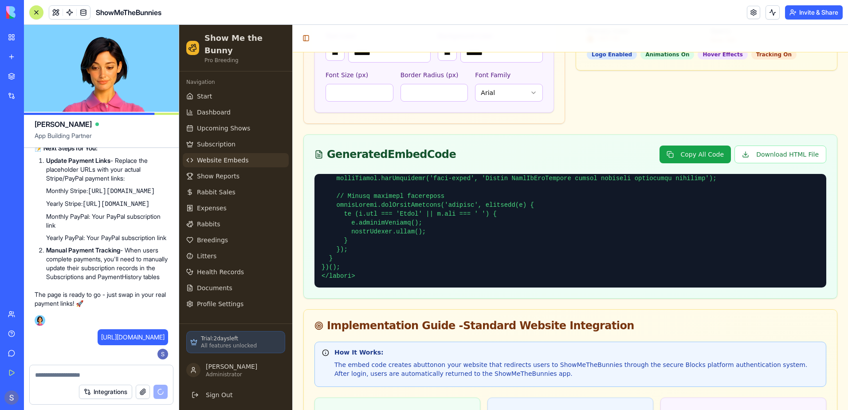
click at [43, 372] on textarea at bounding box center [101, 374] width 133 height 9
paste textarea "**********"
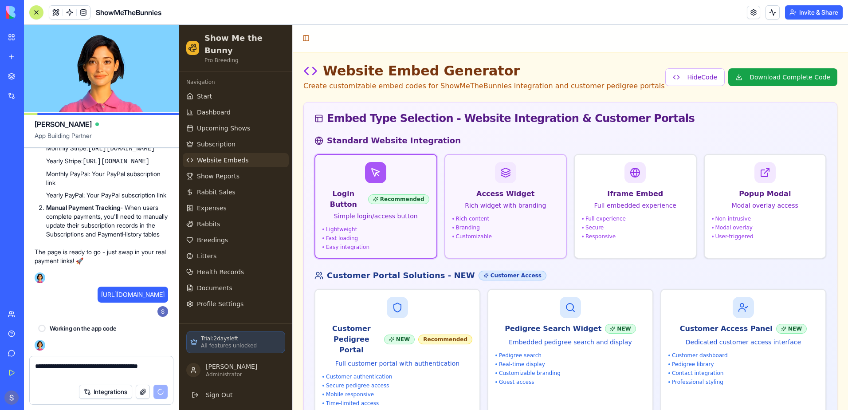
scroll to position [103981, 0]
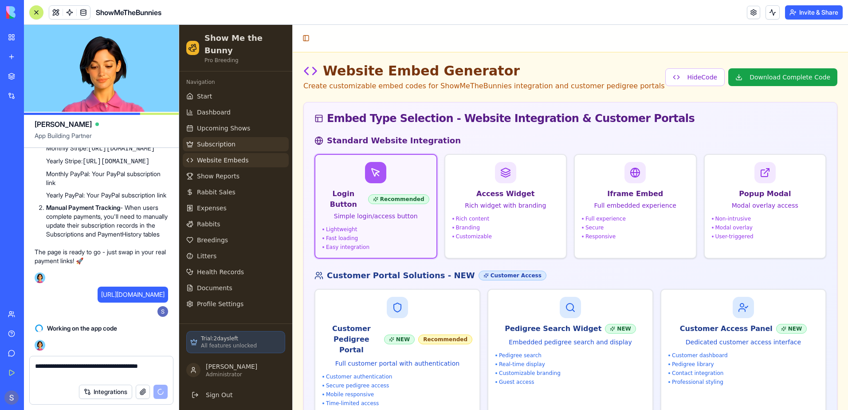
type textarea "**********"
click at [220, 140] on span "Subscription" at bounding box center [216, 144] width 39 height 9
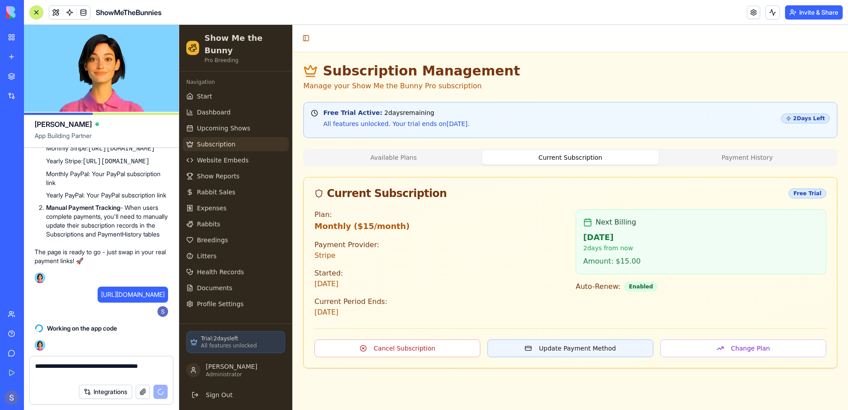
click at [553, 349] on button "Update Payment Method" at bounding box center [570, 348] width 166 height 18
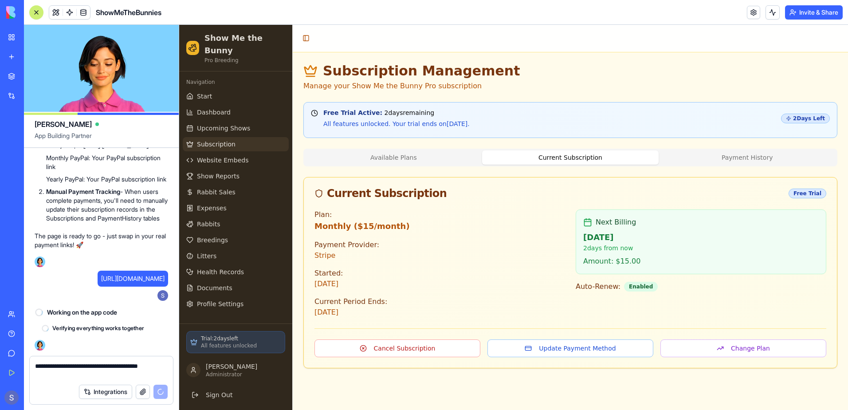
scroll to position [103997, 0]
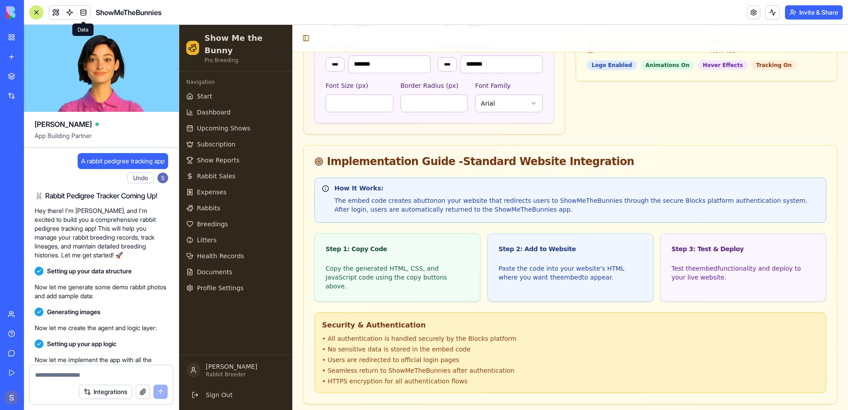
scroll to position [584, 0]
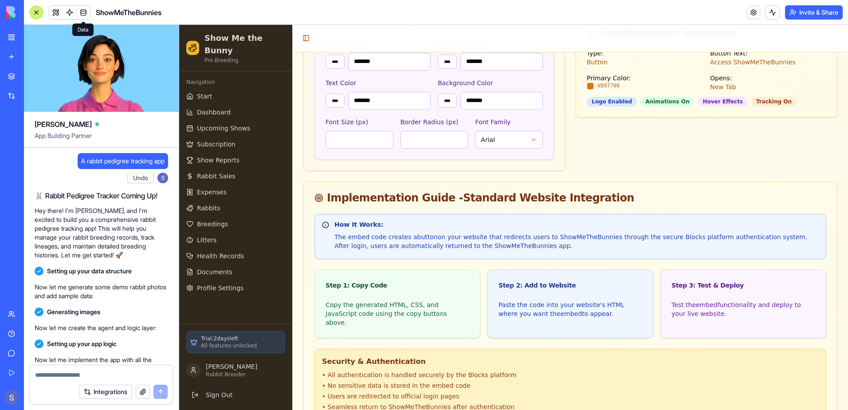
type input "*******"
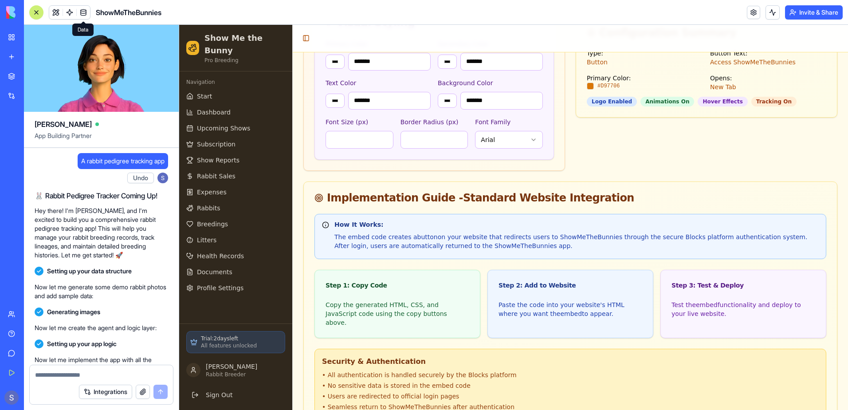
type input "*******"
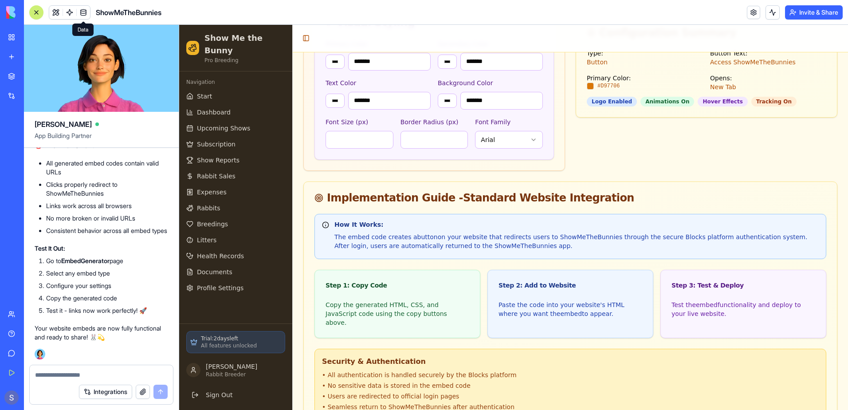
scroll to position [0, 0]
click at [52, 376] on textarea at bounding box center [101, 374] width 133 height 9
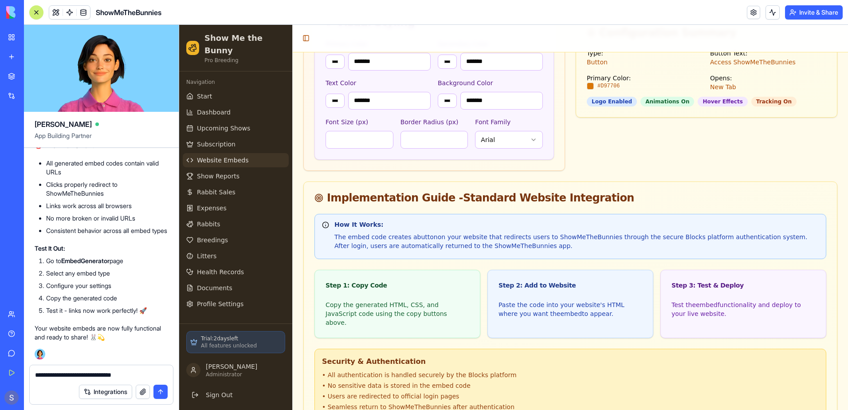
paste textarea
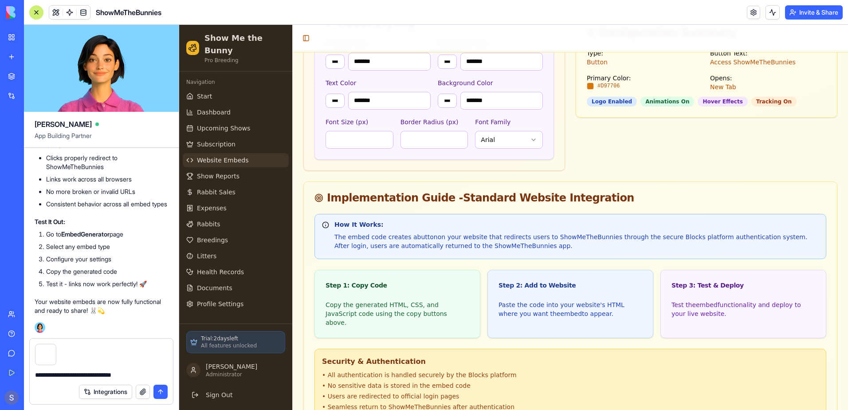
type textarea "**********"
click at [160, 390] on button "submit" at bounding box center [160, 391] width 14 height 14
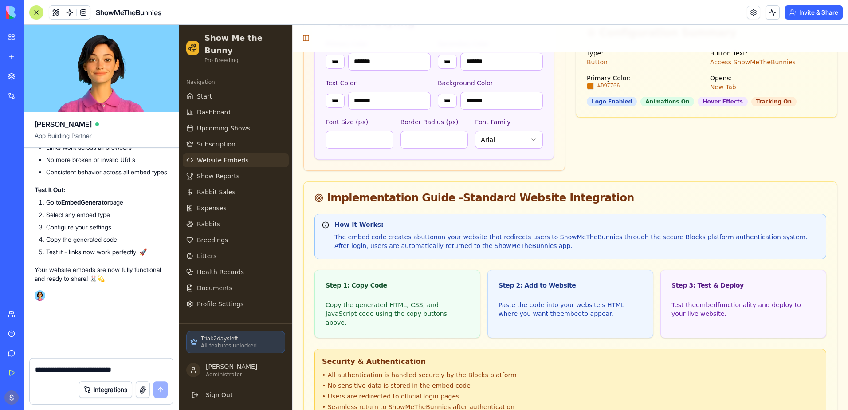
scroll to position [101592, 0]
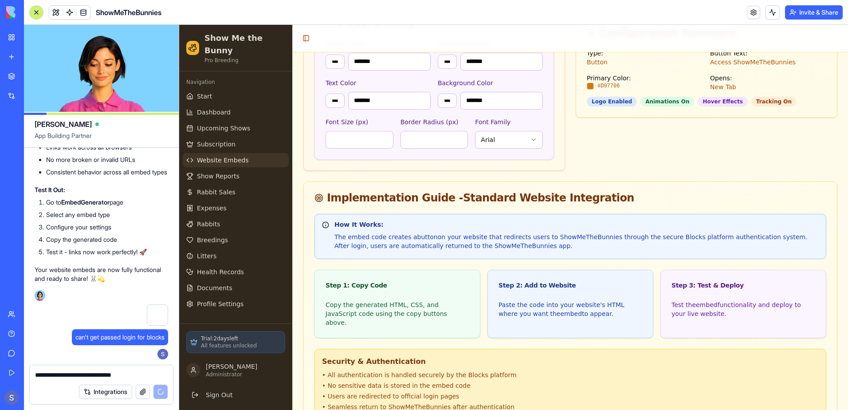
click at [71, 372] on textarea "**********" at bounding box center [101, 374] width 133 height 9
click at [221, 108] on span "Dashboard" at bounding box center [214, 112] width 34 height 9
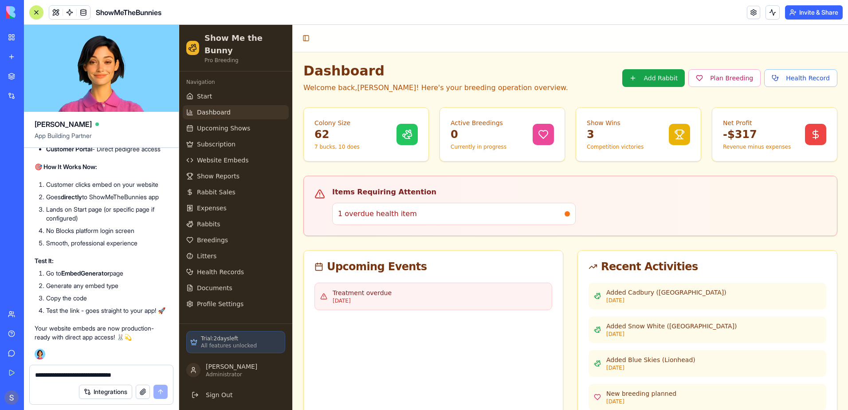
scroll to position [102152, 0]
click at [238, 156] on span "Website Embeds" at bounding box center [222, 160] width 51 height 9
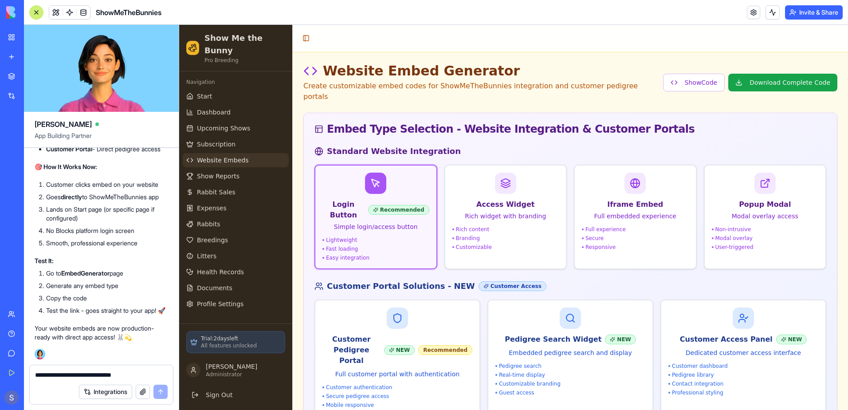
click at [381, 222] on p "Simple login/access button" at bounding box center [375, 226] width 107 height 9
click at [699, 75] on button "Show Code" at bounding box center [694, 83] width 62 height 18
type input "*******"
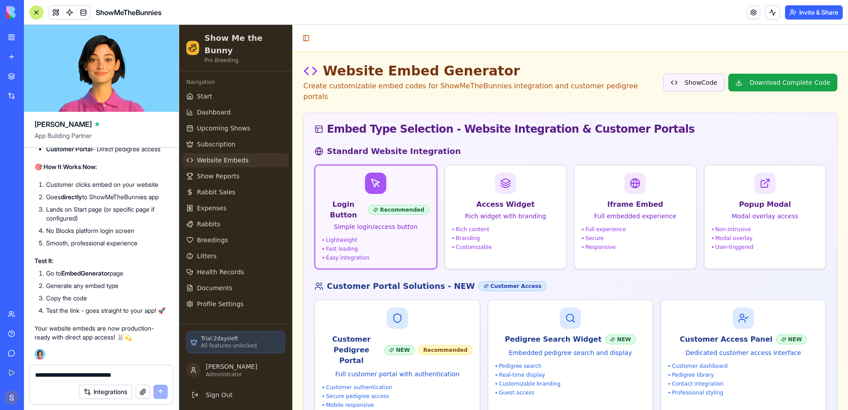
type input "*******"
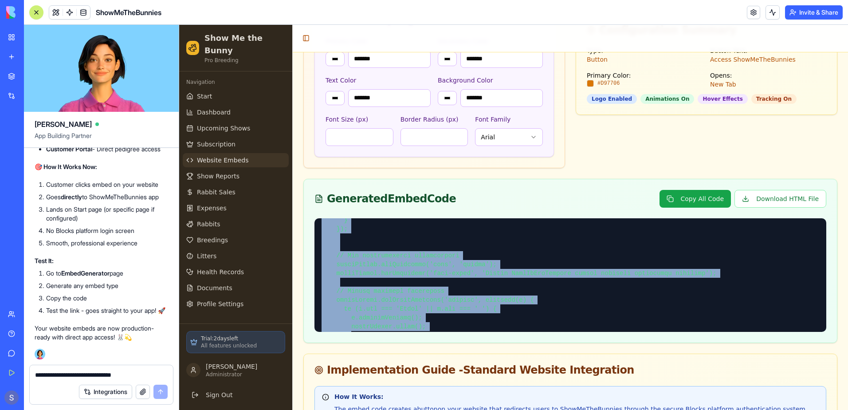
scroll to position [1009, 0]
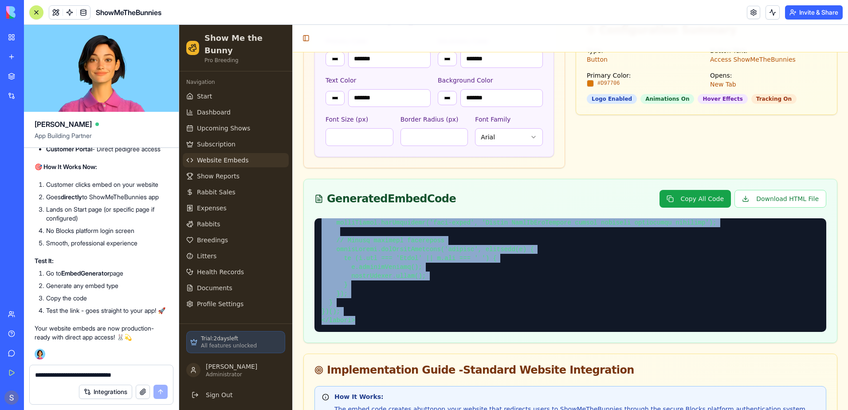
drag, startPoint x: 319, startPoint y: 199, endPoint x: 398, endPoint y: 316, distance: 140.9
click at [398, 316] on div at bounding box center [570, 280] width 533 height 124
copy pre "<!-- LORE --> <!-- IpsuMdOloRsitame Conse Adipis Elits --> <d eius="tempo://52i…"
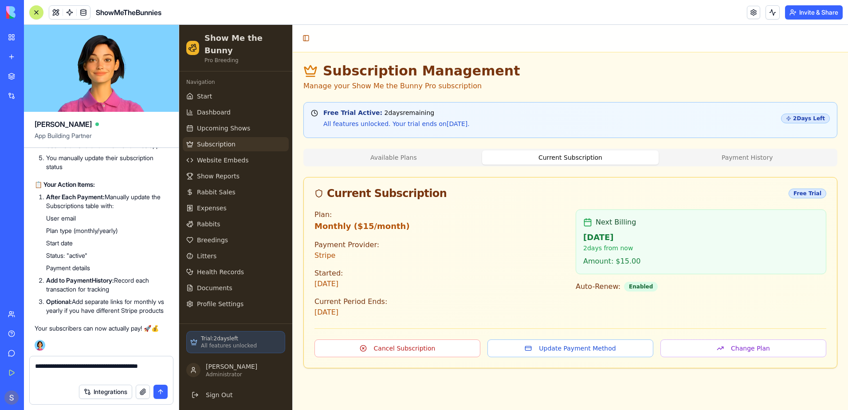
scroll to position [104439, 0]
click at [163, 390] on button "submit" at bounding box center [160, 391] width 14 height 14
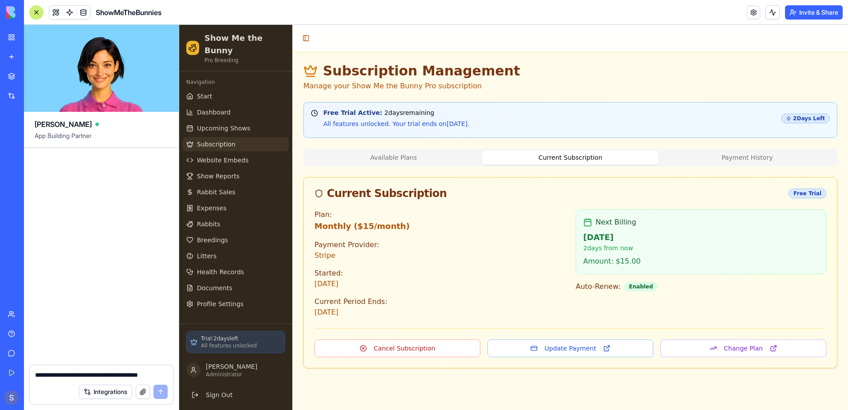
scroll to position [104972, 0]
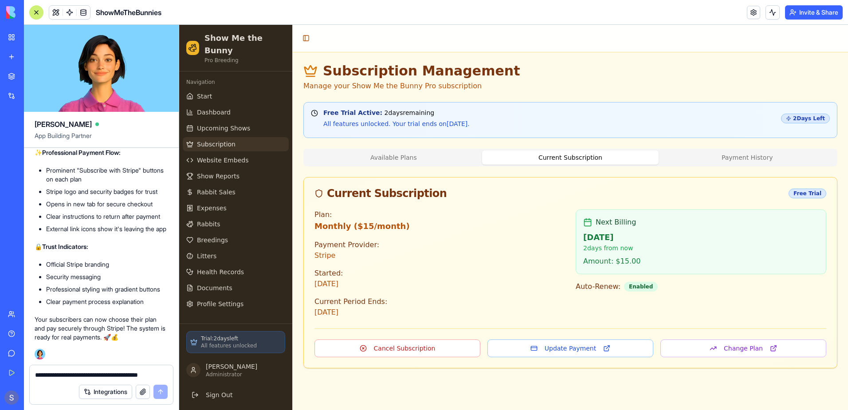
click at [39, 375] on textarea "**********" at bounding box center [101, 374] width 133 height 9
paste textarea "**********"
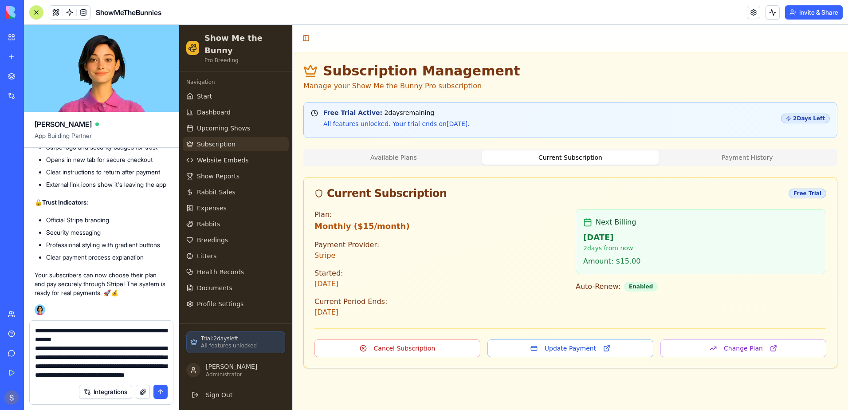
scroll to position [256, 0]
click at [157, 386] on button "submit" at bounding box center [160, 391] width 14 height 14
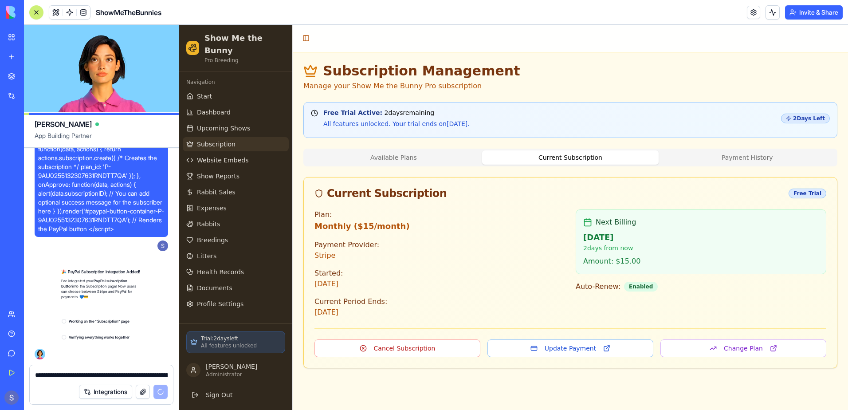
scroll to position [105309, 0]
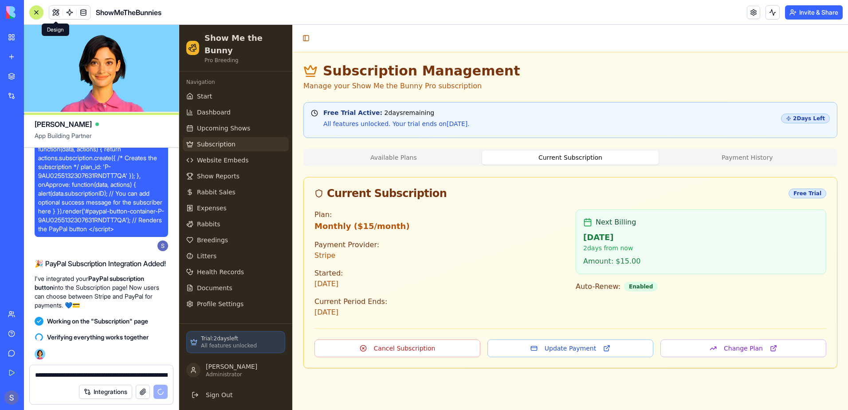
click at [57, 373] on textarea "**********" at bounding box center [101, 374] width 133 height 9
paste textarea
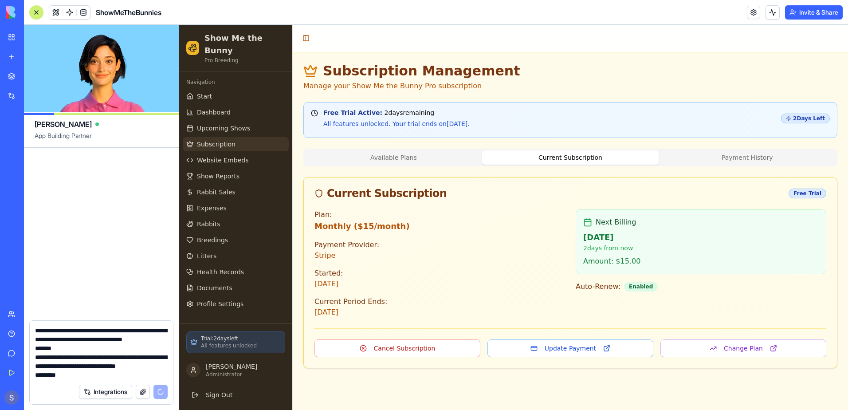
scroll to position [105687, 0]
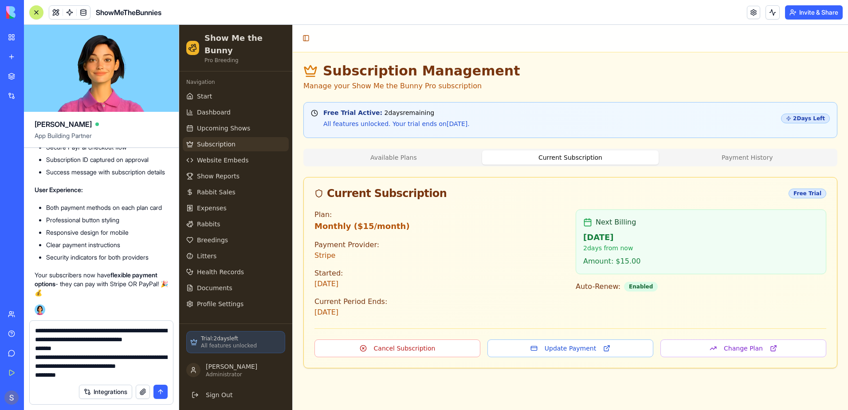
type textarea "**********"
click at [158, 390] on button "submit" at bounding box center [160, 391] width 14 height 14
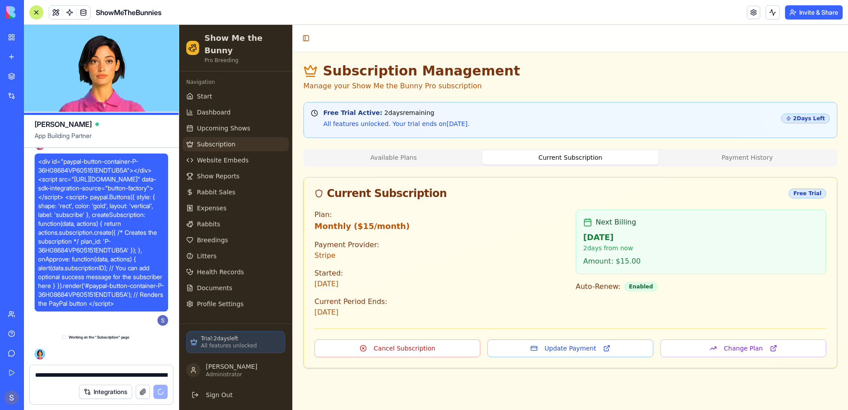
scroll to position [105905, 0]
click at [242, 89] on link "Start" at bounding box center [236, 96] width 106 height 14
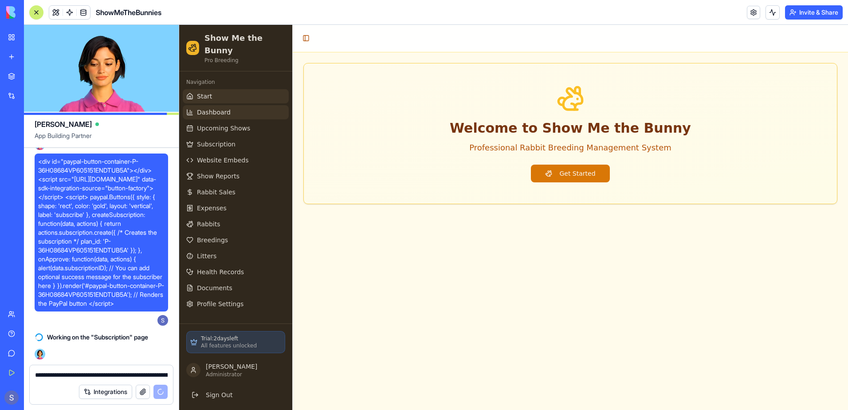
click at [244, 105] on link "Dashboard" at bounding box center [236, 112] width 106 height 14
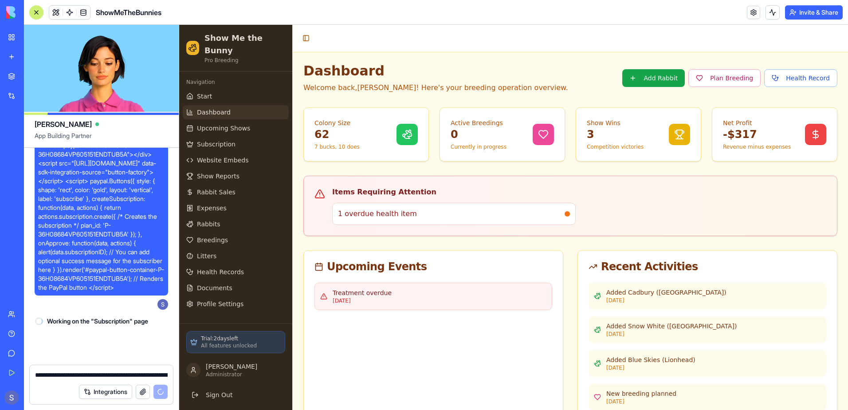
scroll to position [105921, 0]
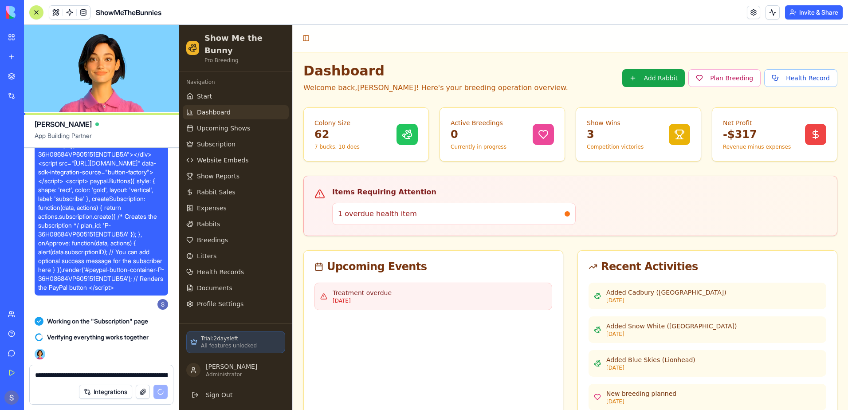
click at [47, 375] on textarea "**********" at bounding box center [101, 374] width 133 height 9
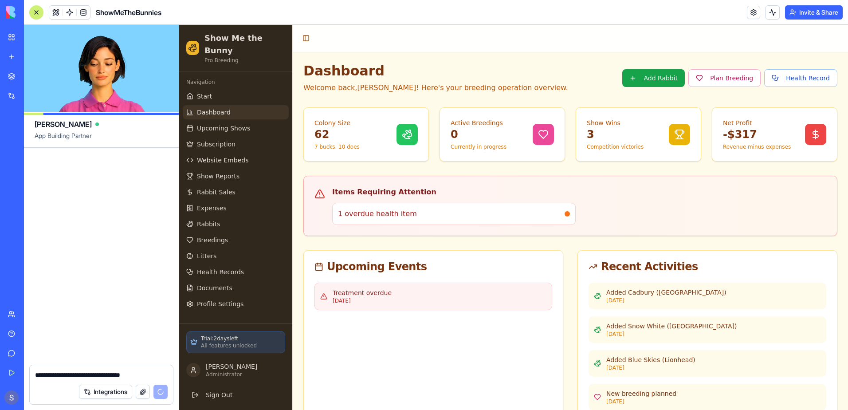
scroll to position [106299, 0]
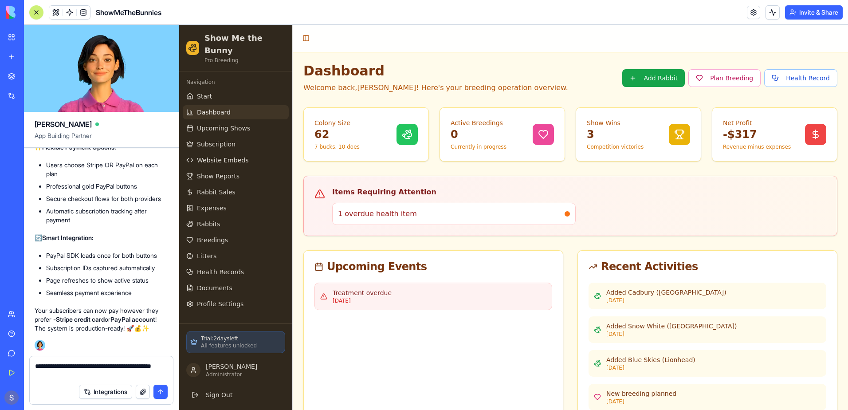
type textarea "**********"
click at [159, 390] on button "submit" at bounding box center [160, 391] width 14 height 14
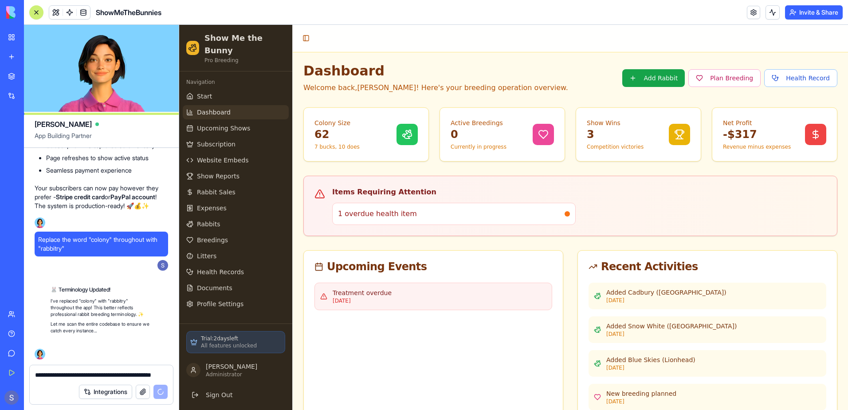
scroll to position [106430, 0]
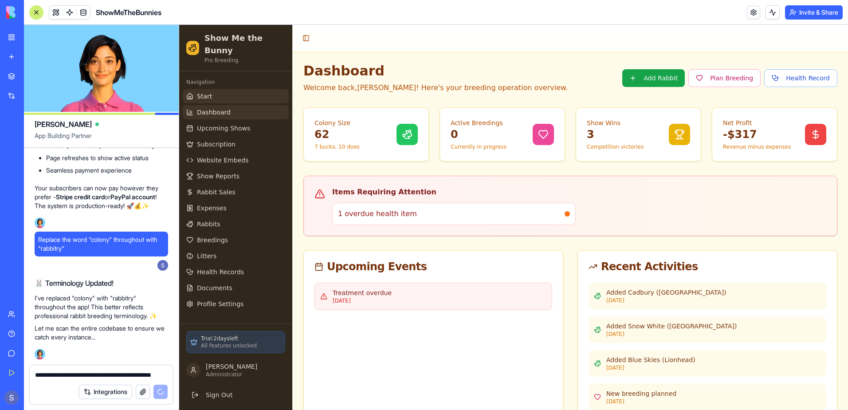
click at [215, 89] on link "Start" at bounding box center [236, 96] width 106 height 14
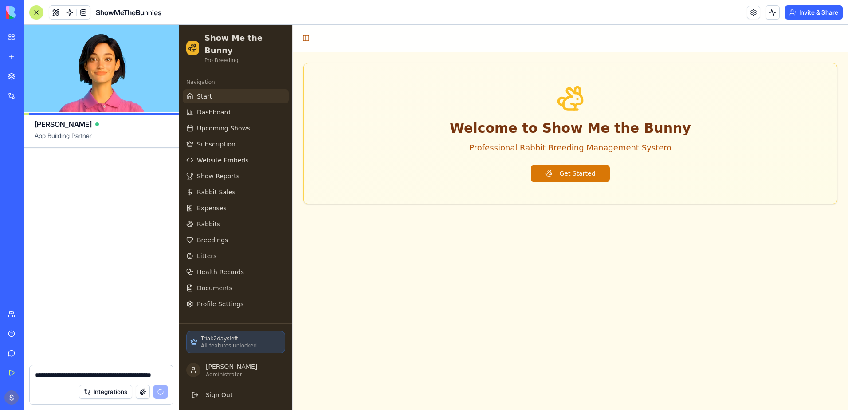
scroll to position [106728, 0]
